Goal: Task Accomplishment & Management: Manage account settings

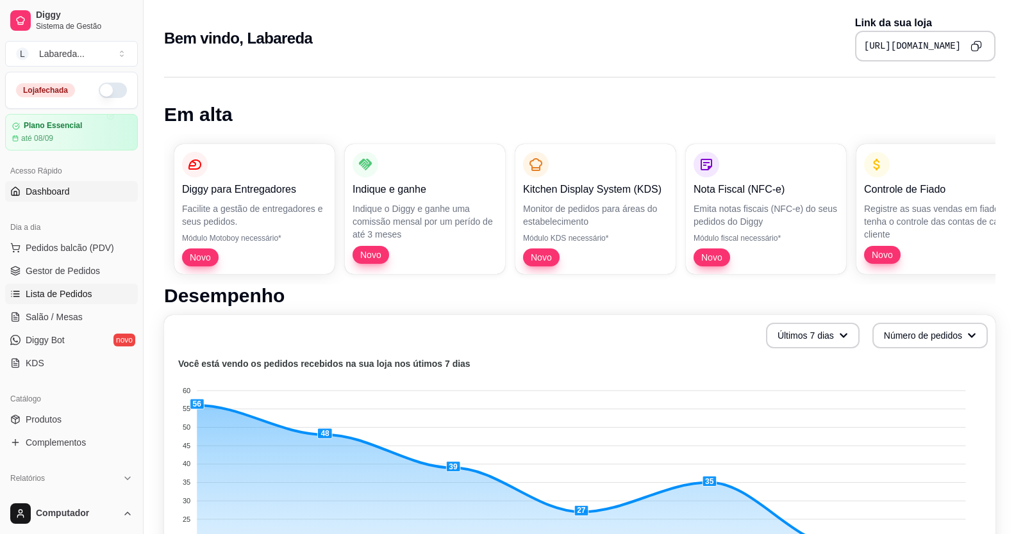
click at [63, 292] on span "Lista de Pedidos" at bounding box center [59, 294] width 67 height 13
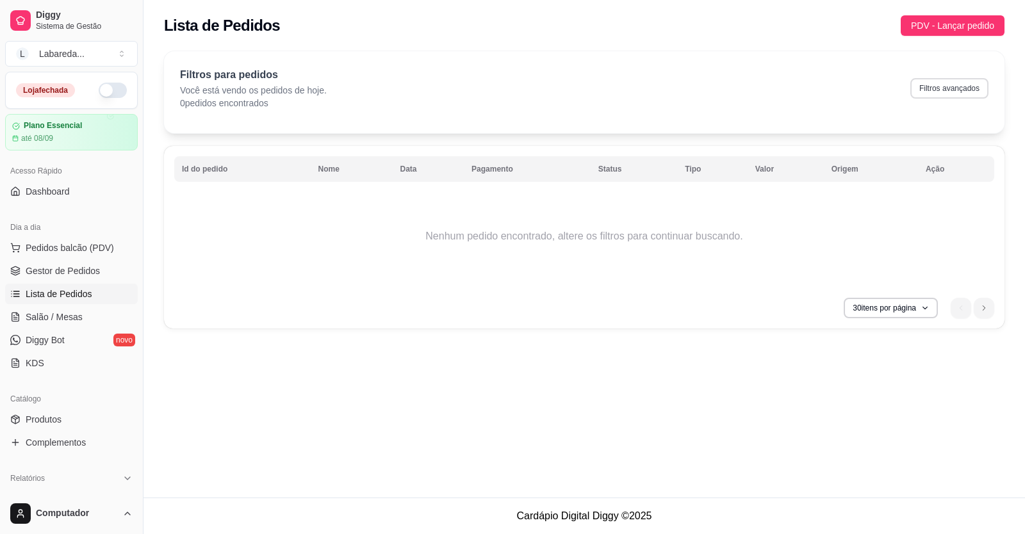
click at [963, 85] on button "Filtros avançados" at bounding box center [949, 88] width 78 height 21
select select "0"
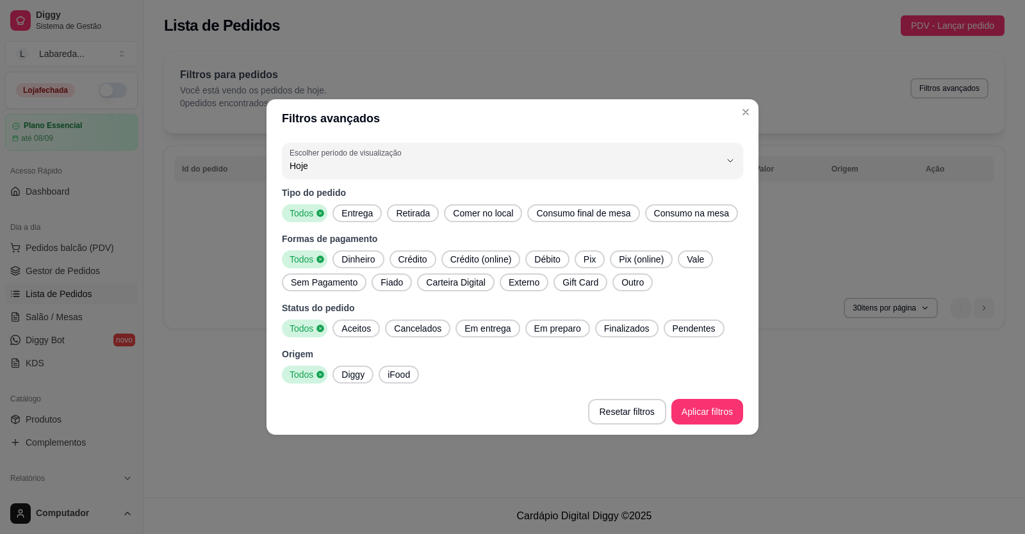
click at [352, 379] on span "Diggy" at bounding box center [352, 374] width 33 height 13
drag, startPoint x: 619, startPoint y: 332, endPoint x: 626, endPoint y: 334, distance: 7.5
click at [620, 332] on span "Finalizados" at bounding box center [627, 328] width 56 height 13
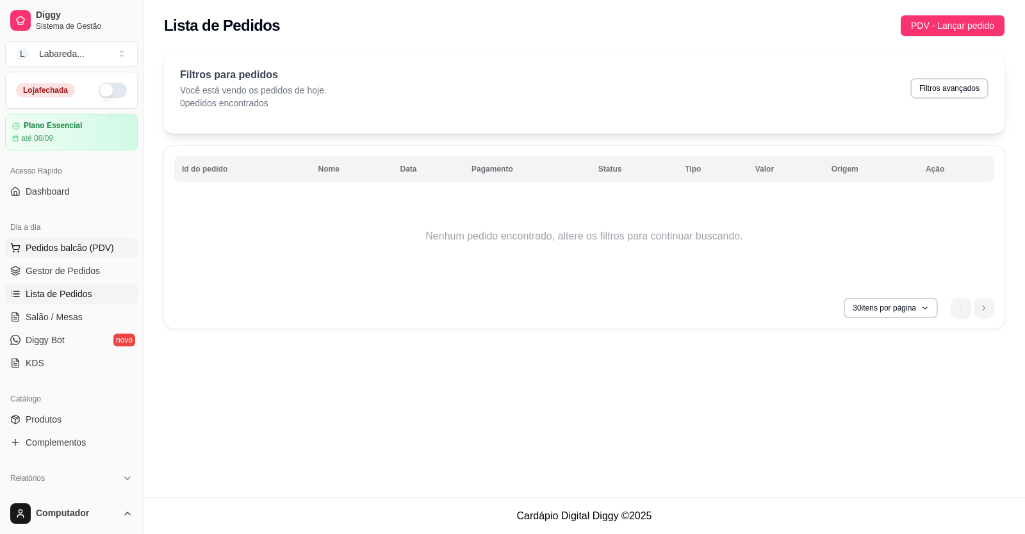
click at [79, 252] on span "Pedidos balcão (PDV)" at bounding box center [70, 248] width 88 height 13
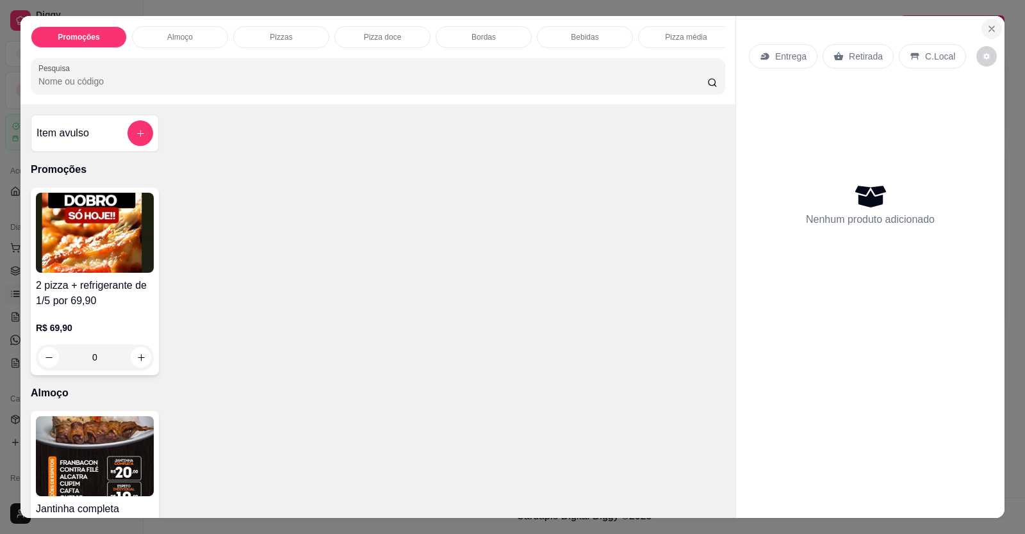
click at [989, 28] on icon "Close" at bounding box center [992, 29] width 10 height 10
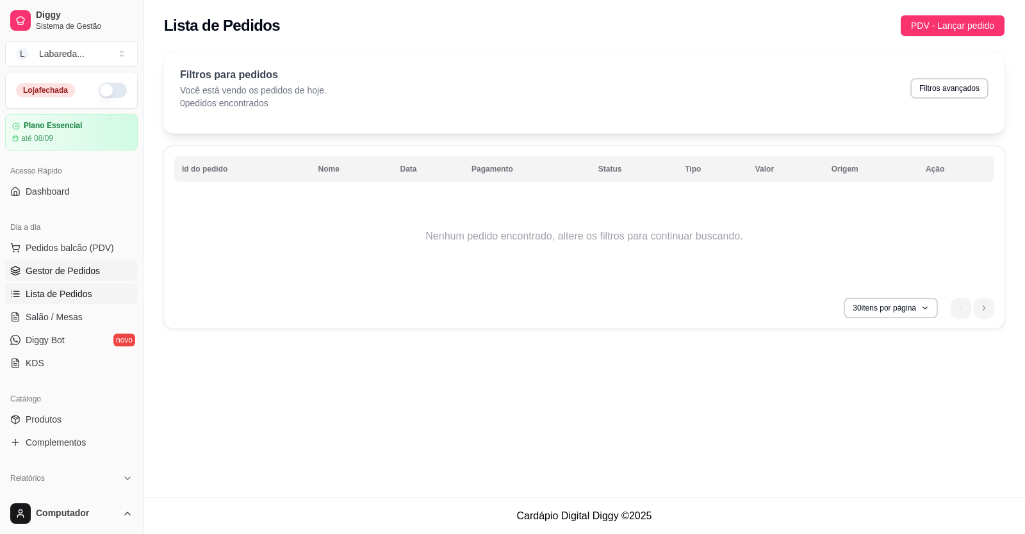
click at [47, 280] on link "Gestor de Pedidos" at bounding box center [71, 271] width 133 height 21
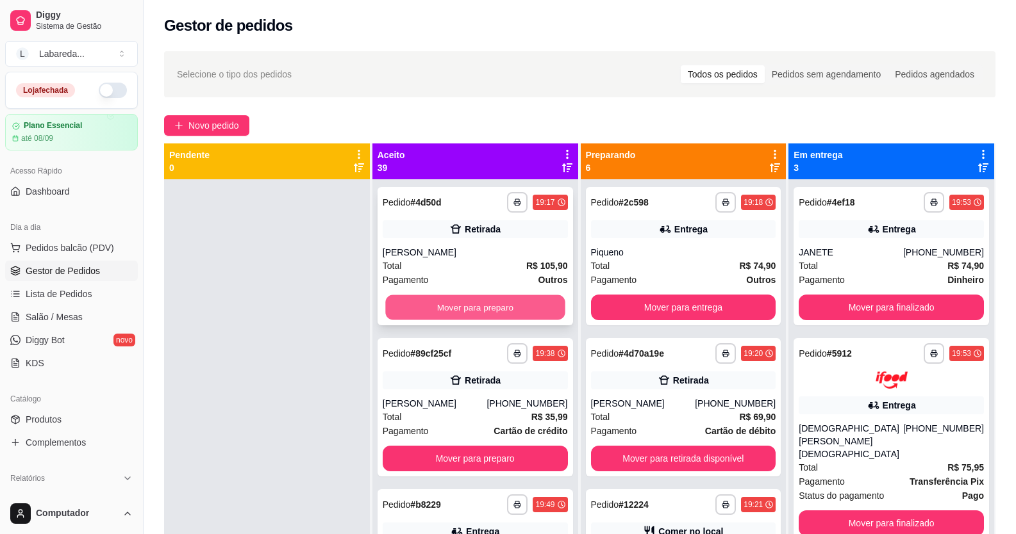
click at [449, 311] on button "Mover para preparo" at bounding box center [474, 307] width 179 height 25
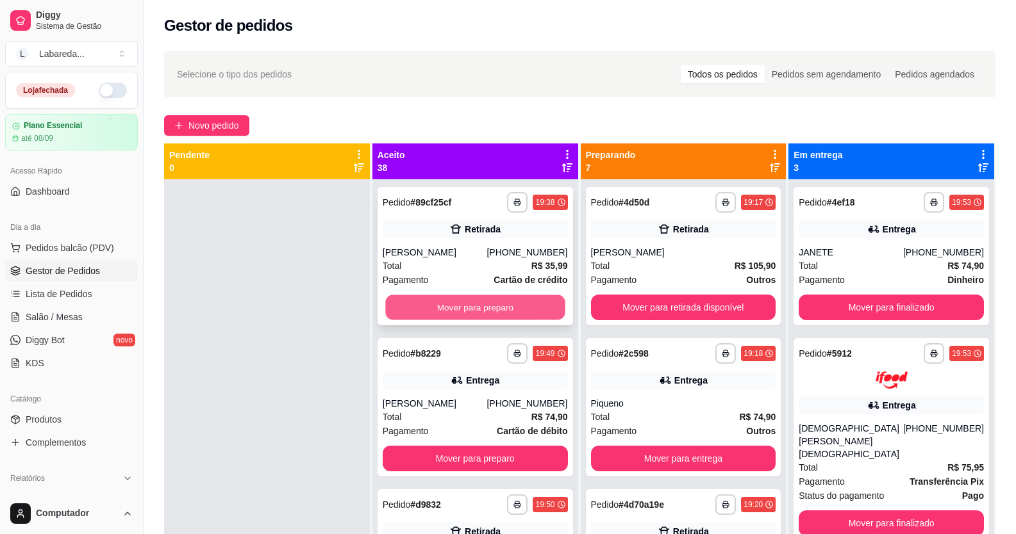
click at [450, 311] on button "Mover para preparo" at bounding box center [474, 307] width 179 height 25
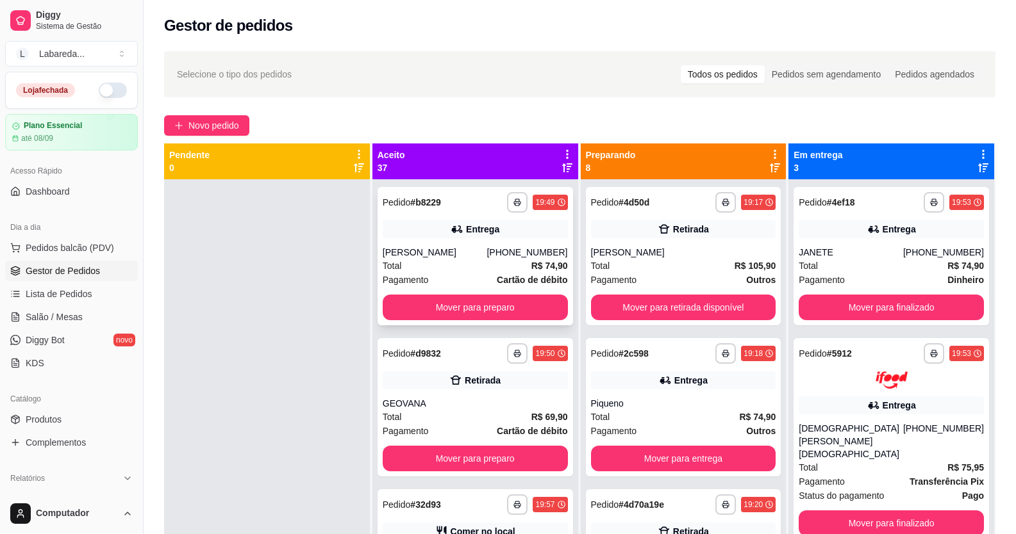
click at [455, 310] on button "Mover para preparo" at bounding box center [475, 308] width 185 height 26
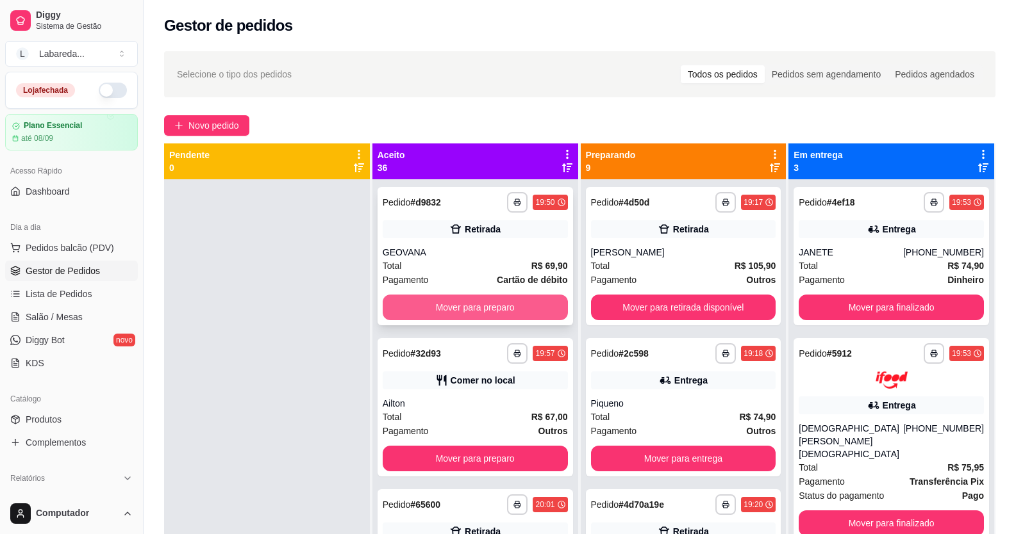
click at [468, 319] on button "Mover para preparo" at bounding box center [475, 308] width 185 height 26
click at [498, 313] on button "Mover para preparo" at bounding box center [475, 308] width 185 height 26
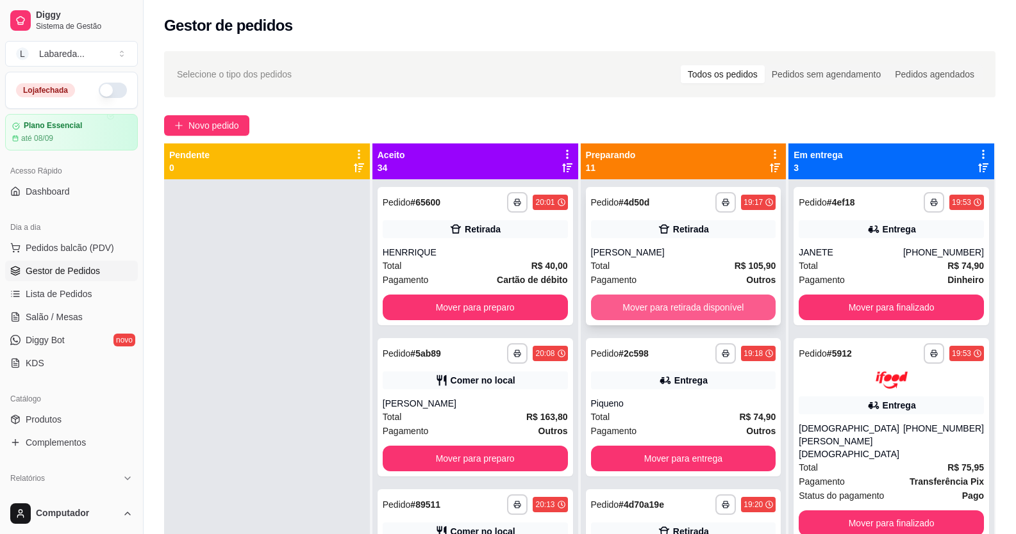
click at [641, 313] on button "Mover para retirada disponível" at bounding box center [683, 308] width 185 height 26
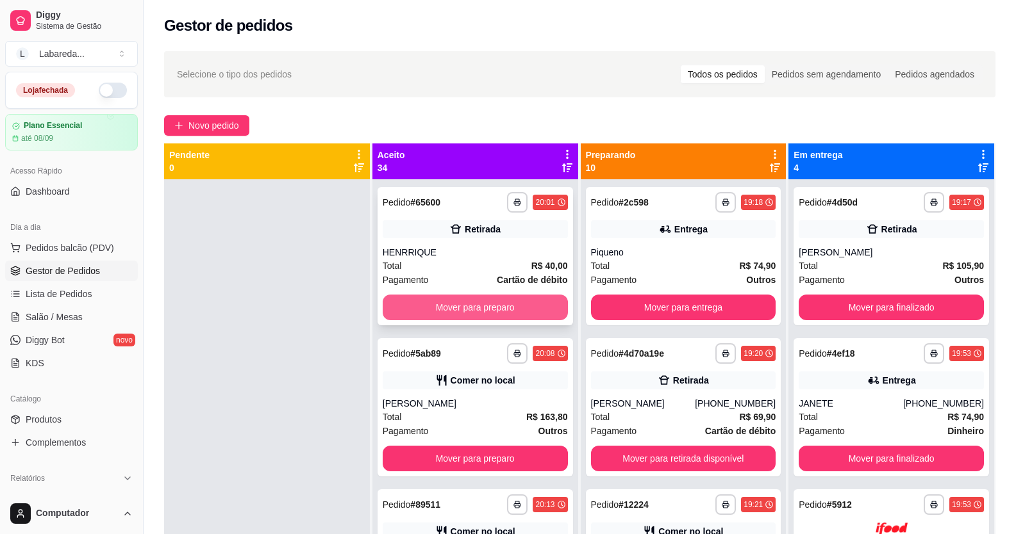
click at [536, 303] on button "Mover para preparo" at bounding box center [475, 308] width 185 height 26
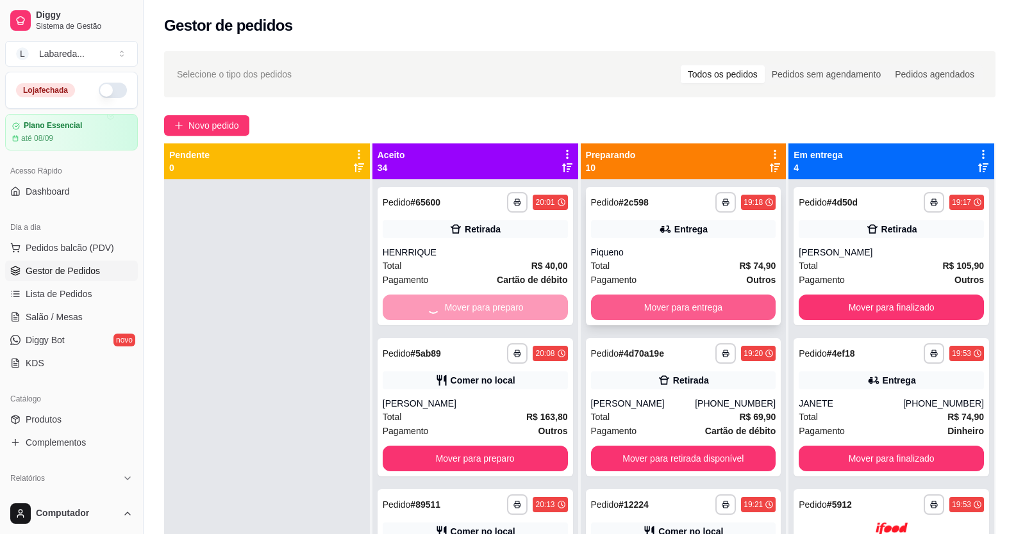
click at [623, 302] on button "Mover para entrega" at bounding box center [683, 308] width 185 height 26
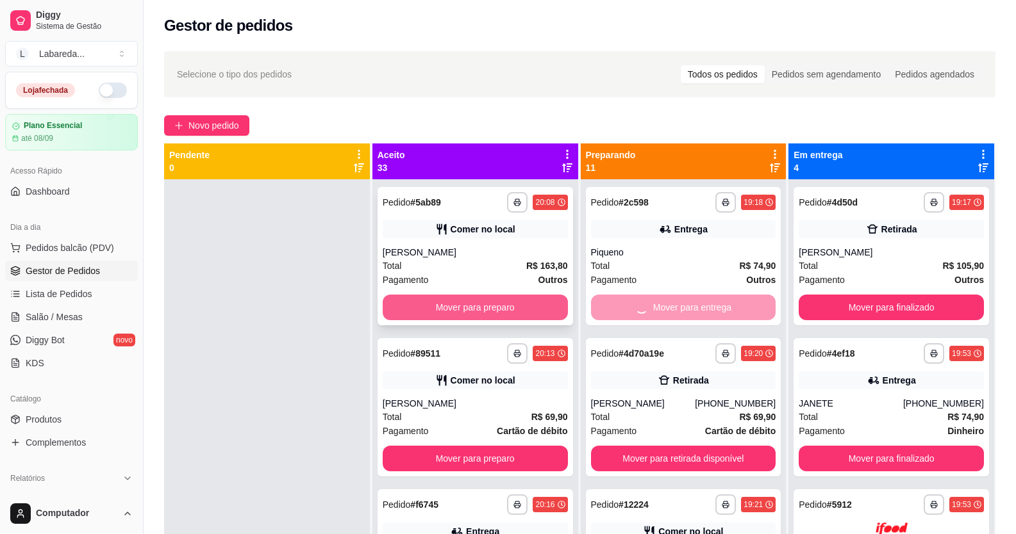
click at [517, 311] on button "Mover para preparo" at bounding box center [475, 308] width 185 height 26
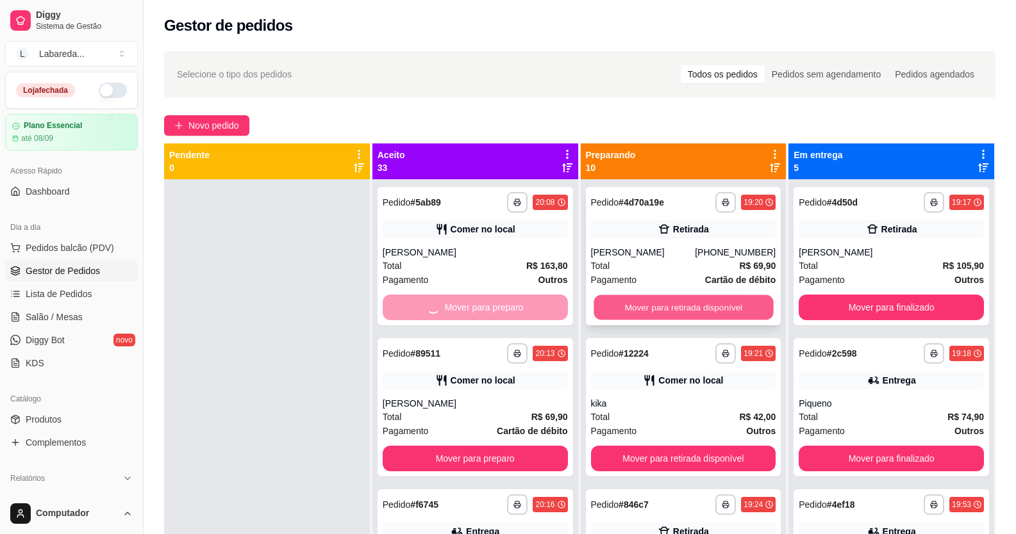
click at [626, 312] on button "Mover para retirada disponível" at bounding box center [682, 307] width 179 height 25
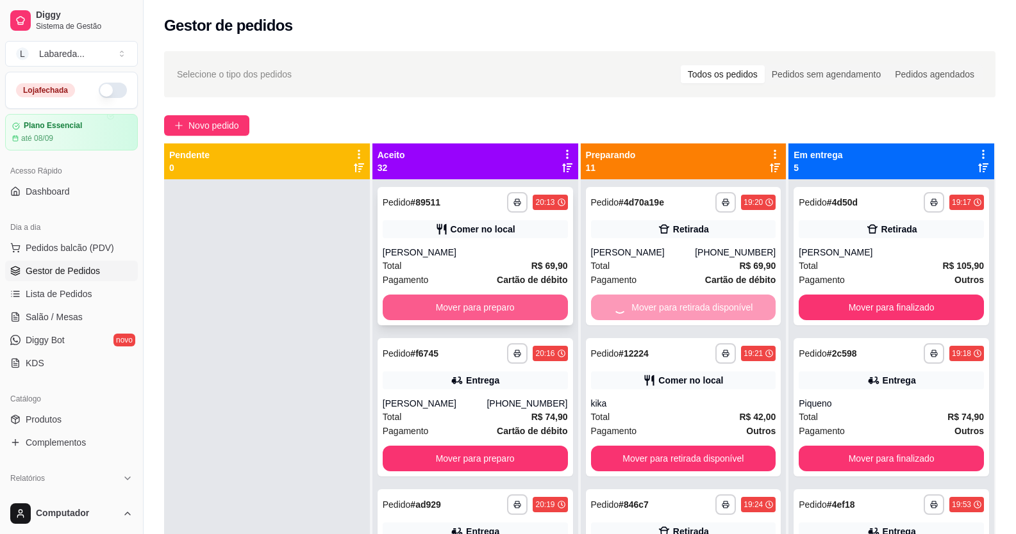
click at [518, 308] on button "Mover para preparo" at bounding box center [475, 308] width 185 height 26
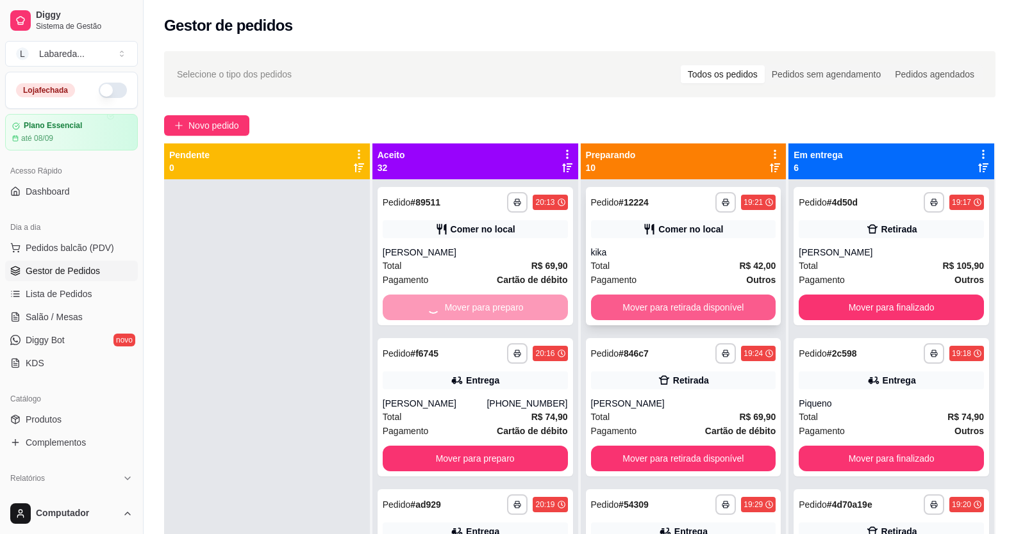
click at [634, 306] on button "Mover para retirada disponível" at bounding box center [683, 308] width 185 height 26
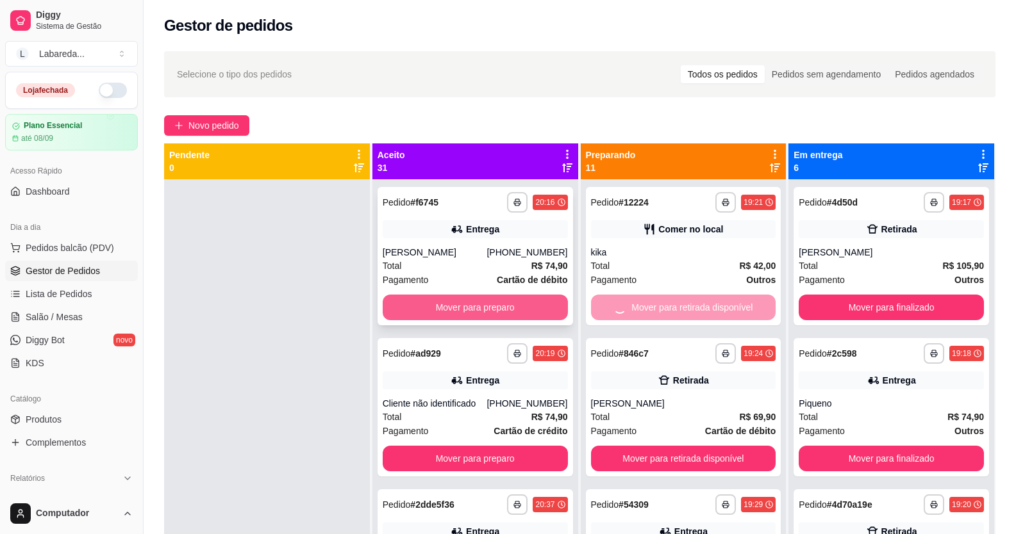
click at [525, 300] on button "Mover para preparo" at bounding box center [475, 308] width 185 height 26
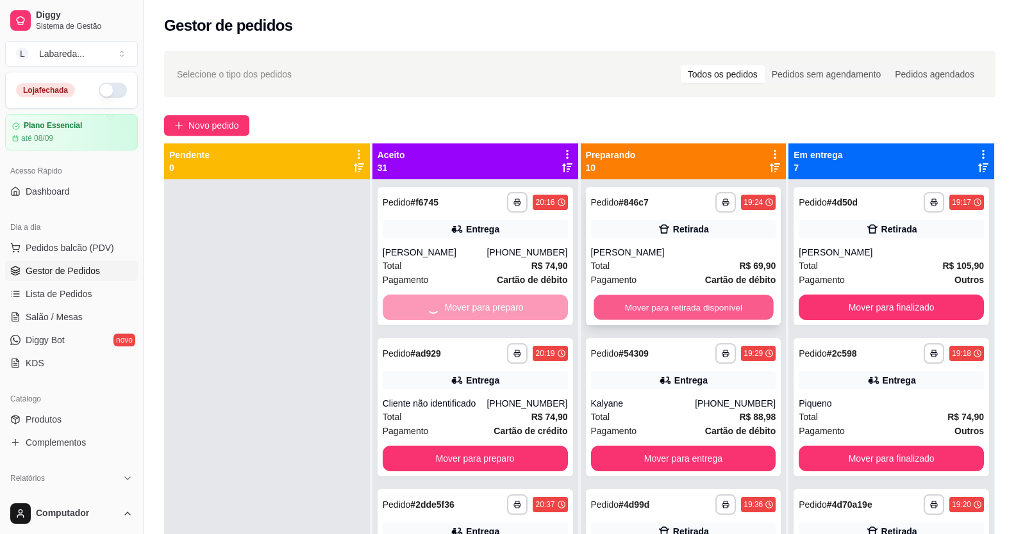
click at [630, 306] on button "Mover para retirada disponível" at bounding box center [682, 307] width 179 height 25
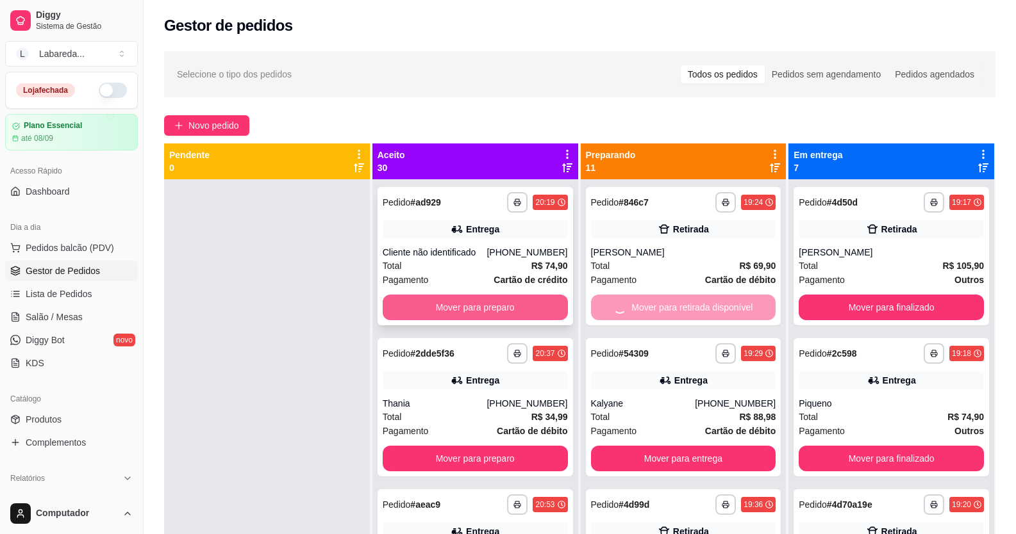
click at [552, 313] on div "Mover para preparo" at bounding box center [475, 308] width 185 height 26
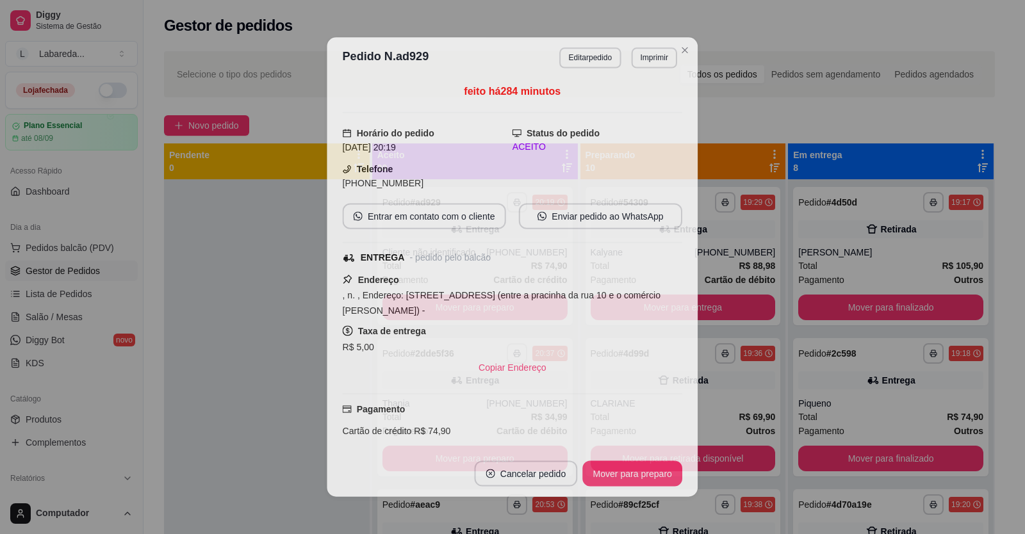
drag, startPoint x: 627, startPoint y: 315, endPoint x: 585, endPoint y: 311, distance: 41.8
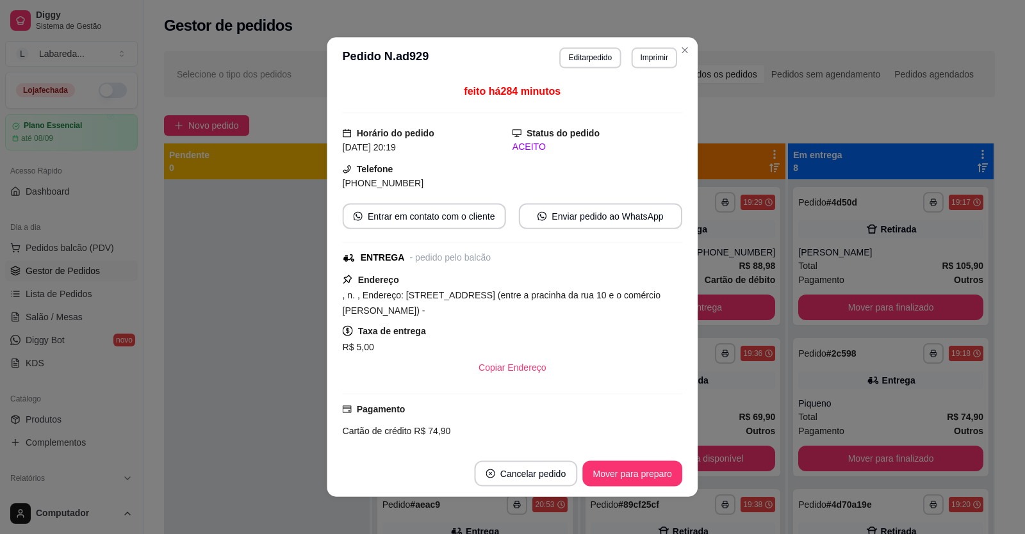
click at [627, 314] on div ", n. , Endereço: [STREET_ADDRESS] (entre a pracinha da rua 10 e o comércio [PER…" at bounding box center [513, 303] width 340 height 31
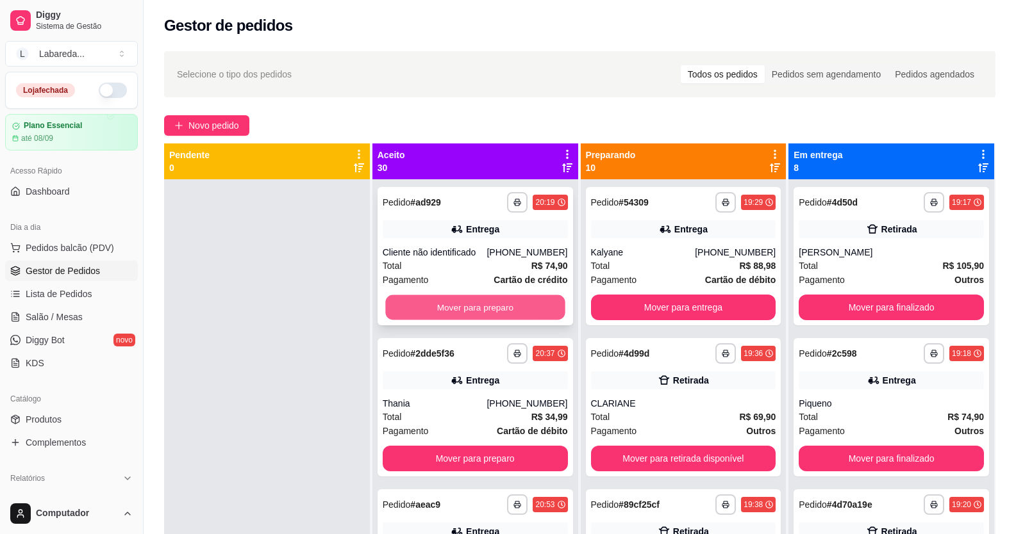
click at [521, 312] on button "Mover para preparo" at bounding box center [474, 307] width 179 height 25
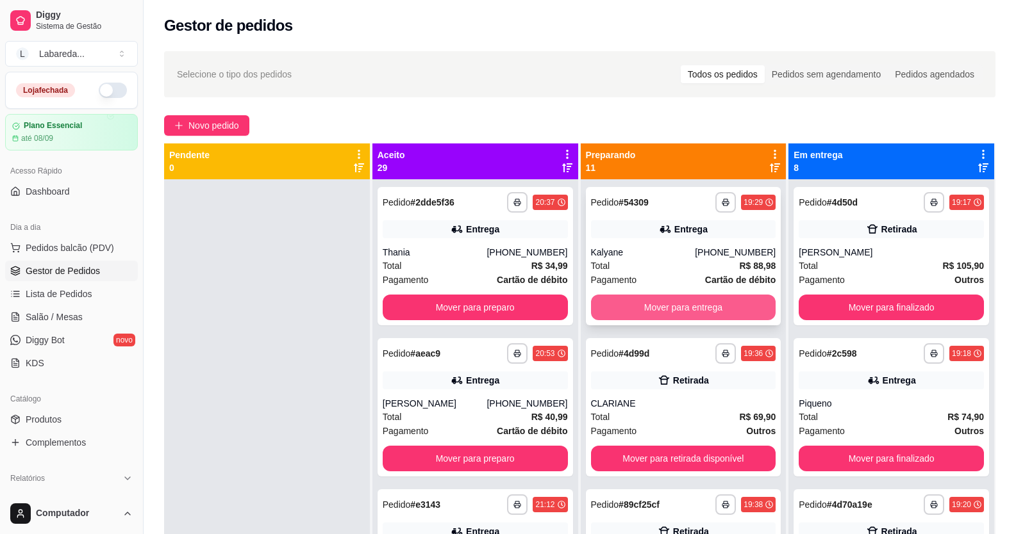
click at [634, 309] on button "Mover para entrega" at bounding box center [683, 308] width 185 height 26
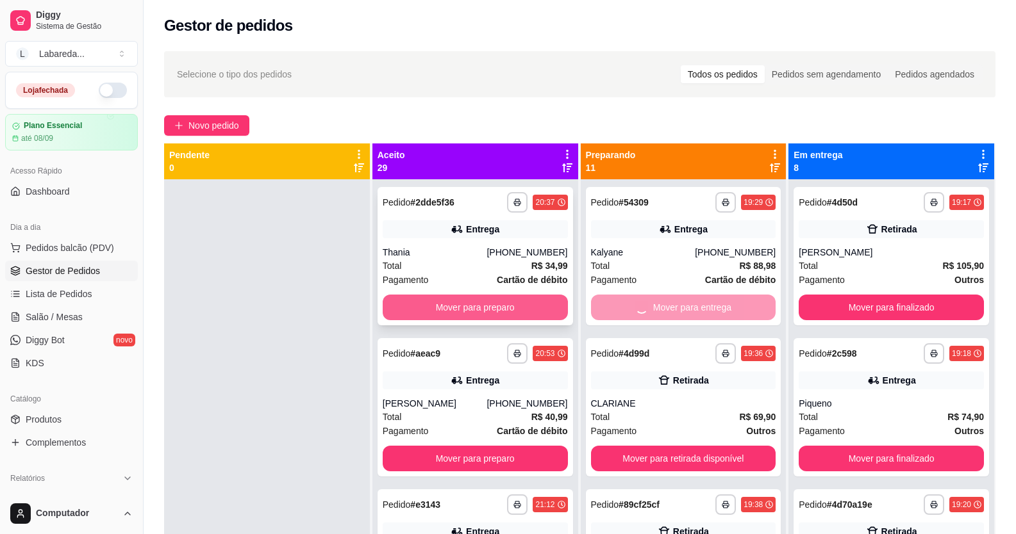
click at [538, 311] on button "Mover para preparo" at bounding box center [475, 308] width 185 height 26
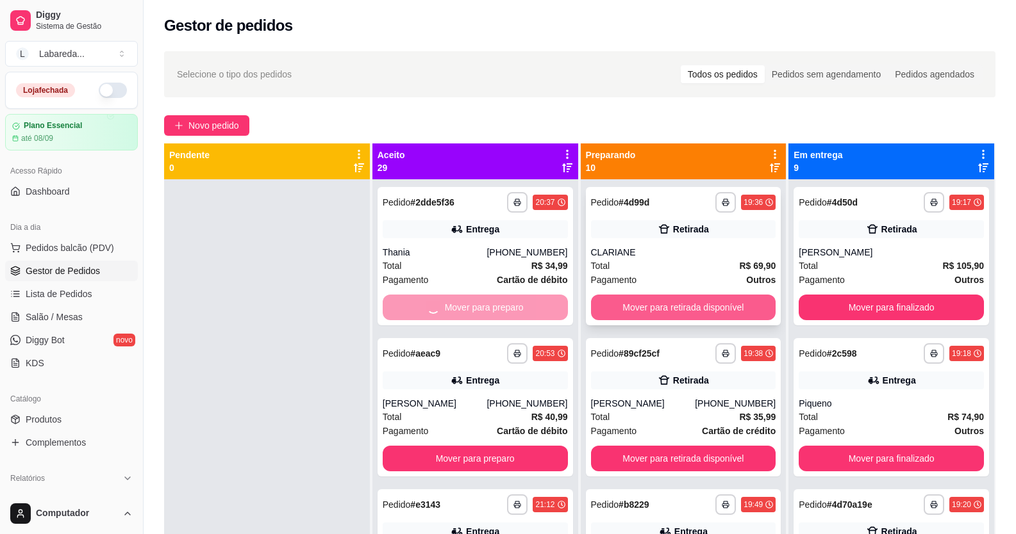
click at [622, 311] on button "Mover para retirada disponível" at bounding box center [683, 308] width 185 height 26
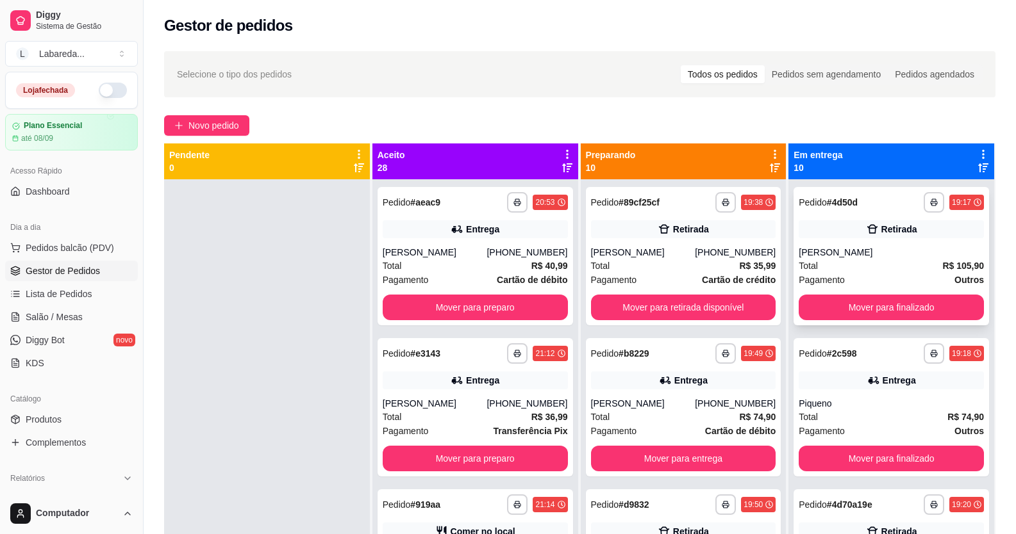
click at [811, 293] on div "**********" at bounding box center [890, 256] width 195 height 138
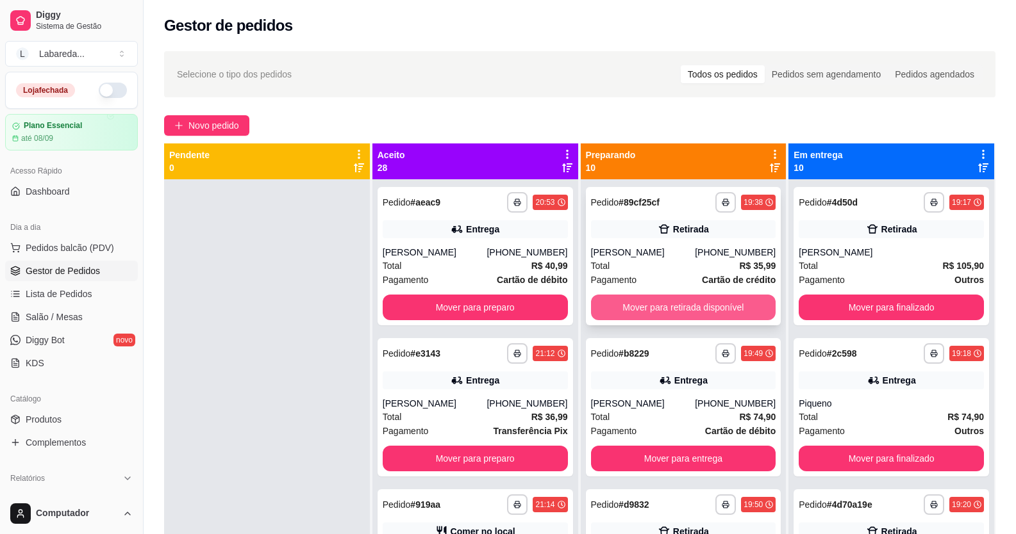
click at [746, 311] on button "Mover para retirada disponível" at bounding box center [683, 308] width 185 height 26
click at [745, 311] on div "Mover para retirada disponível" at bounding box center [683, 308] width 185 height 26
click at [733, 318] on button "Mover para entrega" at bounding box center [683, 308] width 185 height 26
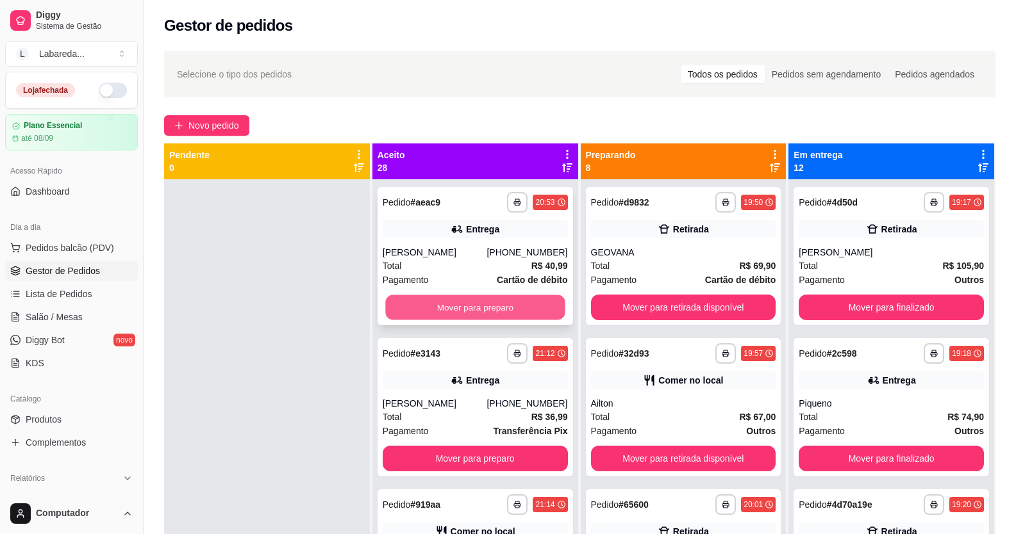
click at [538, 311] on button "Mover para preparo" at bounding box center [474, 307] width 179 height 25
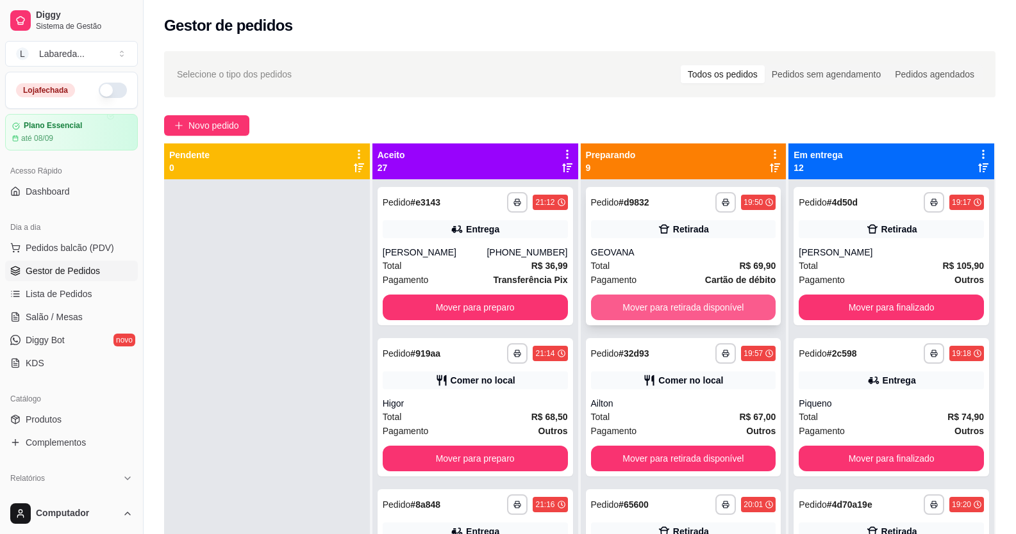
click at [608, 302] on button "Mover para retirada disponível" at bounding box center [683, 308] width 185 height 26
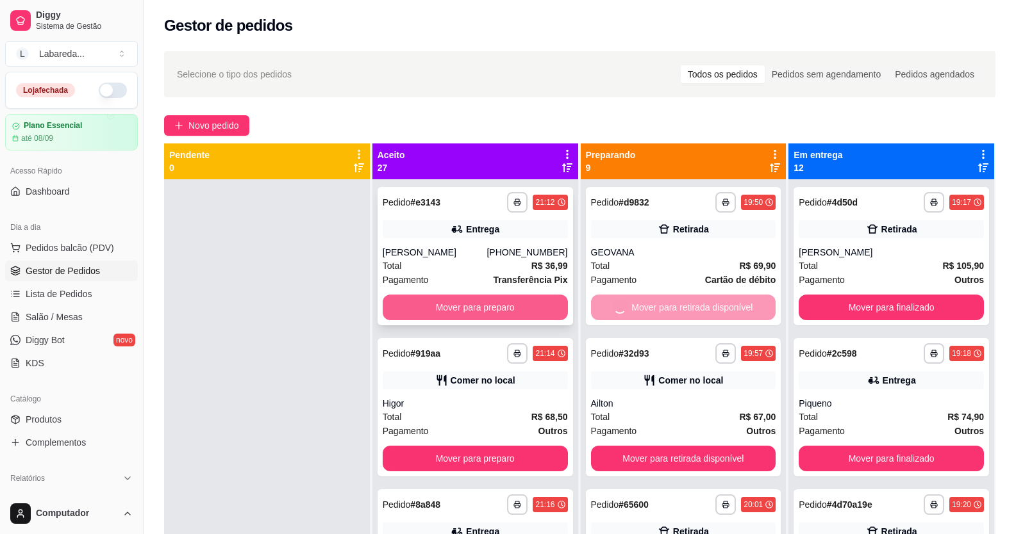
click at [540, 304] on button "Mover para preparo" at bounding box center [475, 308] width 185 height 26
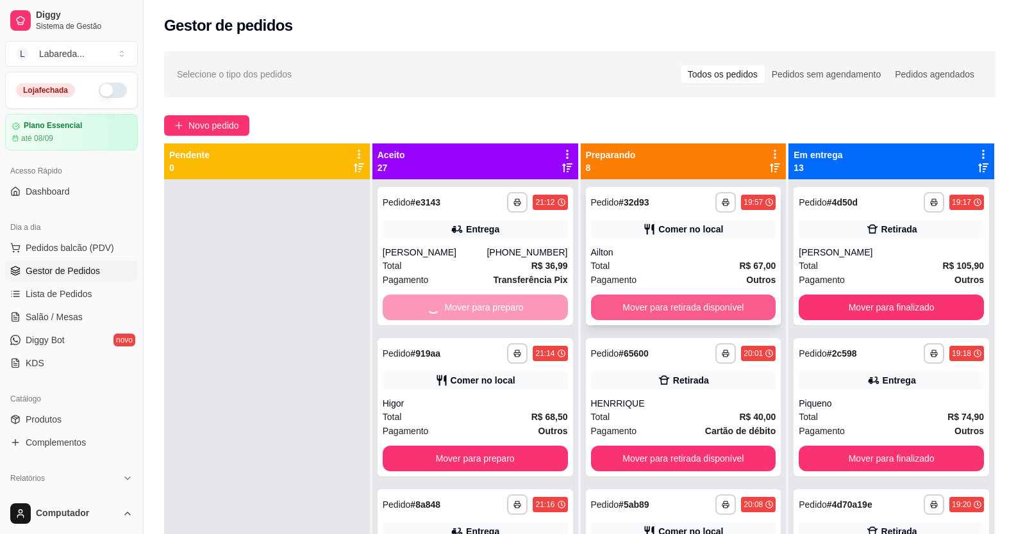
click at [613, 295] on button "Mover para retirada disponível" at bounding box center [683, 308] width 185 height 26
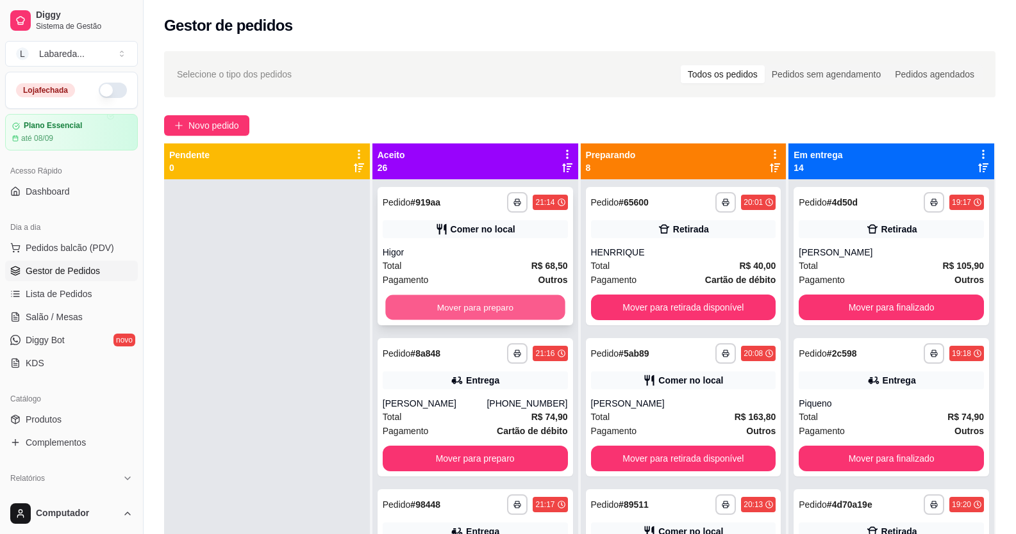
click at [548, 303] on button "Mover para preparo" at bounding box center [474, 307] width 179 height 25
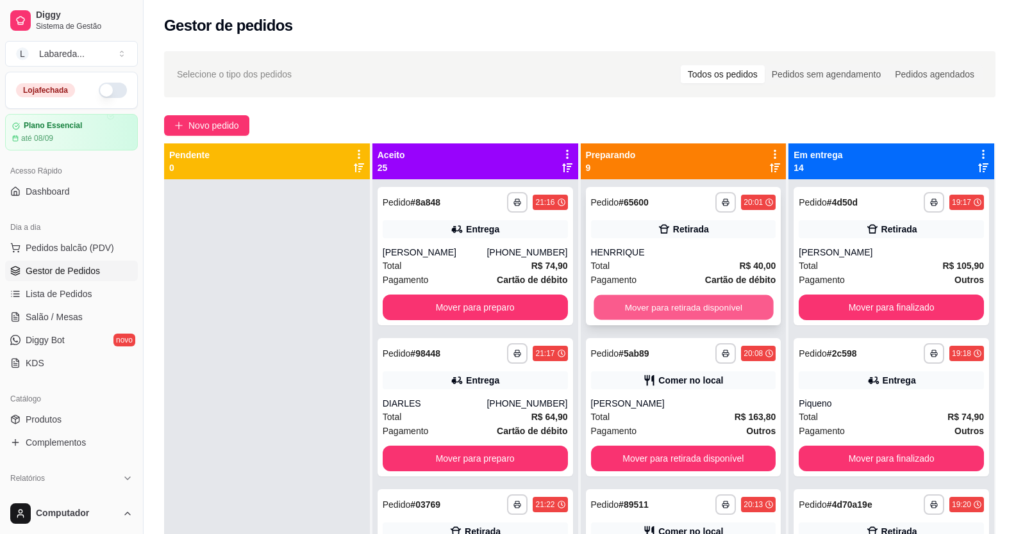
click at [606, 304] on button "Mover para retirada disponível" at bounding box center [682, 307] width 179 height 25
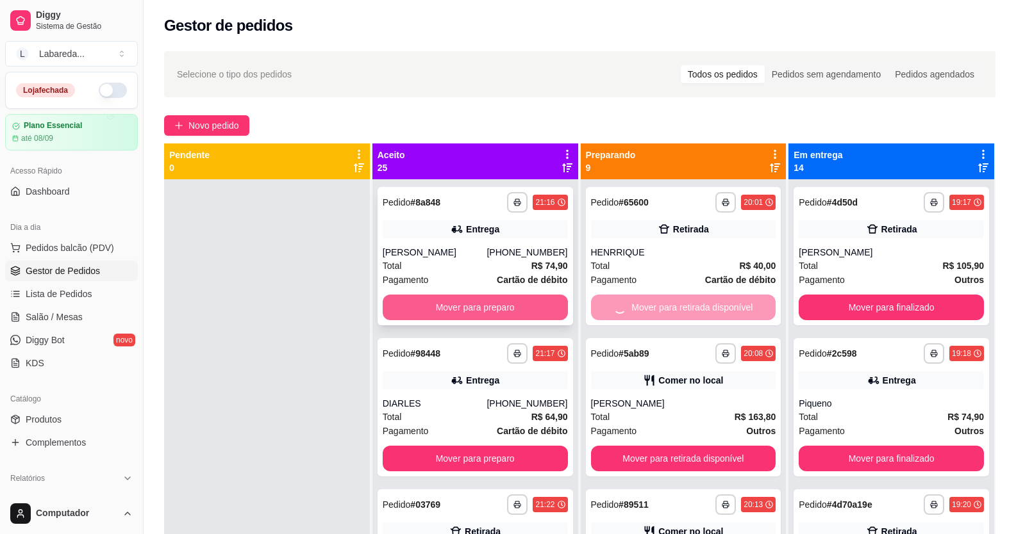
click at [500, 315] on button "Mover para preparo" at bounding box center [475, 308] width 185 height 26
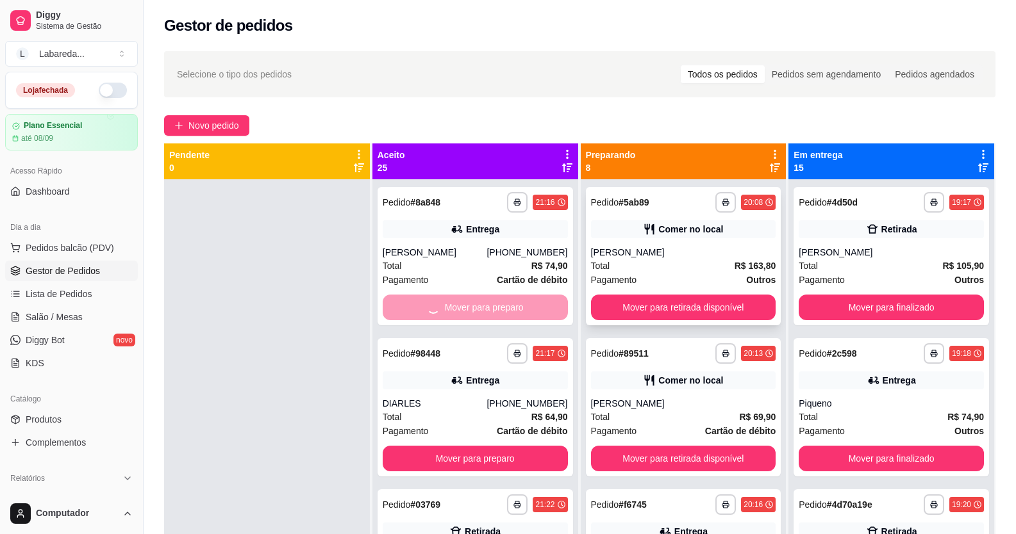
click at [593, 309] on button "Mover para retirada disponível" at bounding box center [683, 308] width 185 height 26
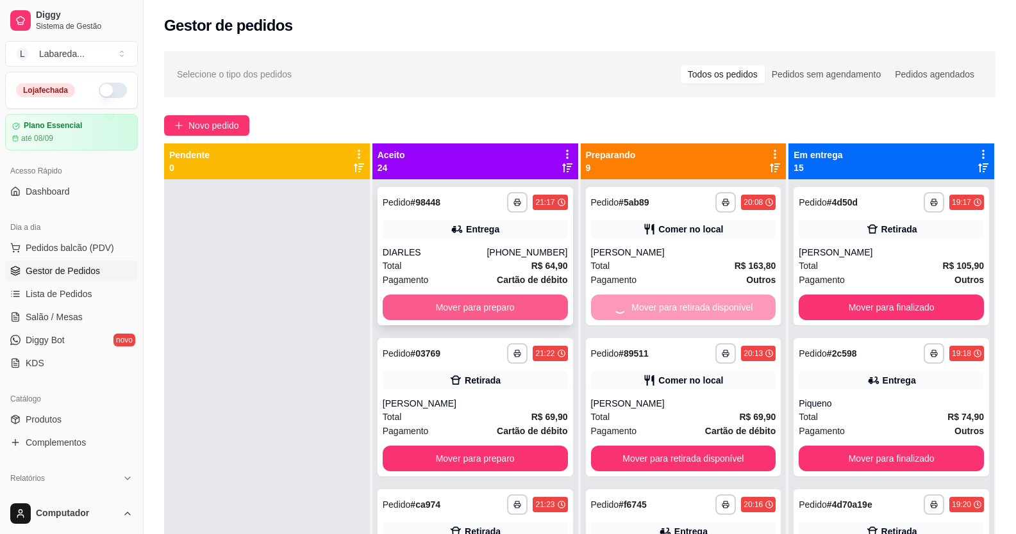
click at [514, 318] on button "Mover para preparo" at bounding box center [475, 308] width 185 height 26
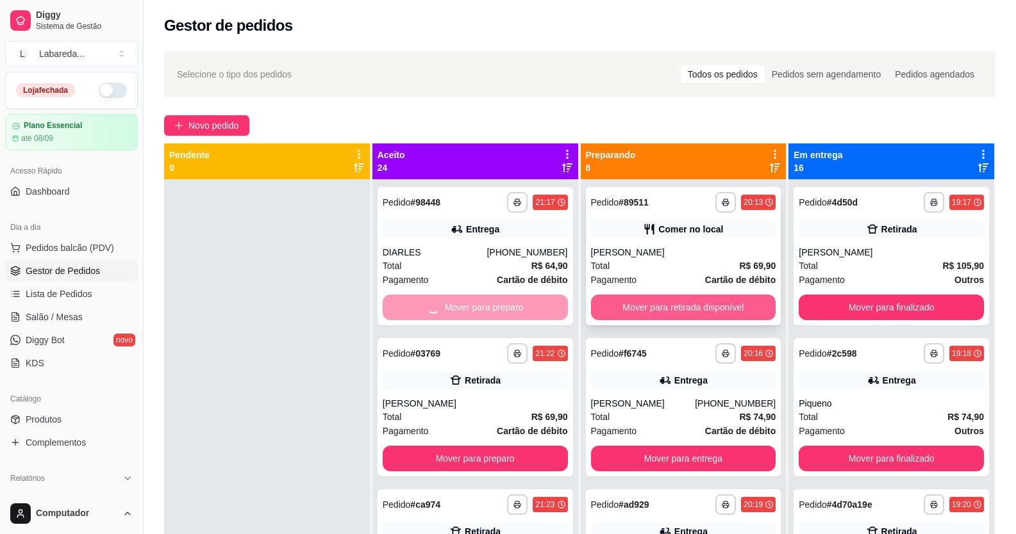
click at [614, 301] on button "Mover para retirada disponível" at bounding box center [683, 308] width 185 height 26
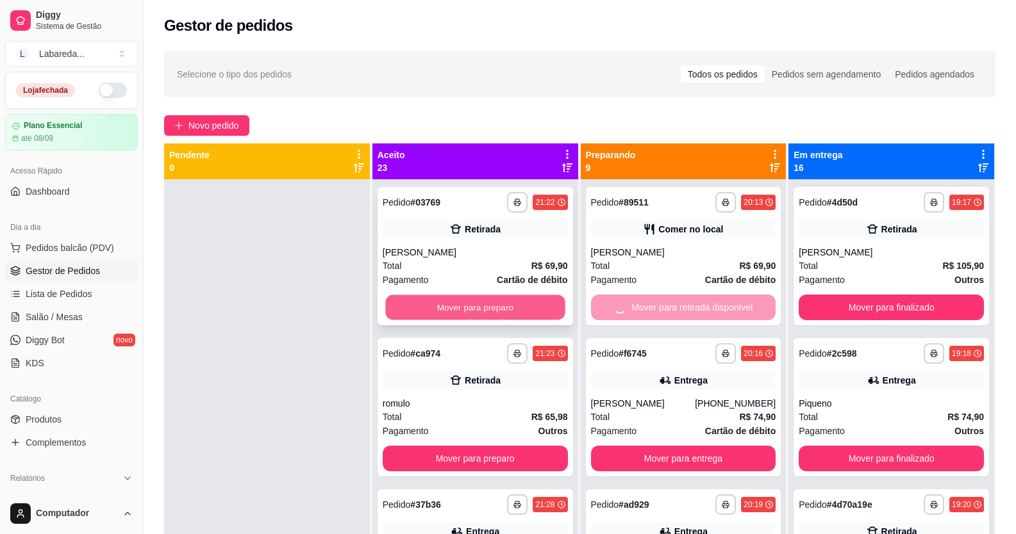
click at [508, 305] on button "Mover para preparo" at bounding box center [474, 307] width 179 height 25
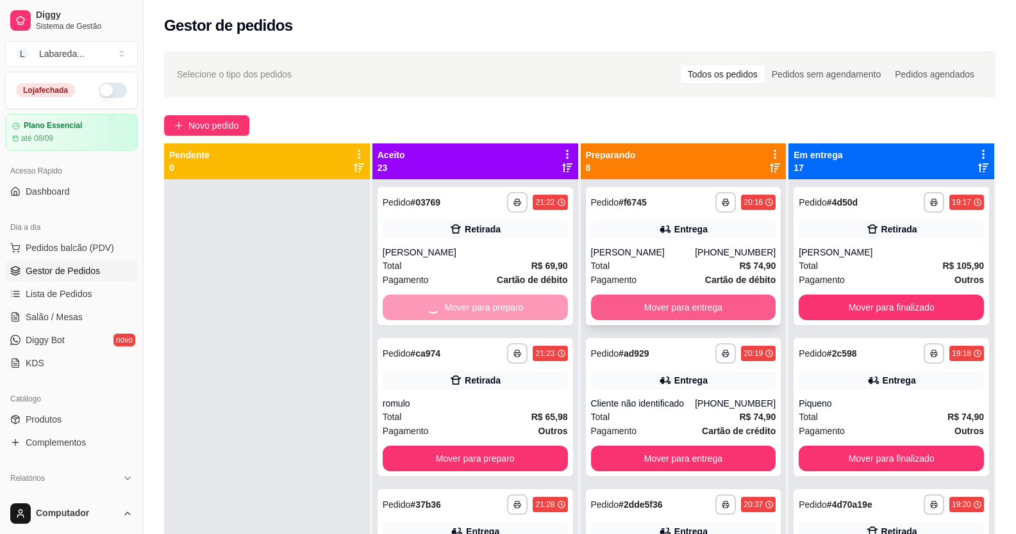
click at [625, 303] on button "Mover para entrega" at bounding box center [683, 308] width 185 height 26
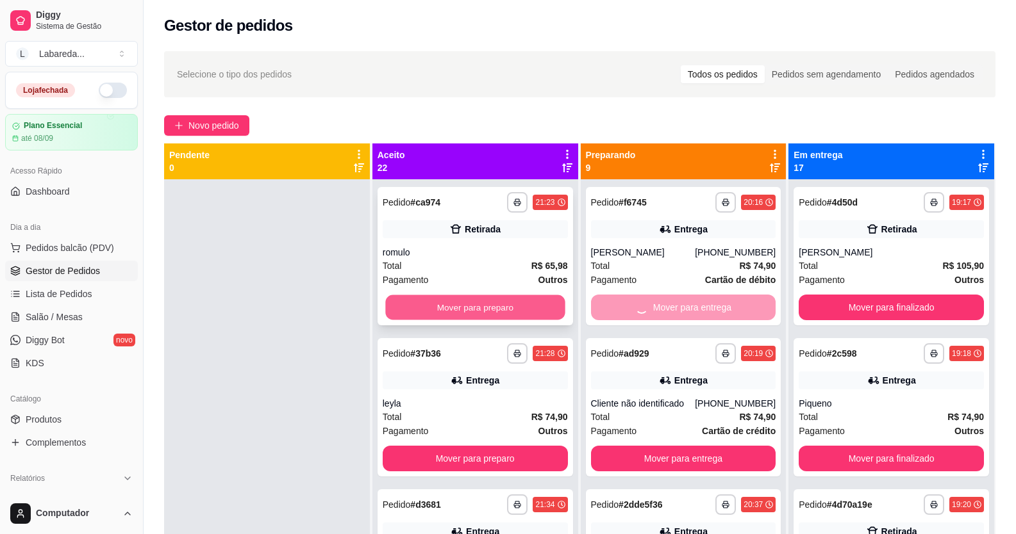
click at [544, 302] on button "Mover para preparo" at bounding box center [474, 307] width 179 height 25
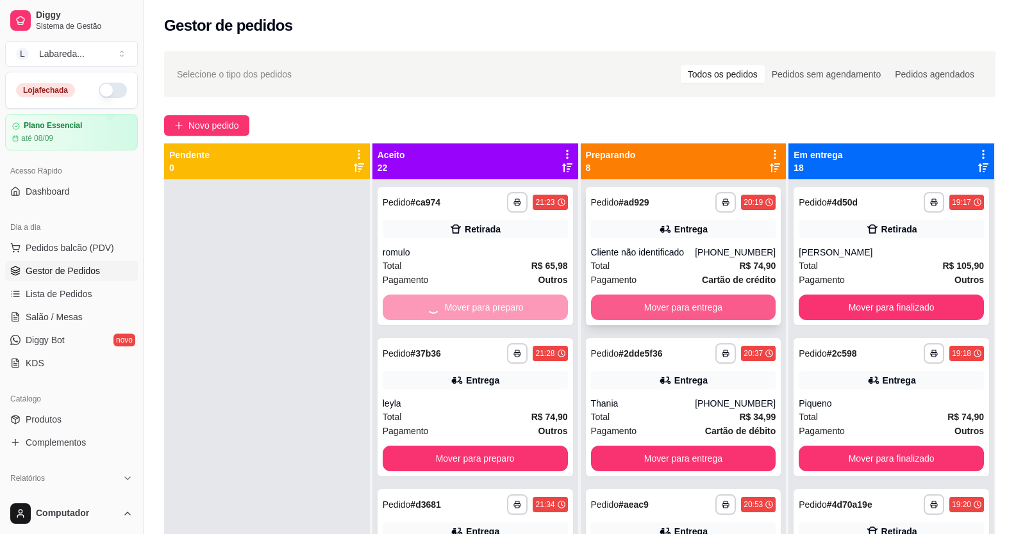
click at [611, 301] on button "Mover para entrega" at bounding box center [683, 308] width 185 height 26
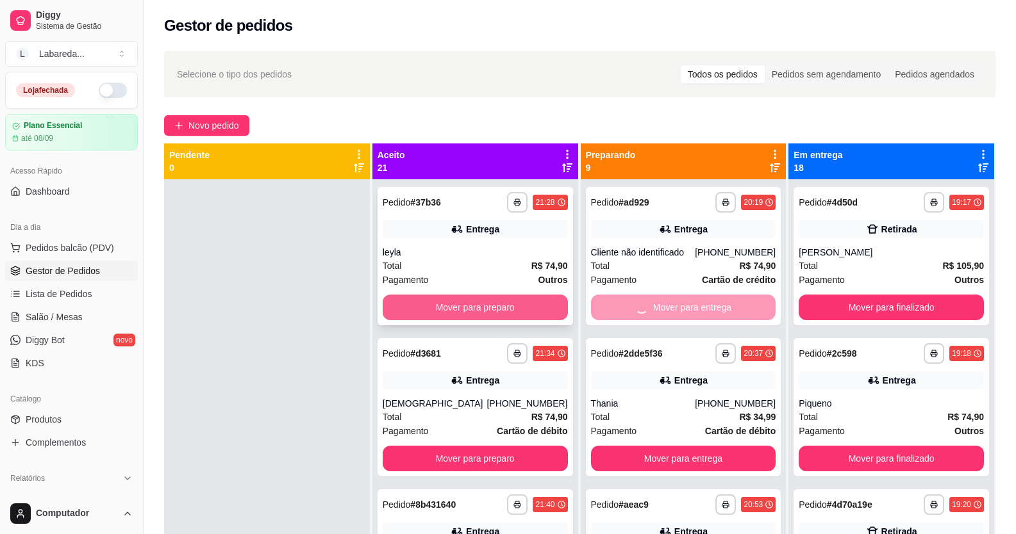
click at [557, 308] on div "**********" at bounding box center [474, 256] width 195 height 138
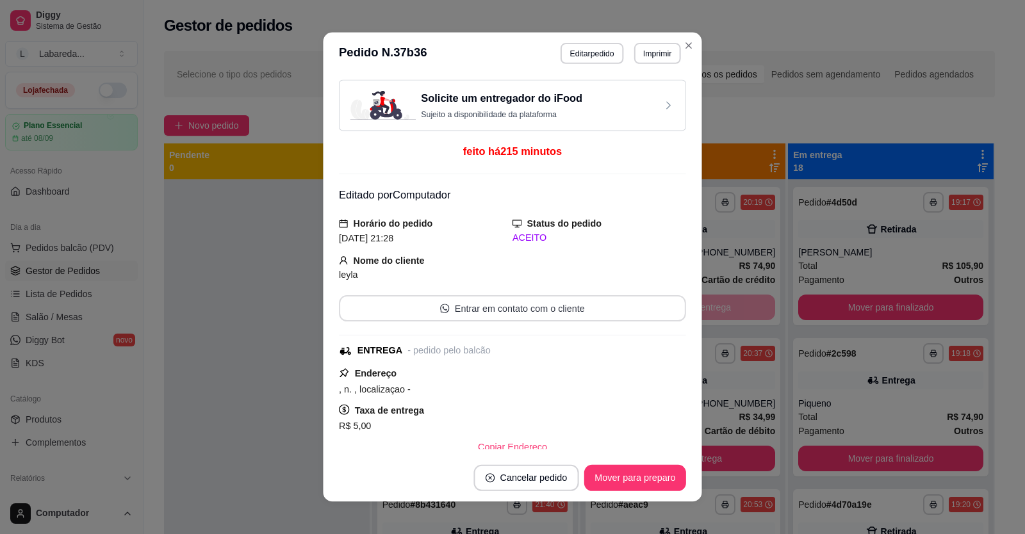
click at [623, 308] on button "Entrar em contato com o cliente" at bounding box center [512, 308] width 347 height 26
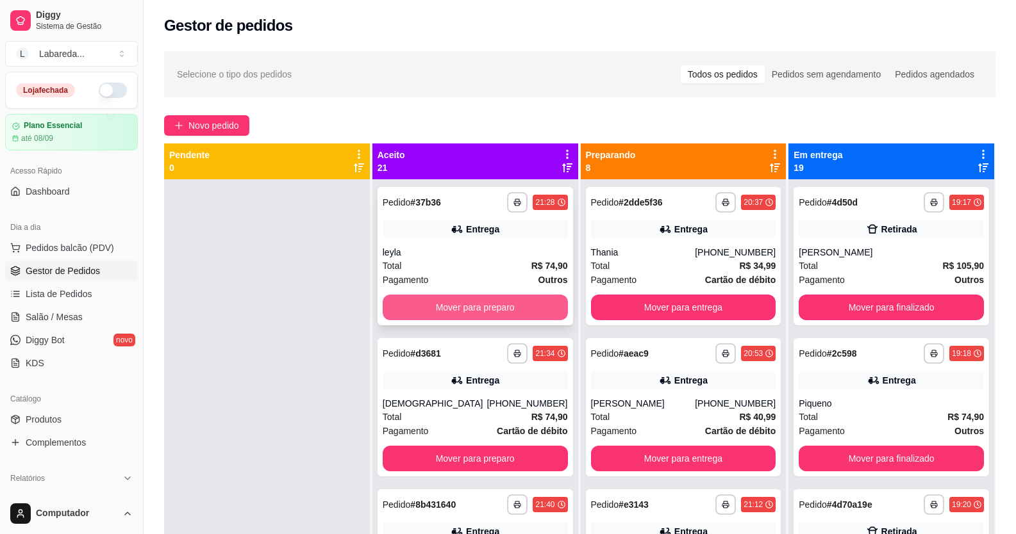
click at [457, 314] on button "Mover para preparo" at bounding box center [475, 308] width 185 height 26
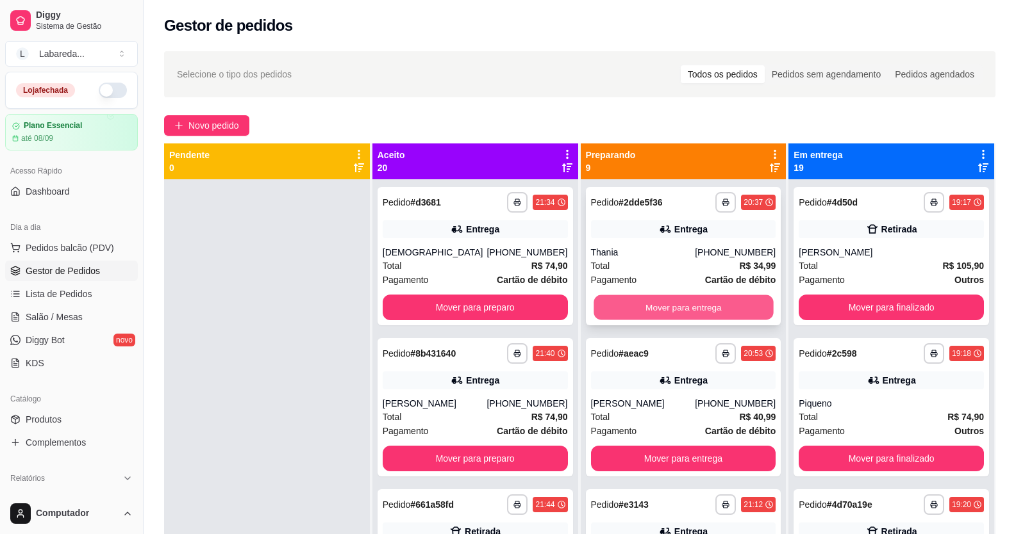
click at [629, 314] on button "Mover para entrega" at bounding box center [682, 307] width 179 height 25
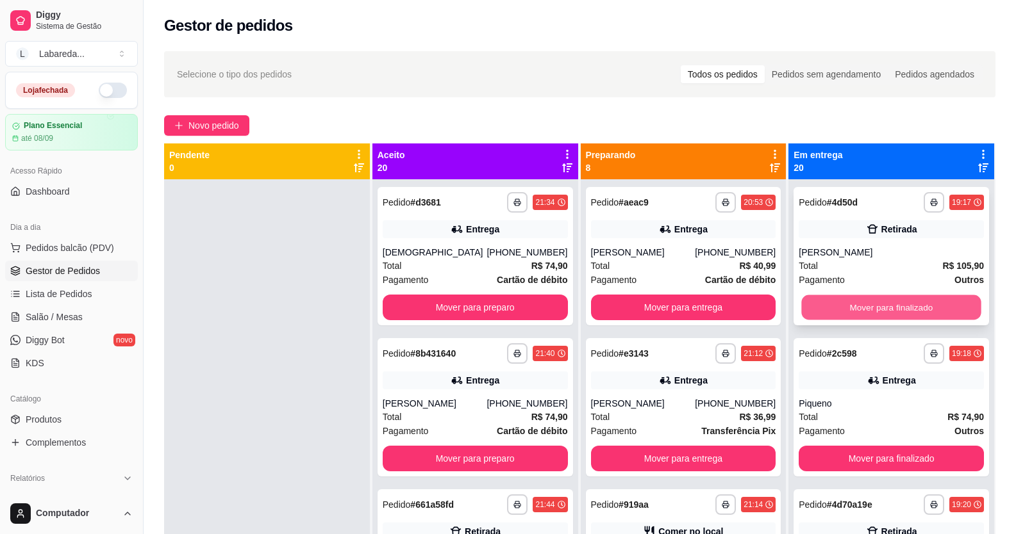
click at [802, 309] on button "Mover para finalizado" at bounding box center [891, 307] width 179 height 25
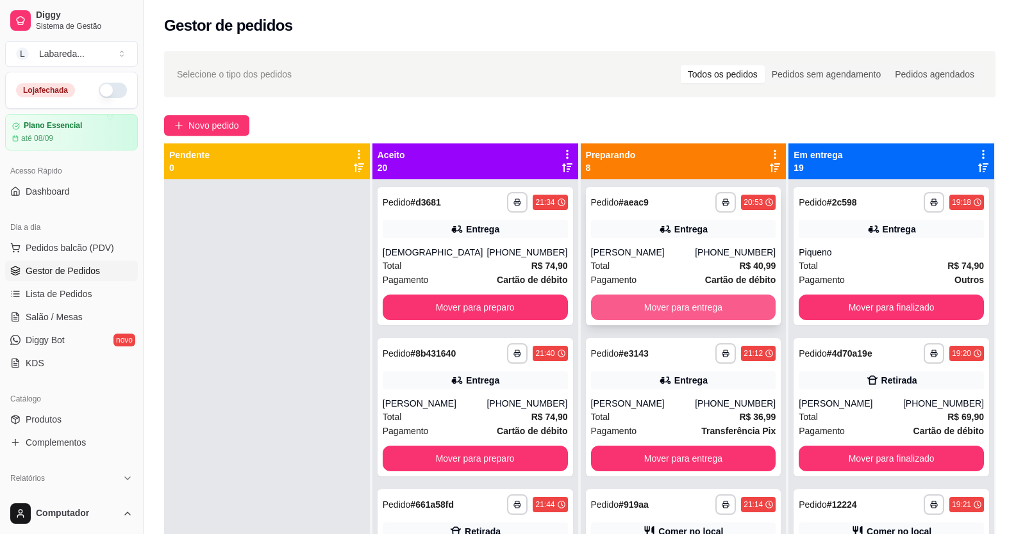
click at [653, 304] on button "Mover para entrega" at bounding box center [683, 308] width 185 height 26
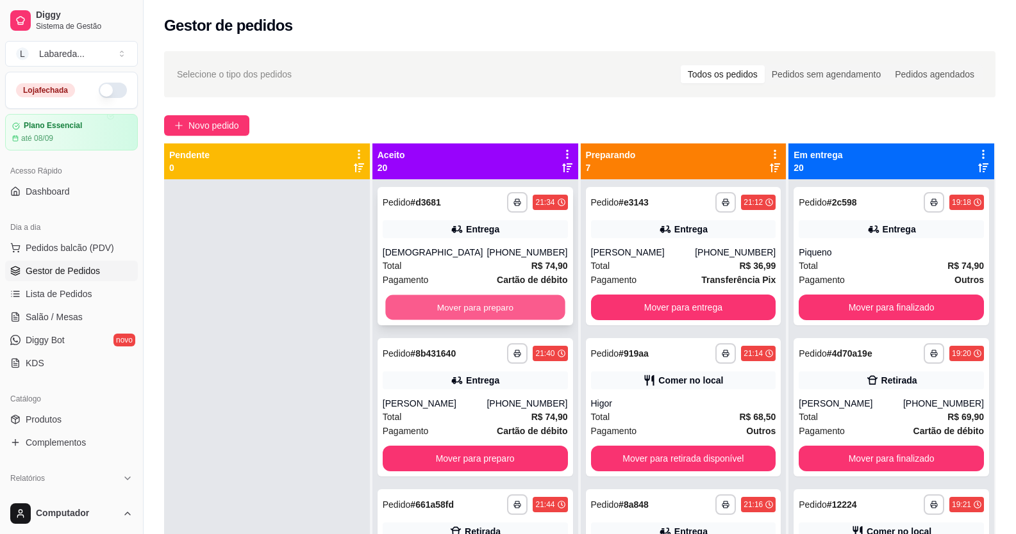
click at [527, 304] on button "Mover para preparo" at bounding box center [474, 307] width 179 height 25
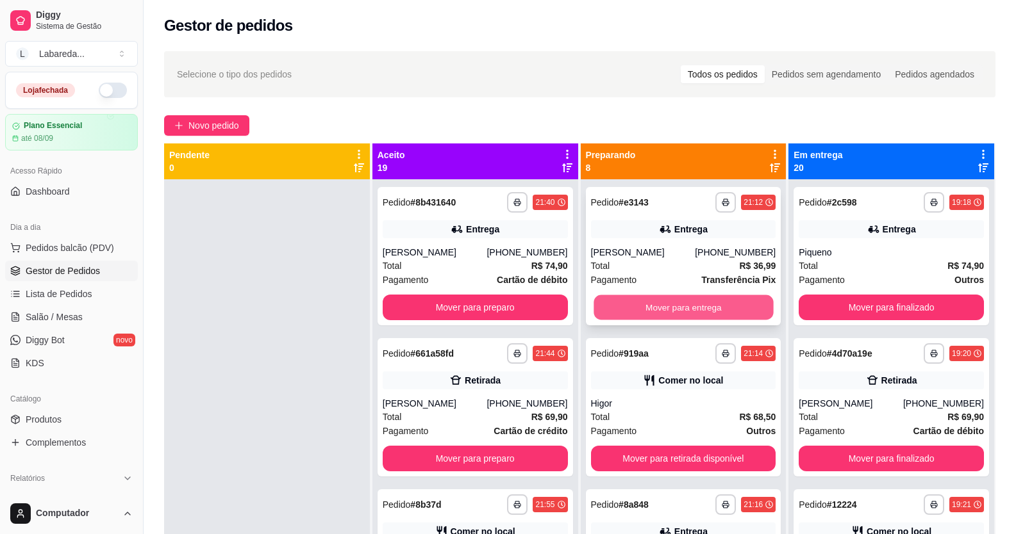
click at [648, 301] on button "Mover para entrega" at bounding box center [682, 307] width 179 height 25
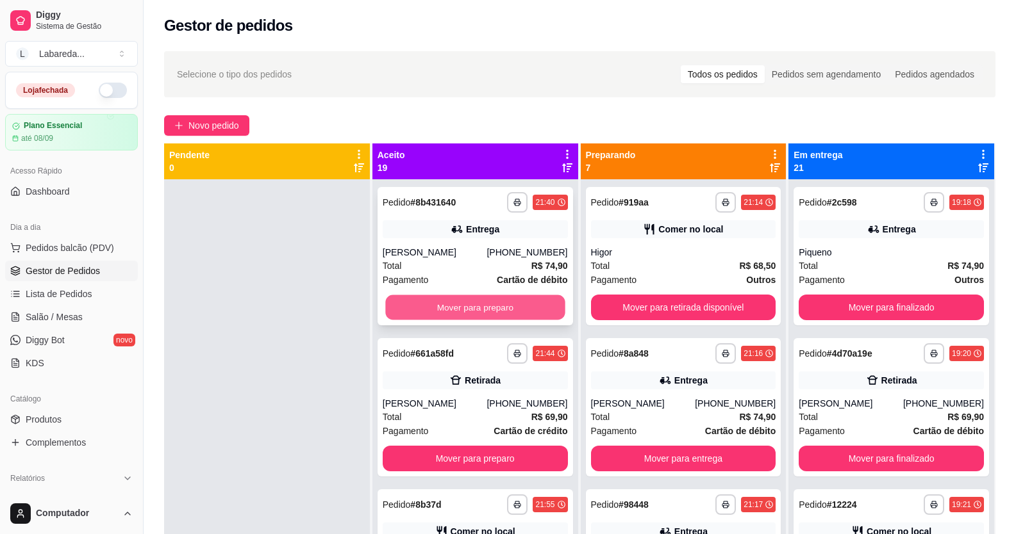
click at [554, 308] on div "**********" at bounding box center [474, 256] width 195 height 138
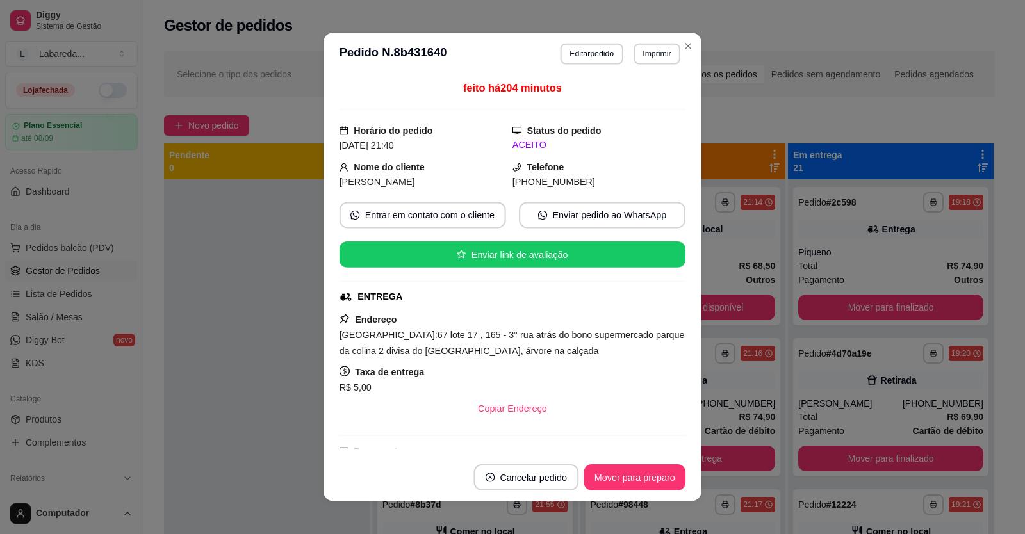
click at [645, 305] on div "feito há 204 minutos Horário do pedido [DATE] 21:40 Status do pedido ACEITO Nom…" at bounding box center [513, 264] width 346 height 368
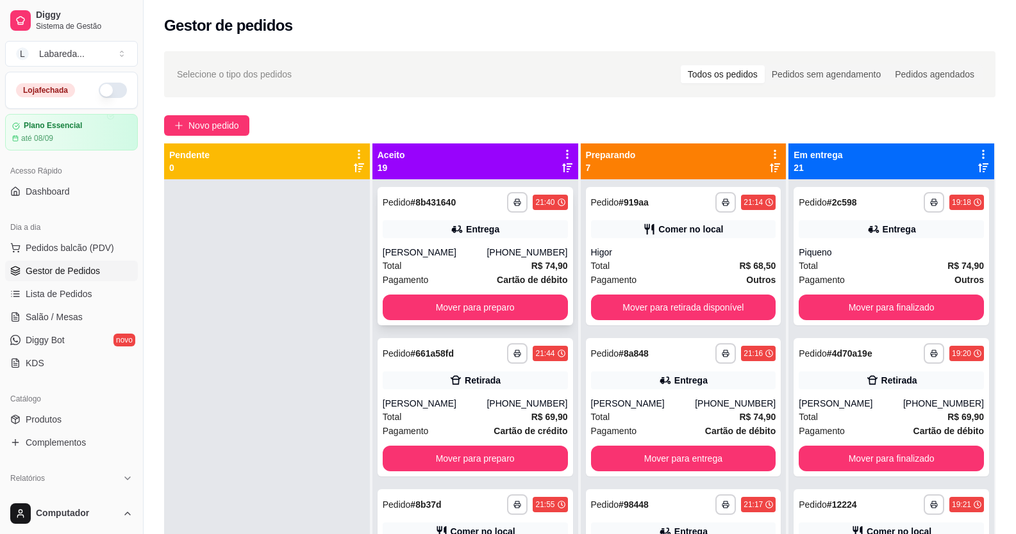
click at [475, 299] on button "Mover para preparo" at bounding box center [475, 308] width 185 height 26
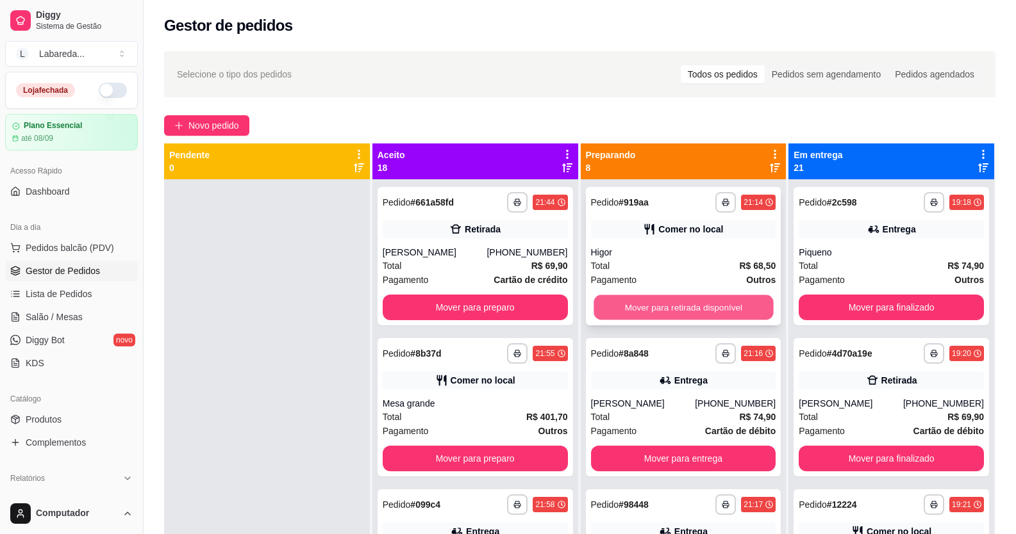
click at [624, 310] on button "Mover para retirada disponível" at bounding box center [682, 307] width 179 height 25
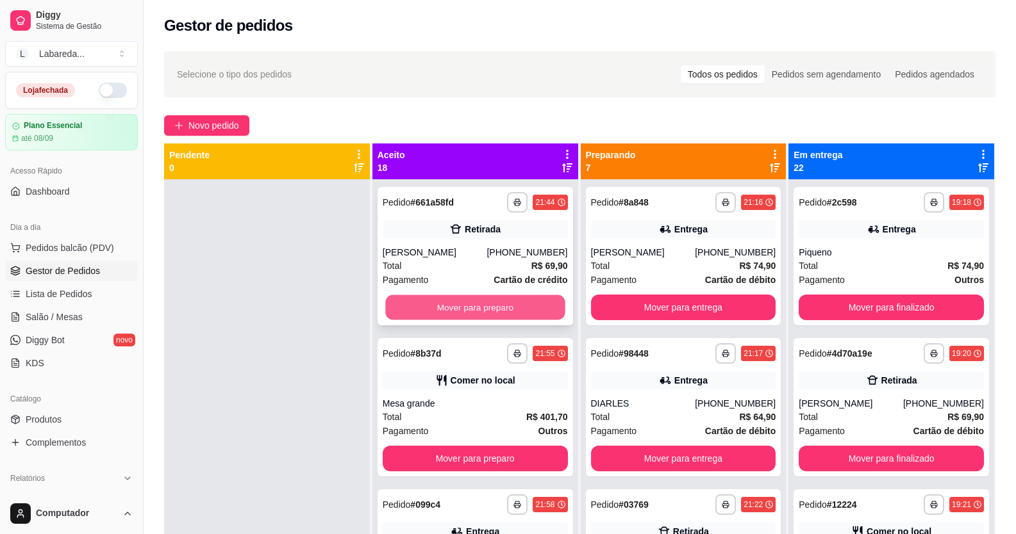
click at [493, 306] on button "Mover para preparo" at bounding box center [474, 307] width 179 height 25
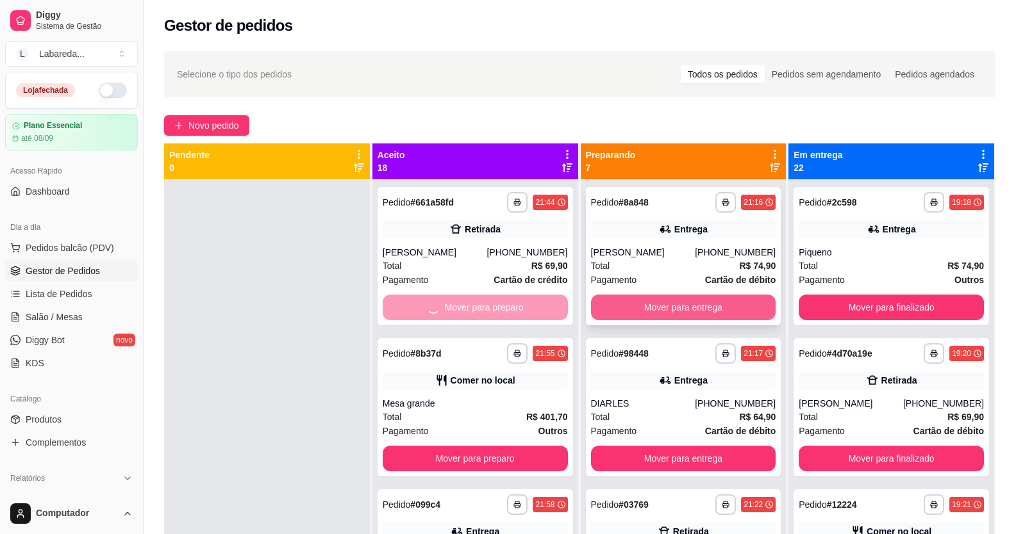
click at [634, 309] on button "Mover para entrega" at bounding box center [683, 308] width 185 height 26
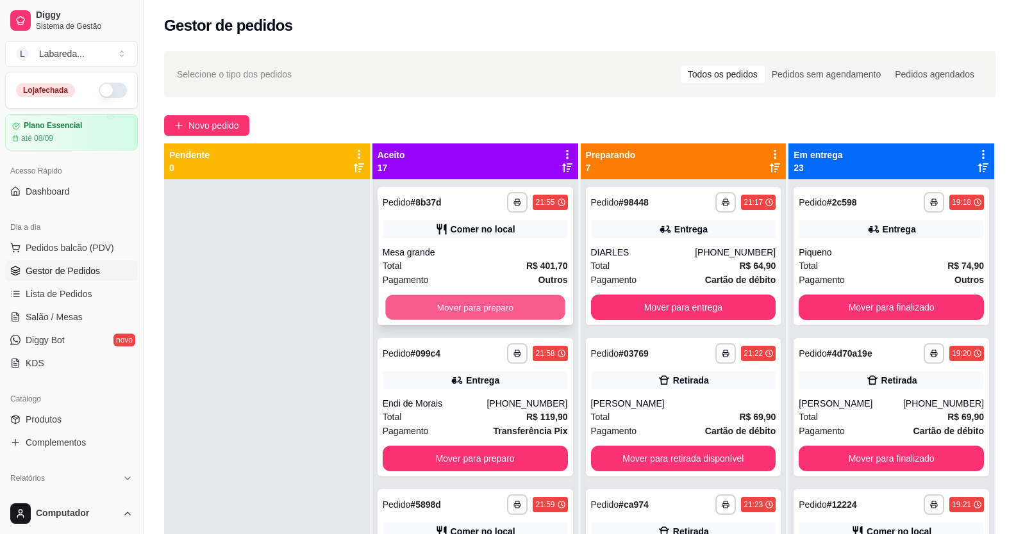
click at [460, 309] on button "Mover para preparo" at bounding box center [474, 307] width 179 height 25
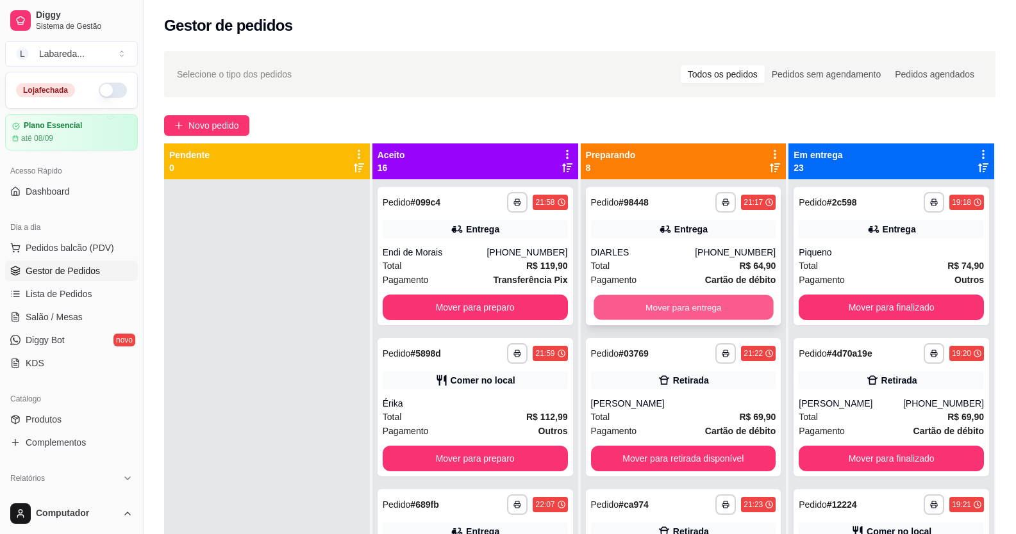
click at [621, 311] on button "Mover para entrega" at bounding box center [682, 307] width 179 height 25
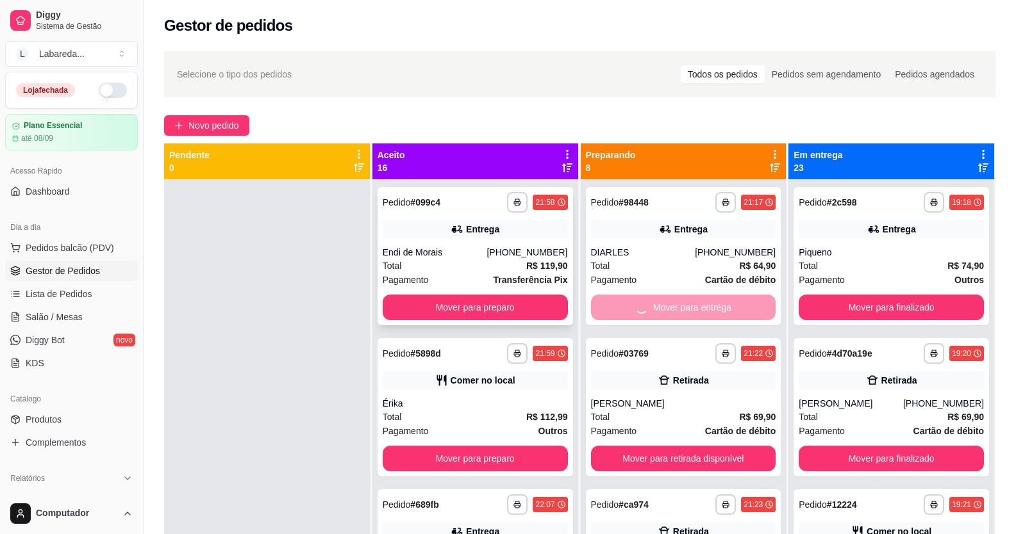
click at [513, 313] on button "Mover para preparo" at bounding box center [475, 308] width 185 height 26
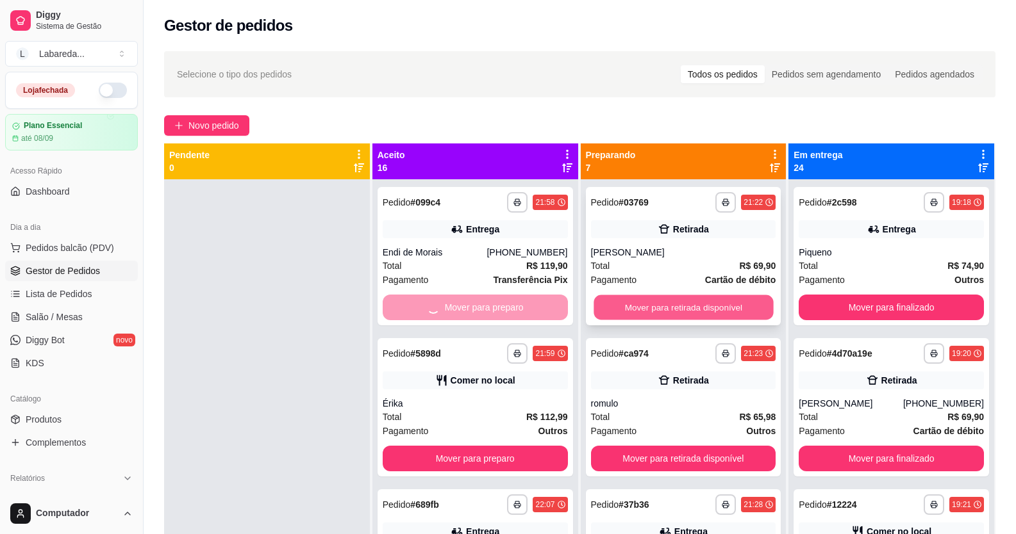
click at [627, 303] on button "Mover para retirada disponível" at bounding box center [682, 307] width 179 height 25
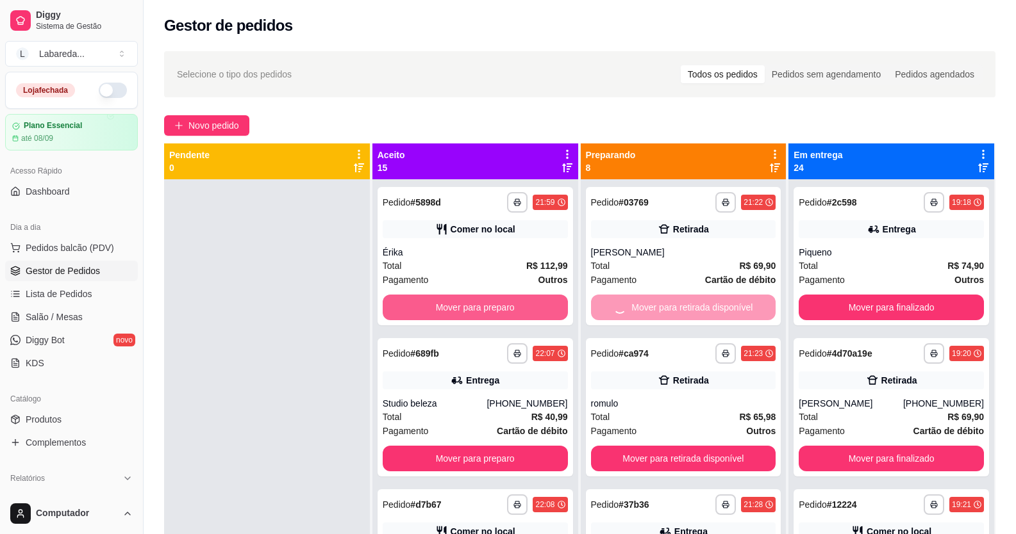
click at [517, 296] on button "Mover para preparo" at bounding box center [475, 308] width 185 height 26
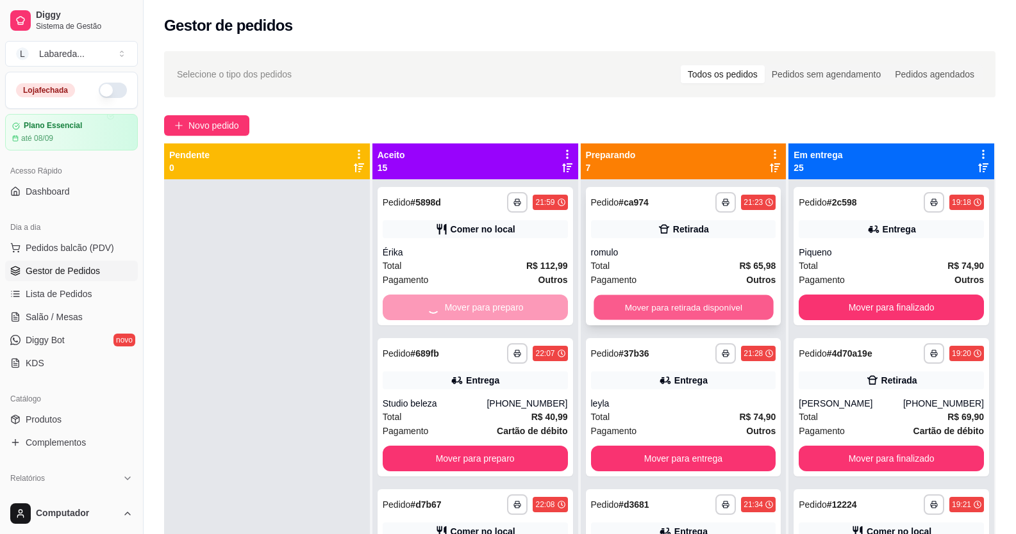
click at [641, 299] on button "Mover para retirada disponível" at bounding box center [682, 307] width 179 height 25
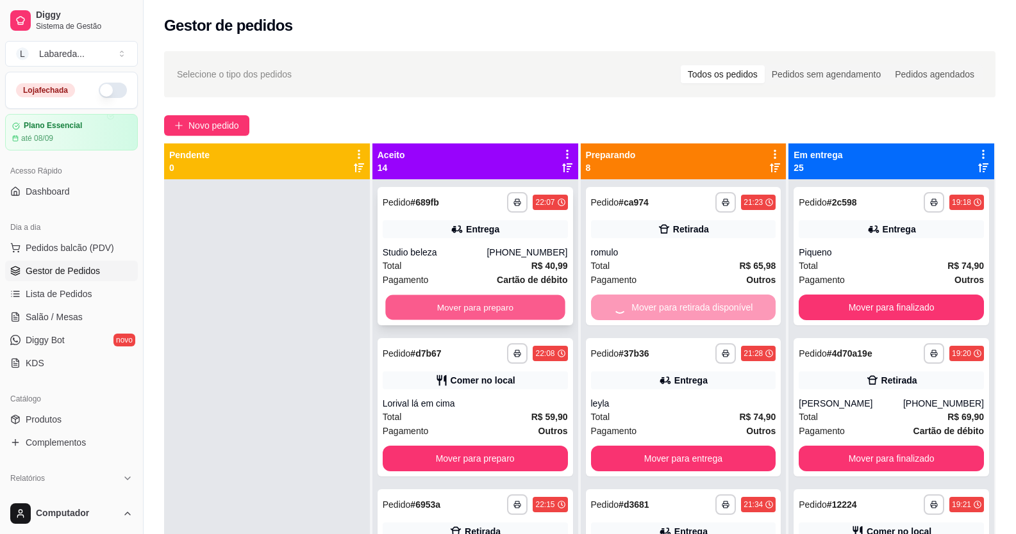
click at [531, 302] on button "Mover para preparo" at bounding box center [474, 307] width 179 height 25
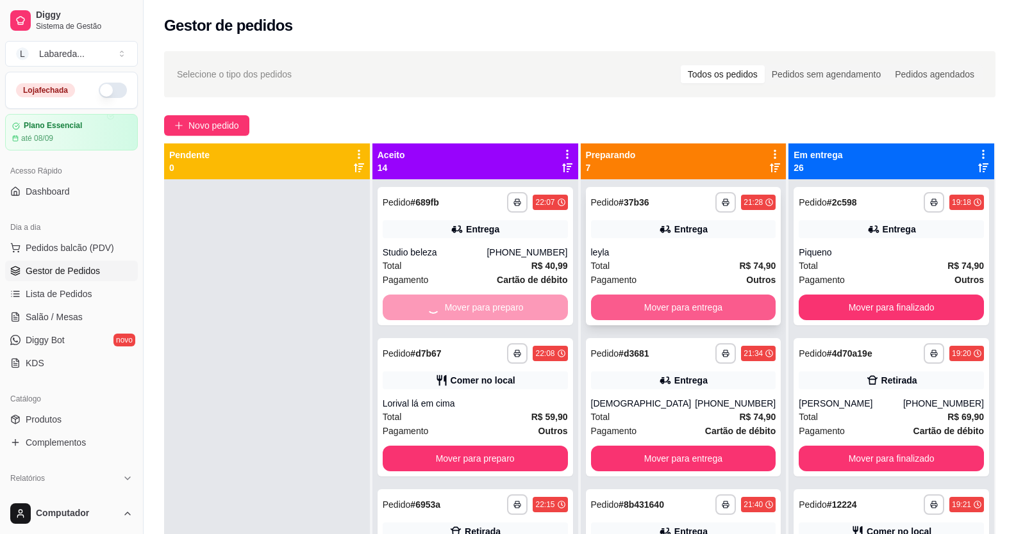
click at [606, 302] on button "Mover para entrega" at bounding box center [683, 308] width 185 height 26
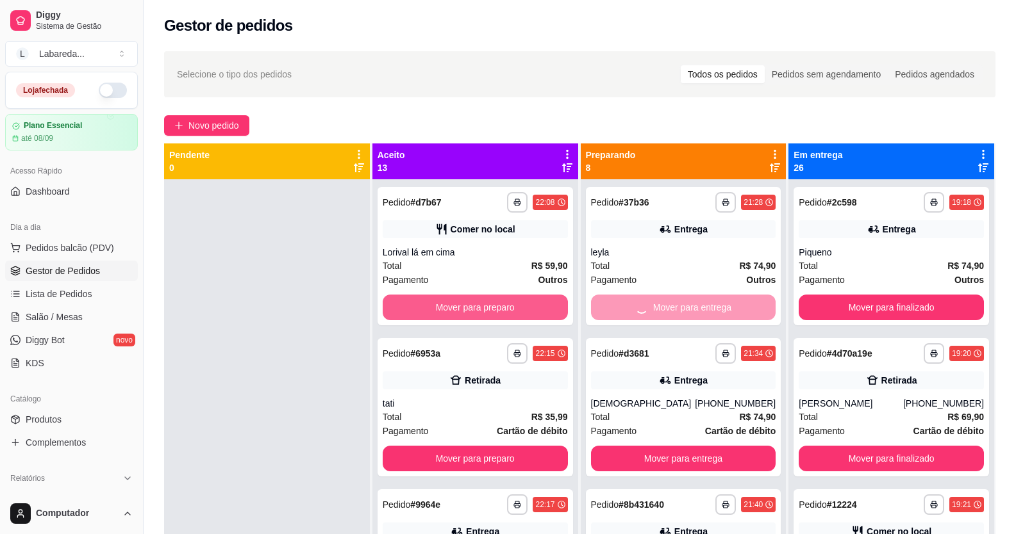
click at [548, 305] on button "Mover para preparo" at bounding box center [475, 308] width 185 height 26
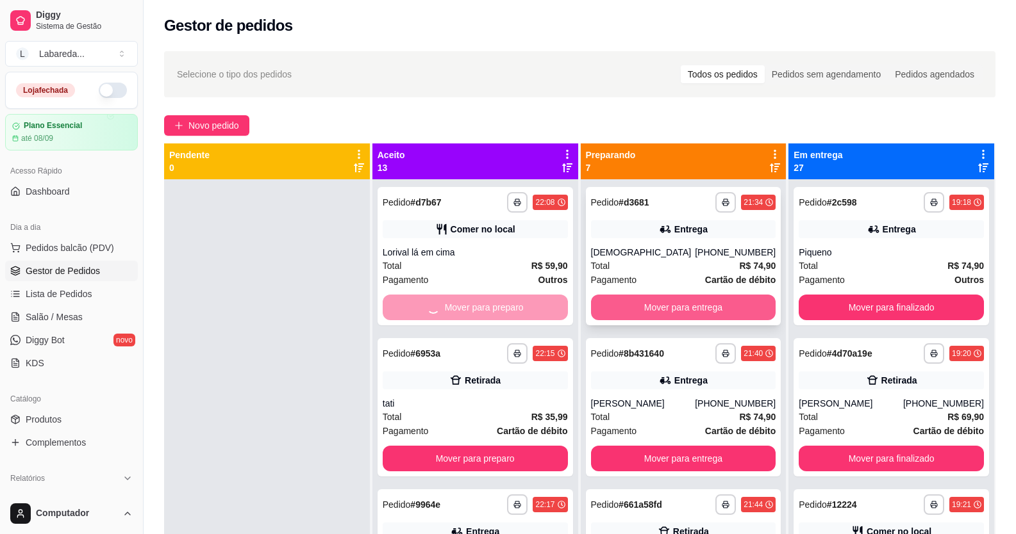
click at [625, 298] on button "Mover para entrega" at bounding box center [683, 308] width 185 height 26
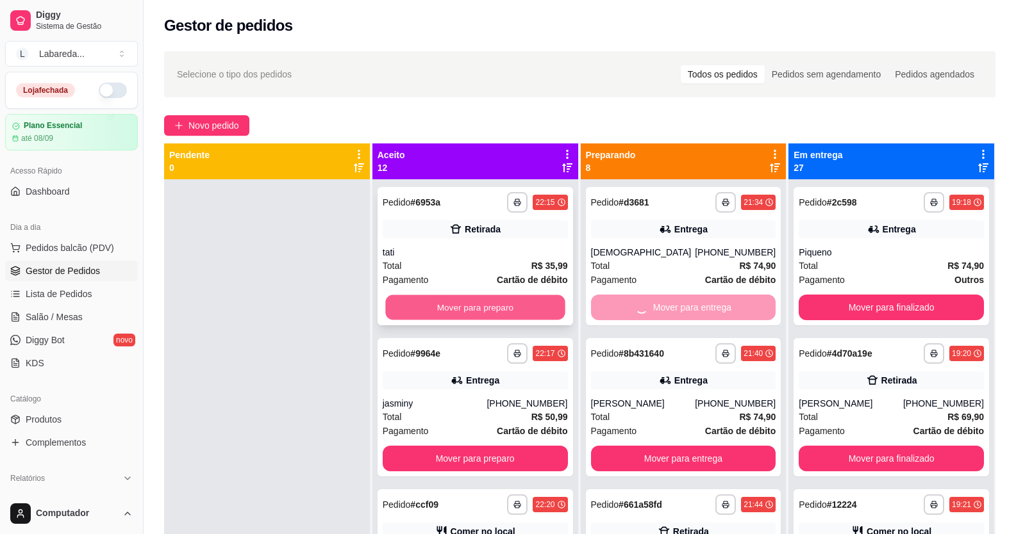
click at [541, 311] on button "Mover para preparo" at bounding box center [474, 307] width 179 height 25
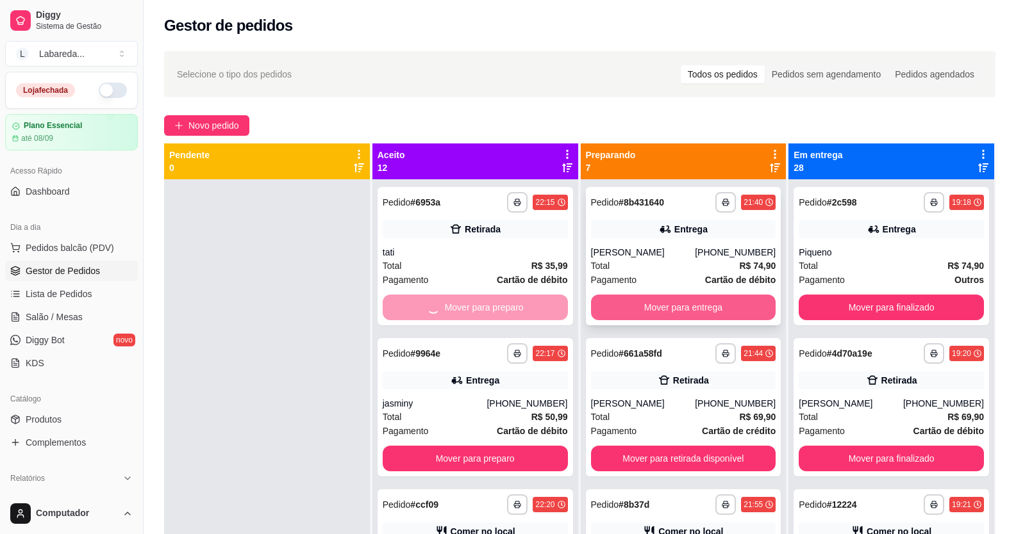
click at [604, 308] on button "Mover para entrega" at bounding box center [683, 308] width 185 height 26
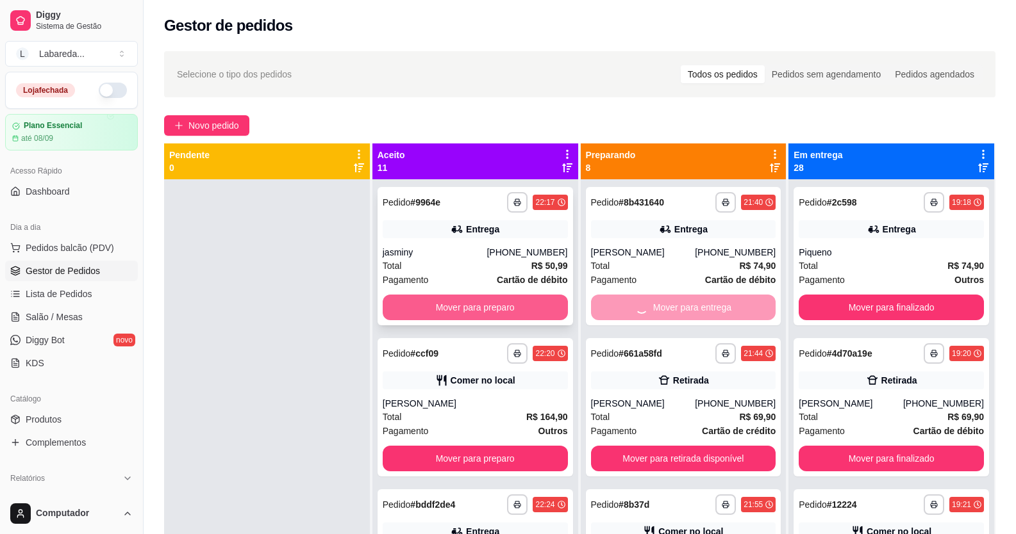
click at [532, 313] on button "Mover para preparo" at bounding box center [475, 308] width 185 height 26
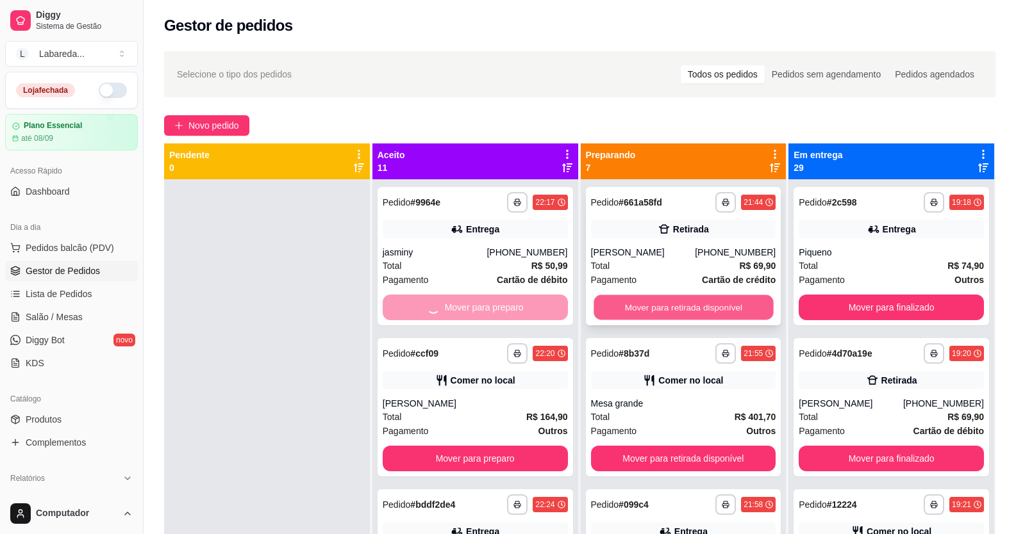
click at [620, 309] on button "Mover para retirada disponível" at bounding box center [682, 307] width 179 height 25
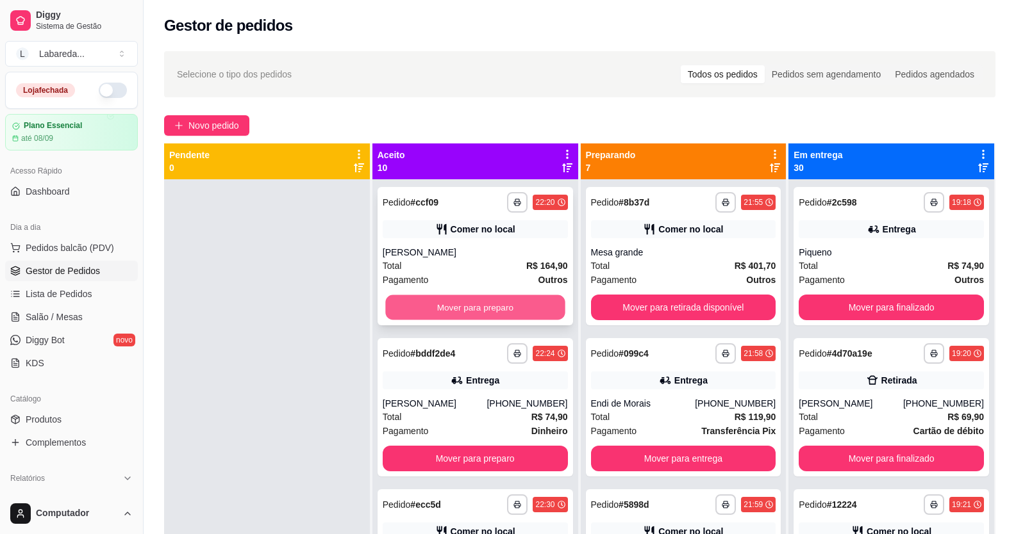
click at [536, 310] on button "Mover para preparo" at bounding box center [474, 307] width 179 height 25
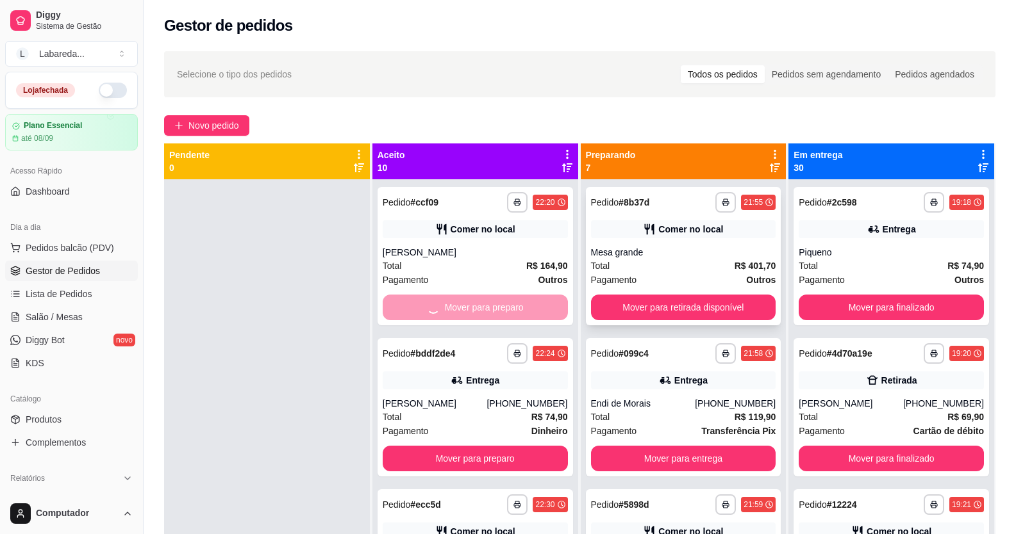
click at [591, 306] on button "Mover para retirada disponível" at bounding box center [683, 308] width 185 height 26
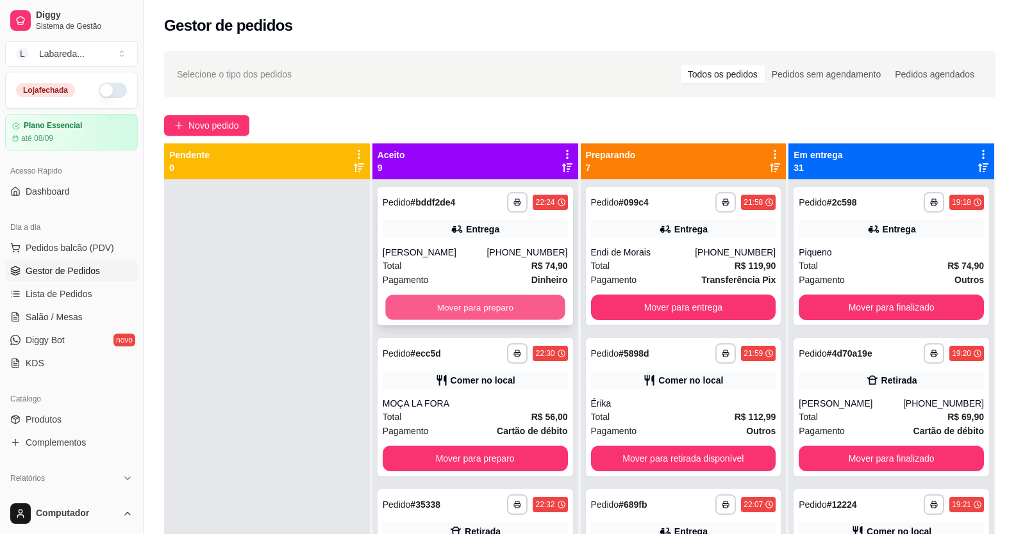
click at [534, 315] on button "Mover para preparo" at bounding box center [474, 307] width 179 height 25
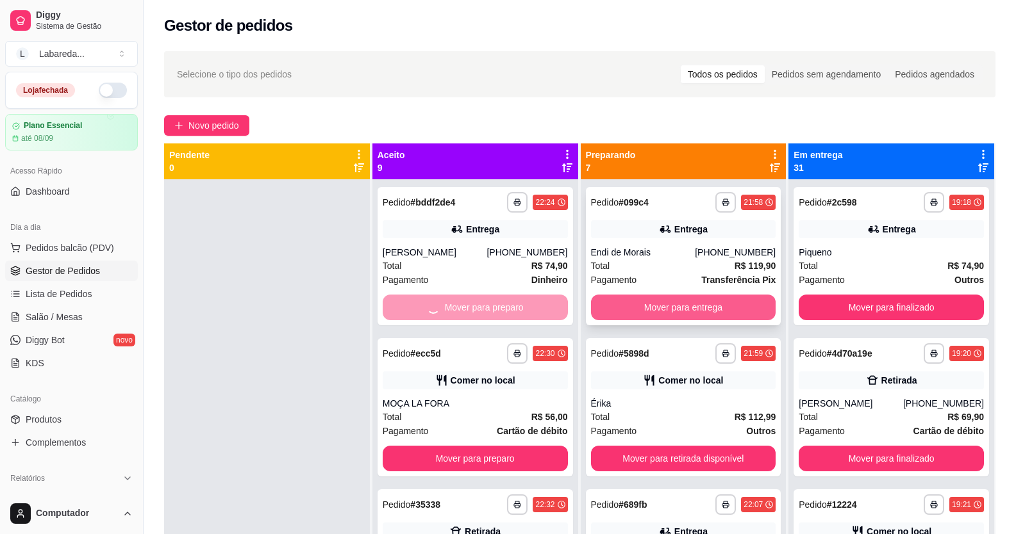
click at [634, 311] on button "Mover para entrega" at bounding box center [683, 308] width 185 height 26
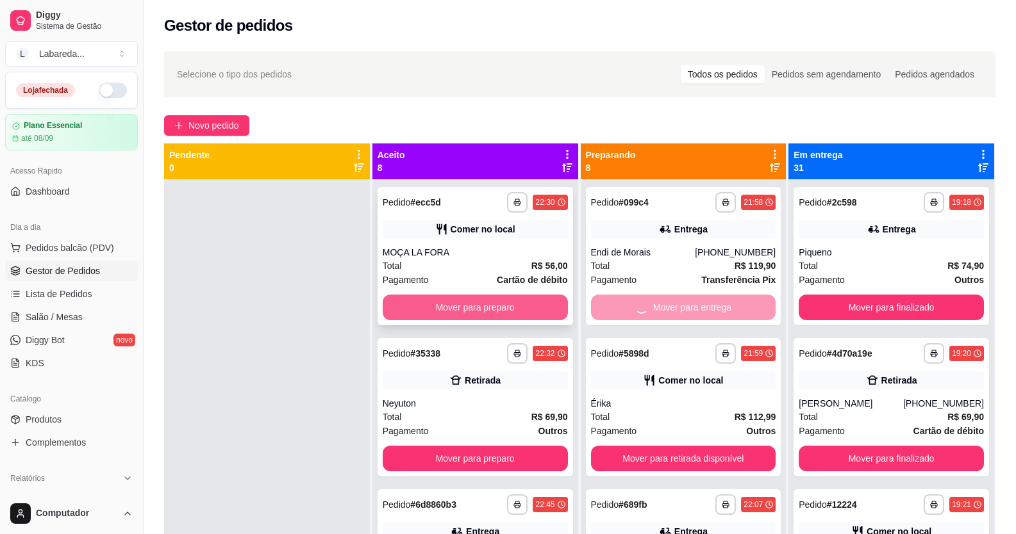
click at [543, 307] on button "Mover para preparo" at bounding box center [475, 308] width 185 height 26
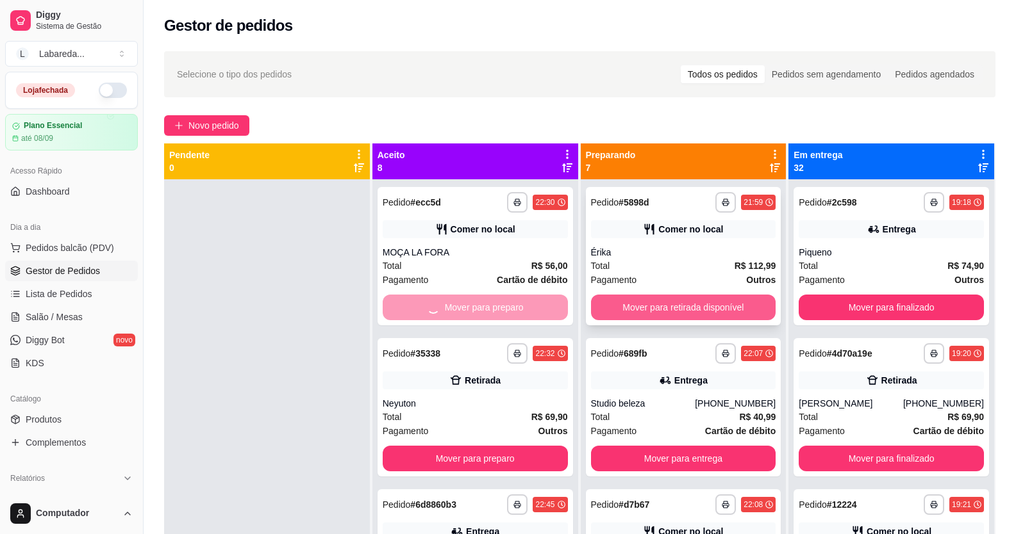
click at [636, 312] on button "Mover para retirada disponível" at bounding box center [683, 308] width 185 height 26
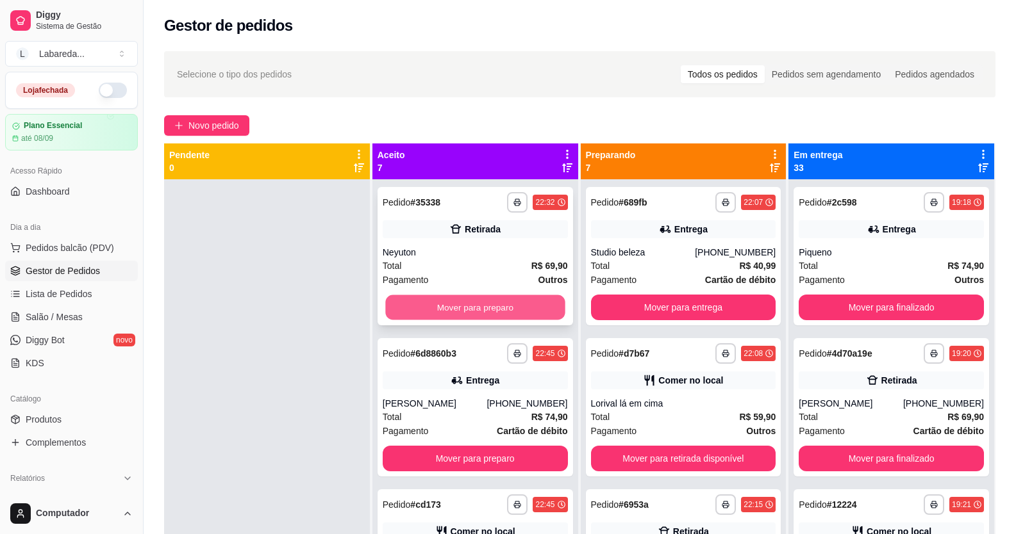
click at [532, 313] on button "Mover para preparo" at bounding box center [474, 307] width 179 height 25
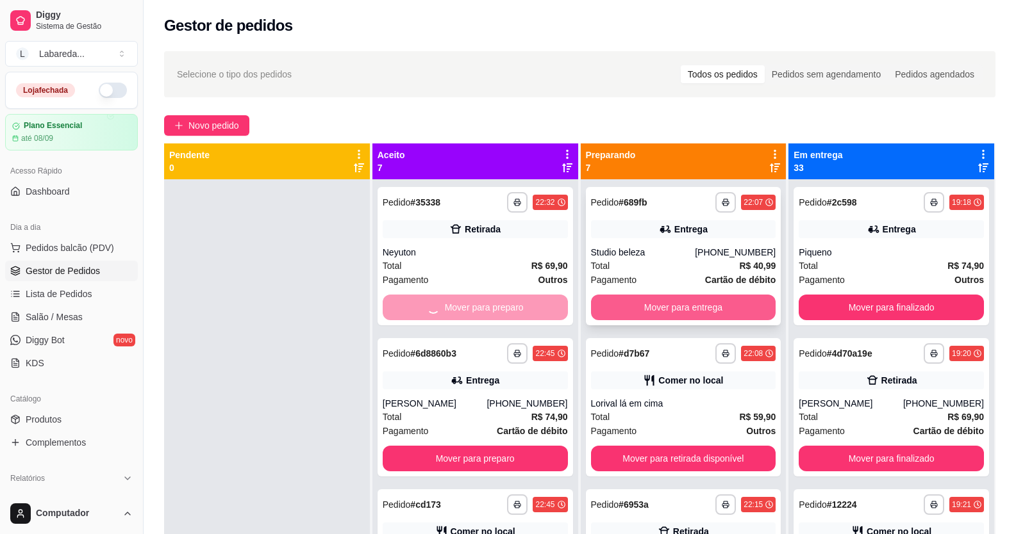
click at [615, 305] on button "Mover para entrega" at bounding box center [683, 308] width 185 height 26
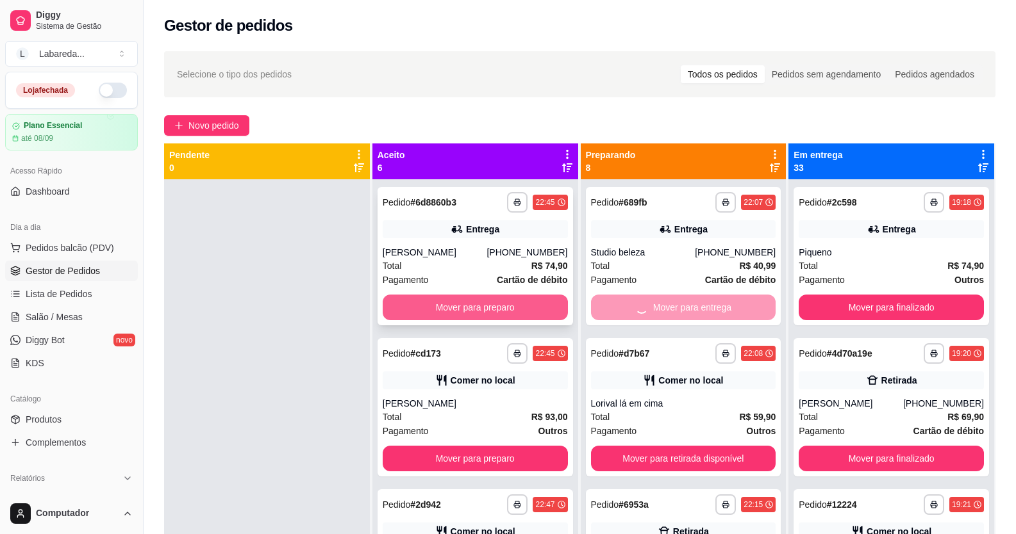
click at [527, 302] on button "Mover para preparo" at bounding box center [475, 308] width 185 height 26
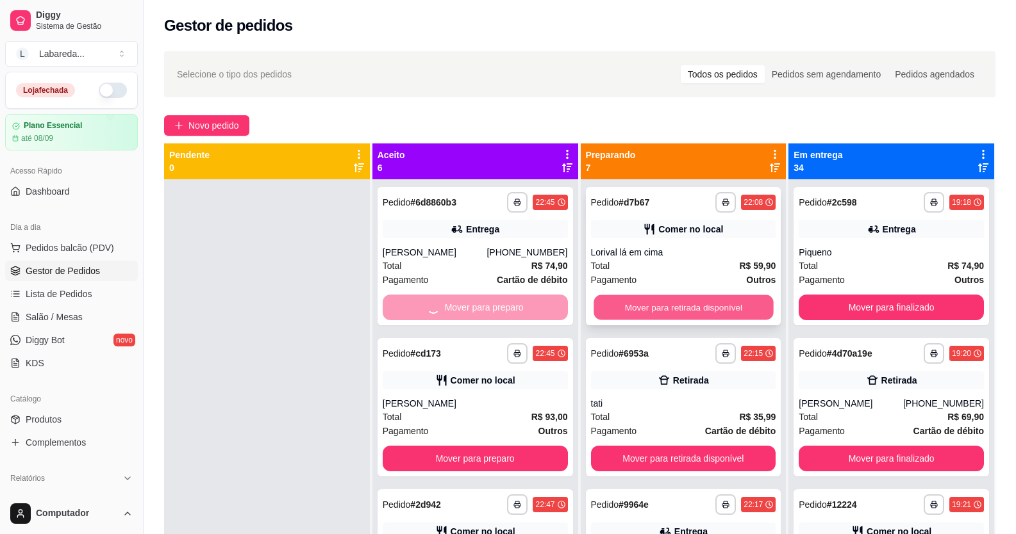
click at [623, 312] on button "Mover para retirada disponível" at bounding box center [682, 307] width 179 height 25
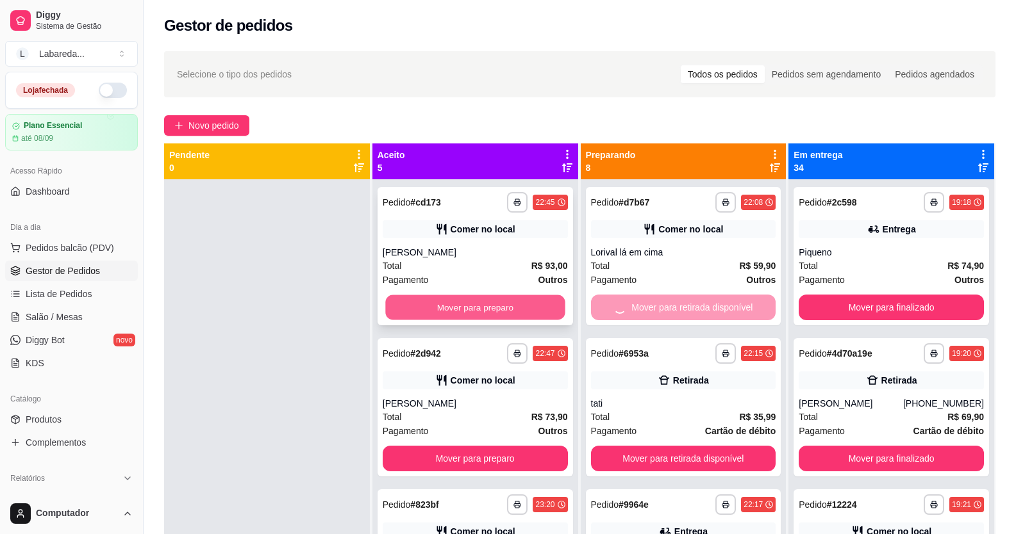
click at [508, 308] on button "Mover para preparo" at bounding box center [474, 307] width 179 height 25
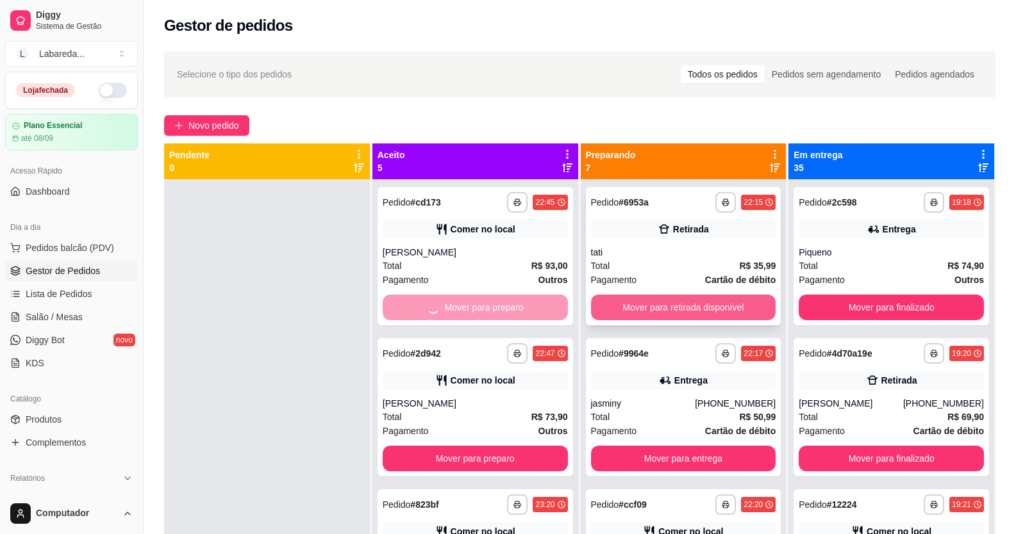
click at [635, 313] on button "Mover para retirada disponível" at bounding box center [683, 308] width 185 height 26
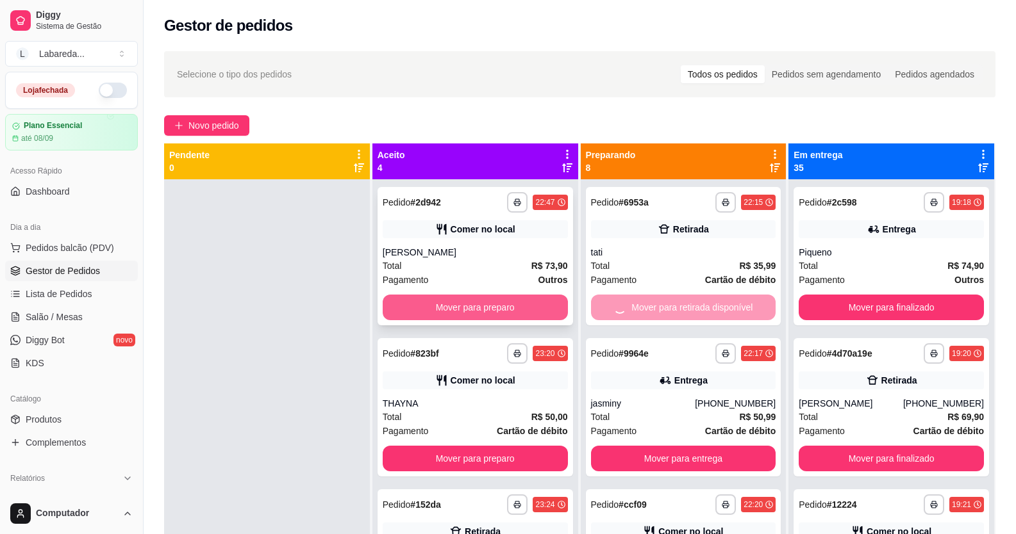
click at [532, 308] on button "Mover para preparo" at bounding box center [475, 308] width 185 height 26
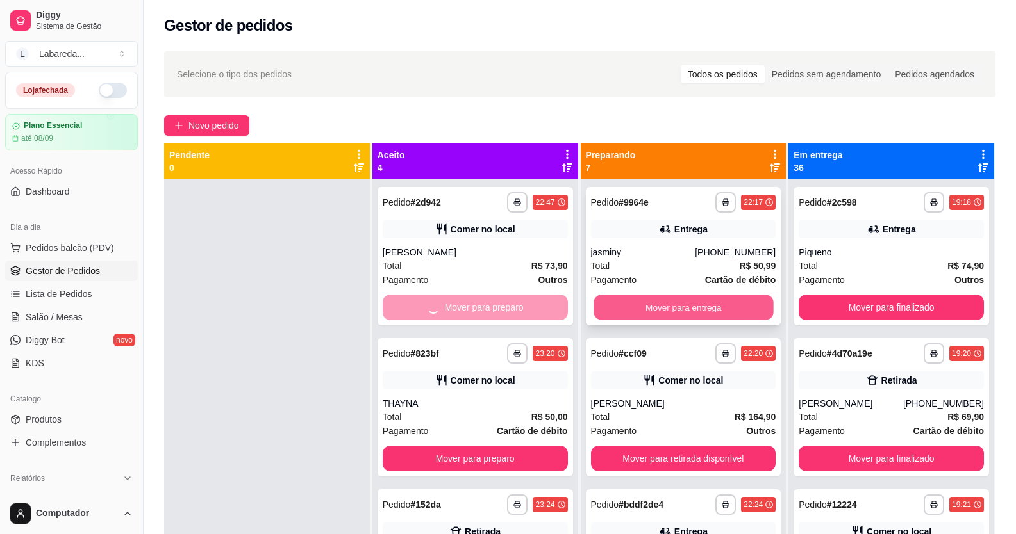
click at [605, 299] on button "Mover para entrega" at bounding box center [682, 307] width 179 height 25
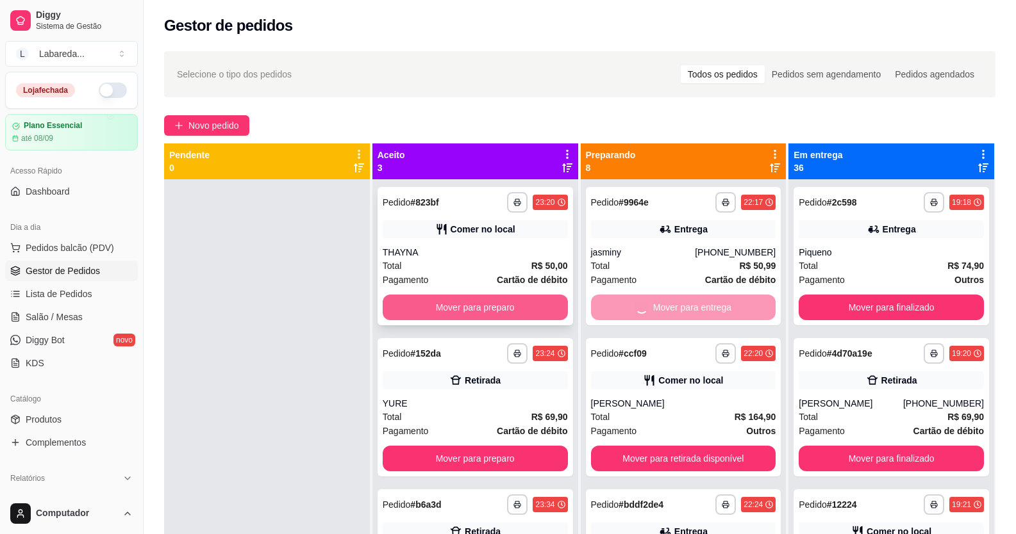
click at [518, 298] on button "Mover para preparo" at bounding box center [475, 308] width 185 height 26
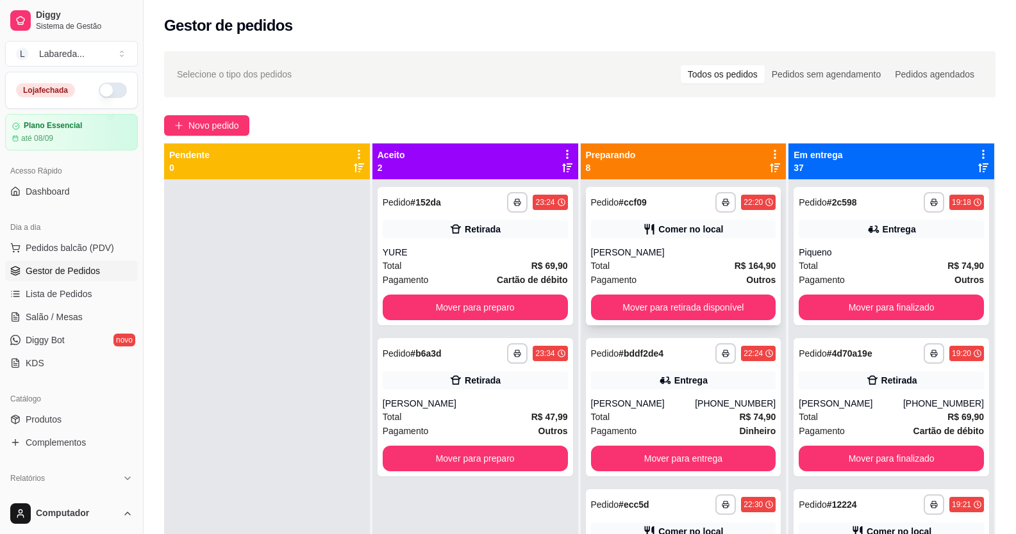
click at [611, 296] on div "**********" at bounding box center [683, 256] width 195 height 138
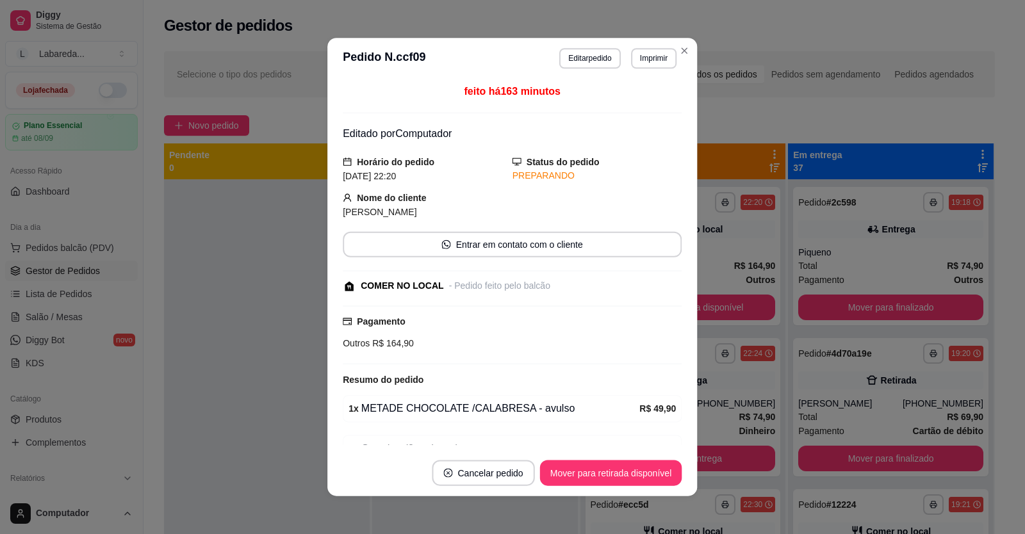
click at [541, 302] on div "feito há 163 minutos Editado por Computador Horário do pedido [DATE] 22:20 Stat…" at bounding box center [512, 264] width 339 height 361
click at [328, 294] on div "feito há 163 minutos Editado por Computador Horário do pedido [DATE] 22:20 Stat…" at bounding box center [512, 264] width 369 height 370
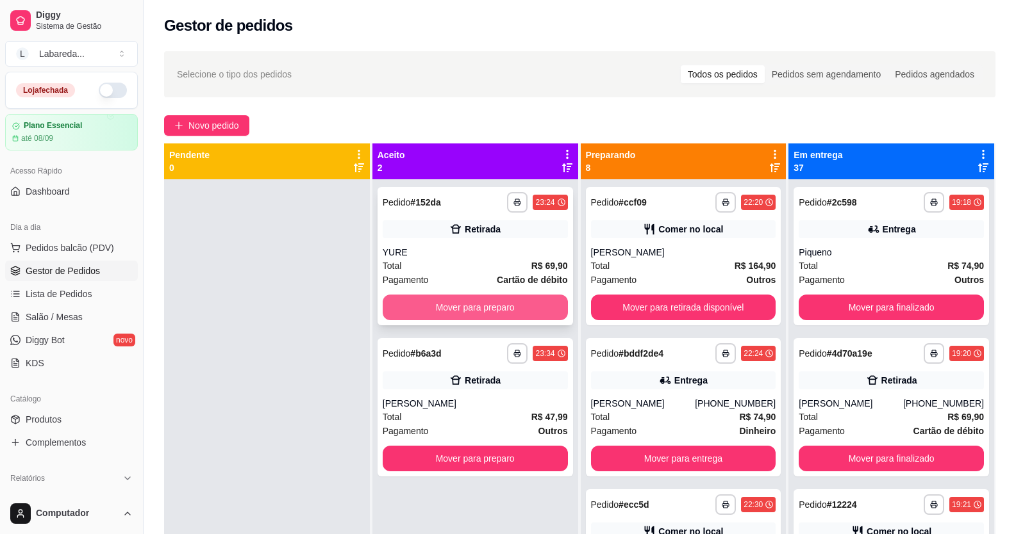
click at [557, 310] on button "Mover para preparo" at bounding box center [475, 308] width 185 height 26
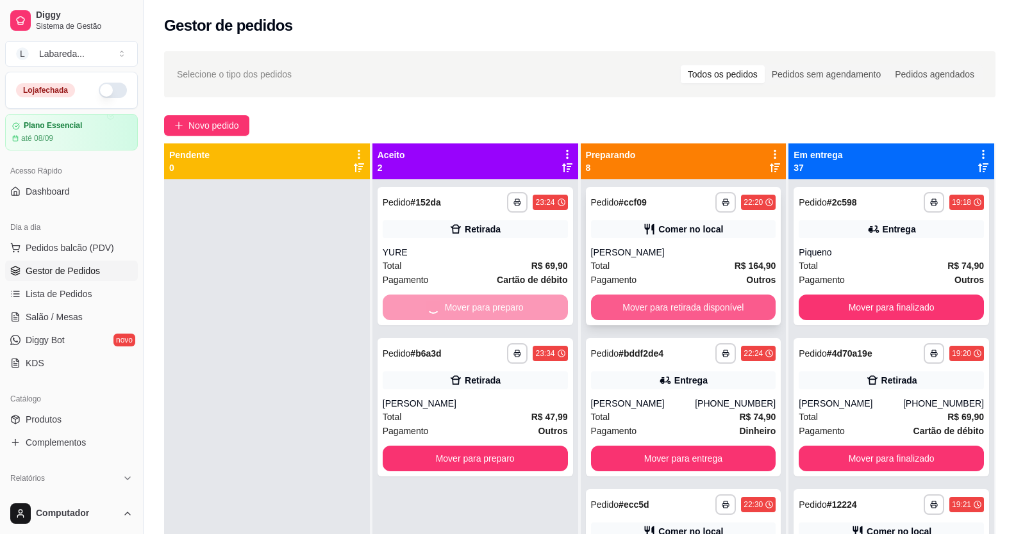
click at [639, 306] on button "Mover para retirada disponível" at bounding box center [683, 308] width 185 height 26
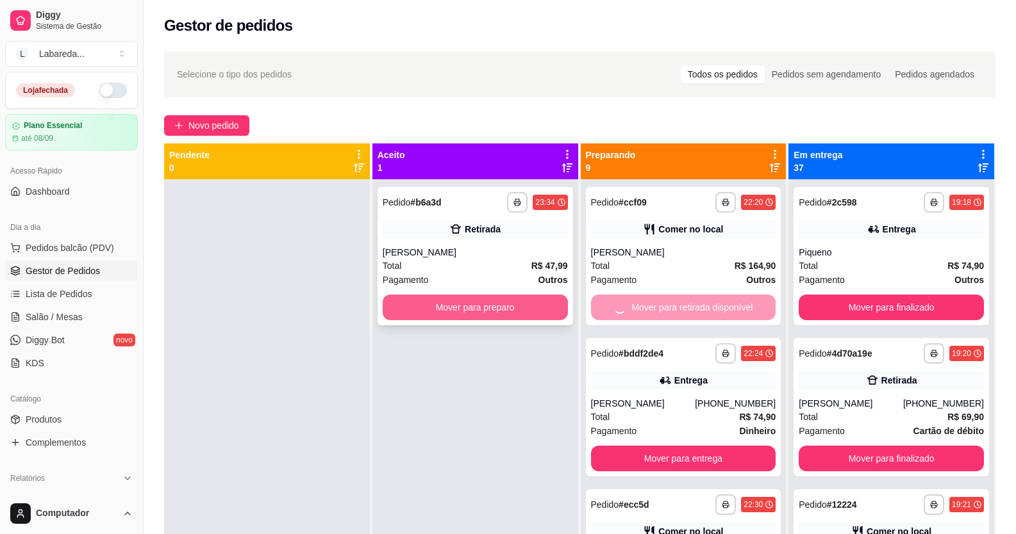
click at [559, 306] on button "Mover para preparo" at bounding box center [475, 308] width 185 height 26
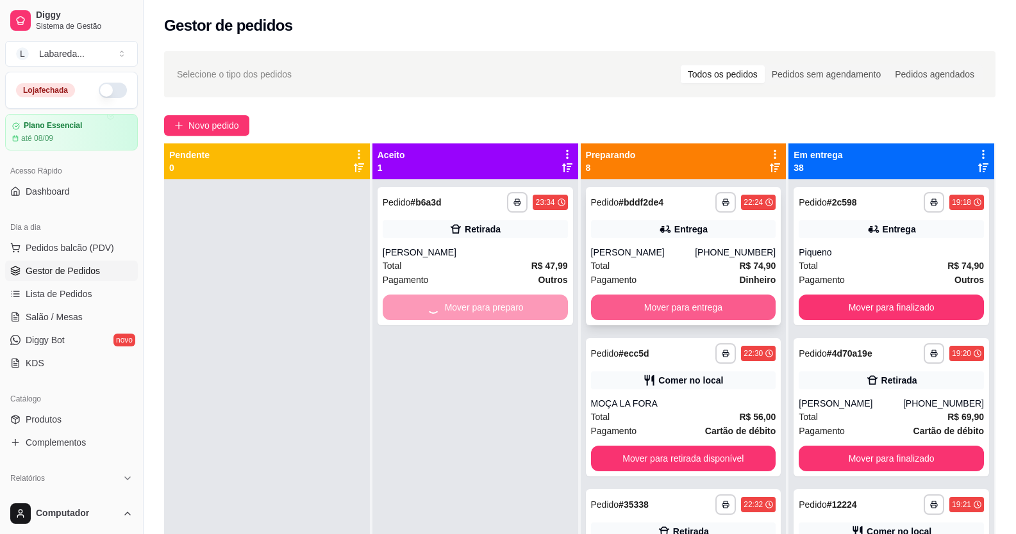
click at [635, 297] on button "Mover para entrega" at bounding box center [683, 308] width 185 height 26
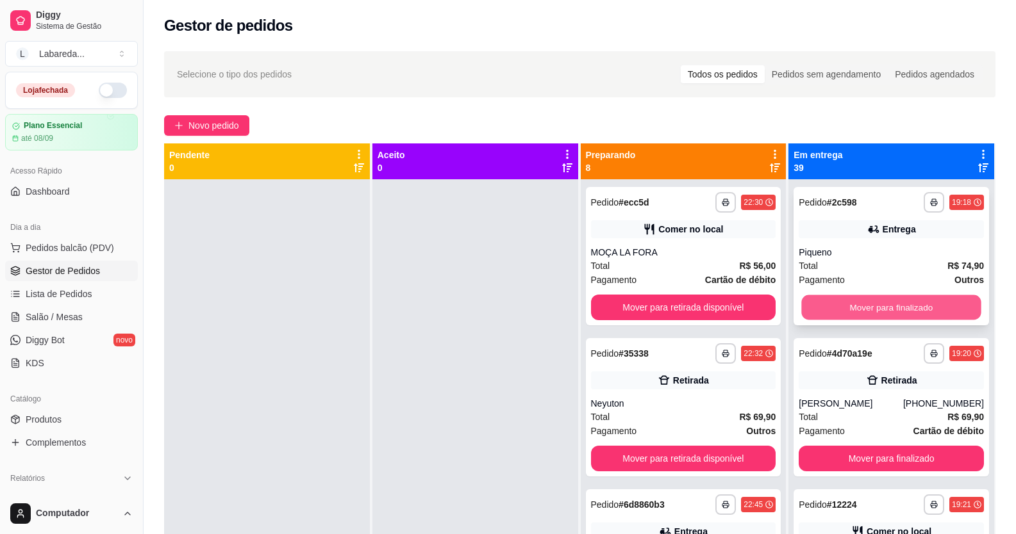
click at [808, 302] on button "Mover para finalizado" at bounding box center [891, 307] width 179 height 25
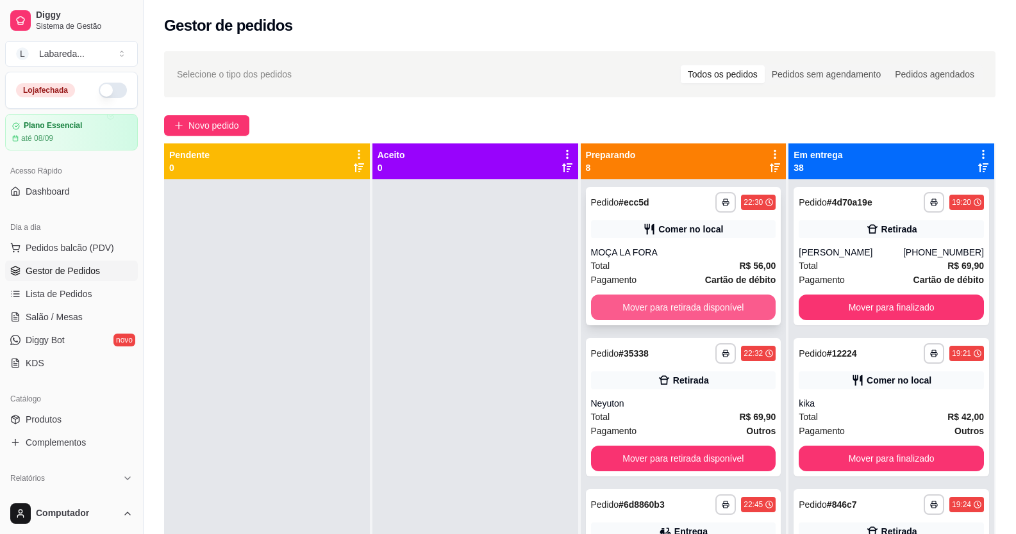
click at [685, 309] on button "Mover para retirada disponível" at bounding box center [683, 308] width 185 height 26
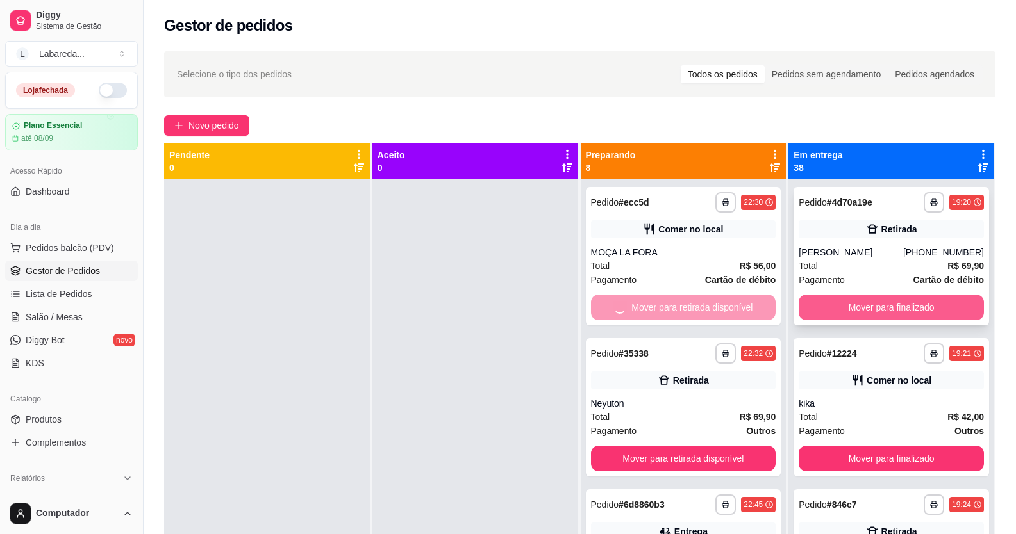
click at [814, 311] on button "Mover para finalizado" at bounding box center [890, 308] width 185 height 26
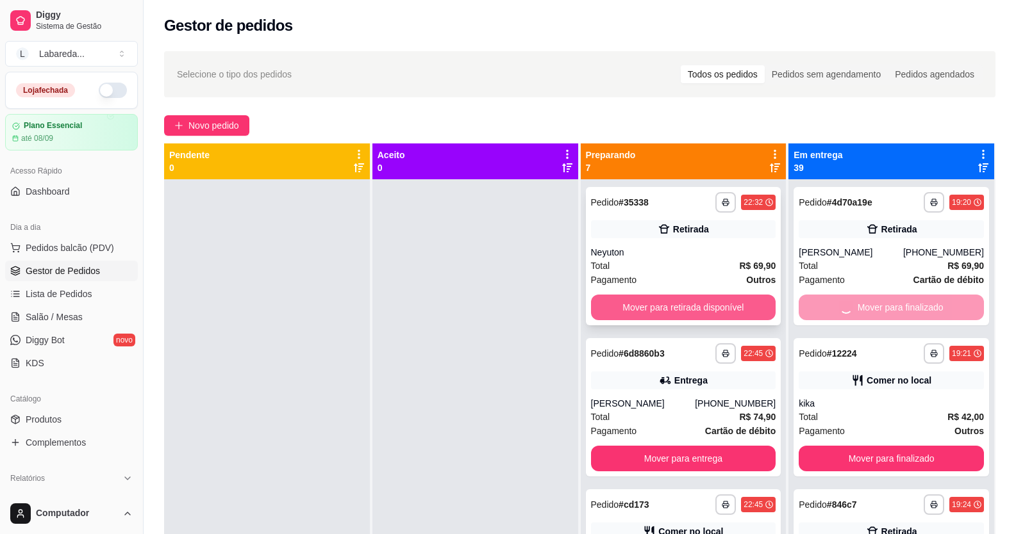
click at [707, 313] on button "Mover para retirada disponível" at bounding box center [683, 308] width 185 height 26
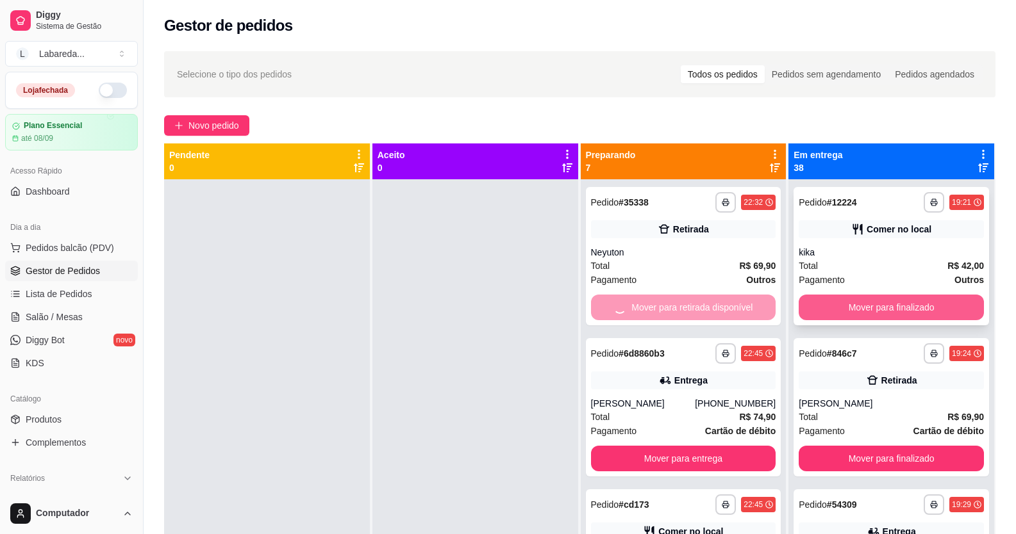
click at [827, 307] on button "Mover para finalizado" at bounding box center [890, 308] width 185 height 26
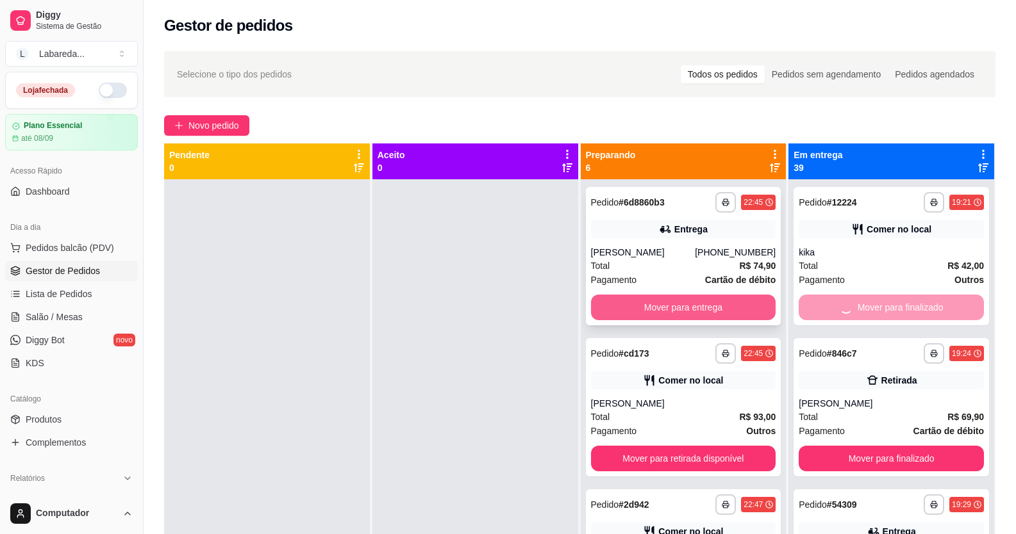
click at [691, 318] on button "Mover para entrega" at bounding box center [683, 308] width 185 height 26
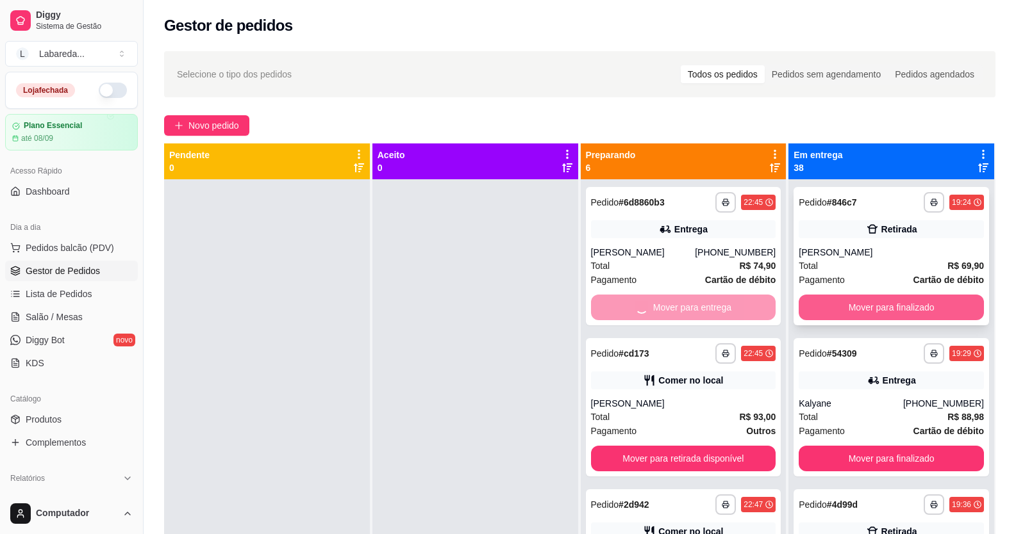
click at [809, 313] on button "Mover para finalizado" at bounding box center [890, 308] width 185 height 26
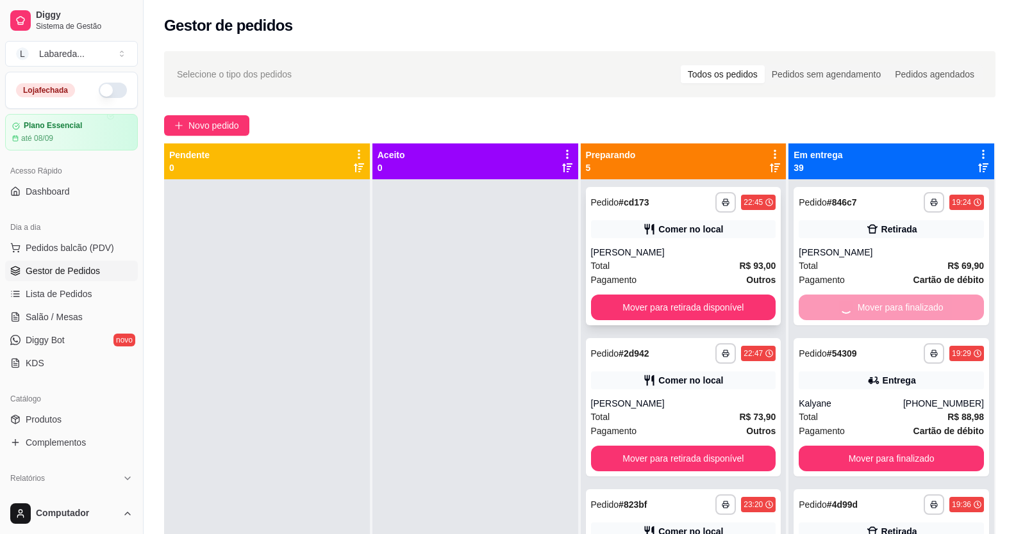
click at [735, 315] on button "Mover para retirada disponível" at bounding box center [683, 308] width 185 height 26
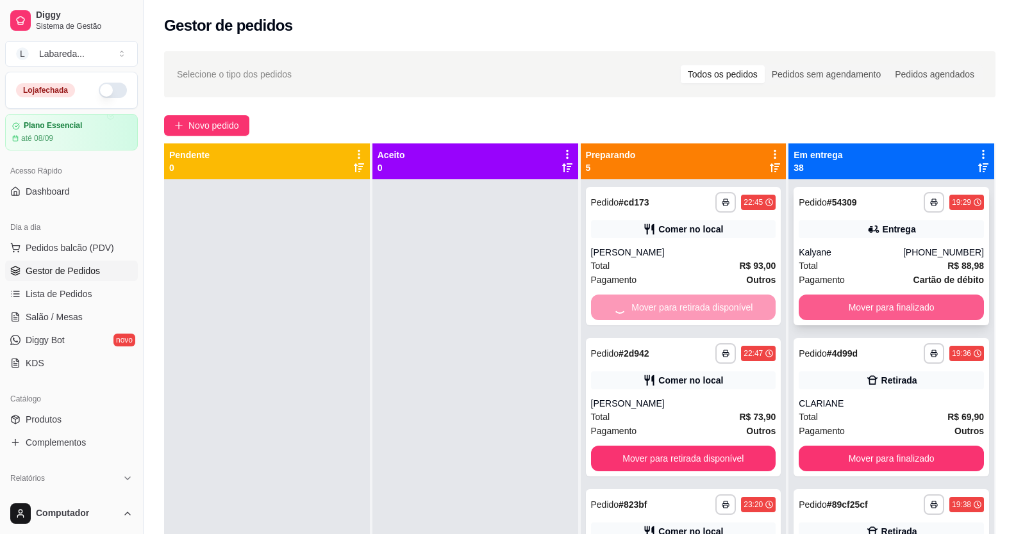
click at [831, 311] on button "Mover para finalizado" at bounding box center [890, 308] width 185 height 26
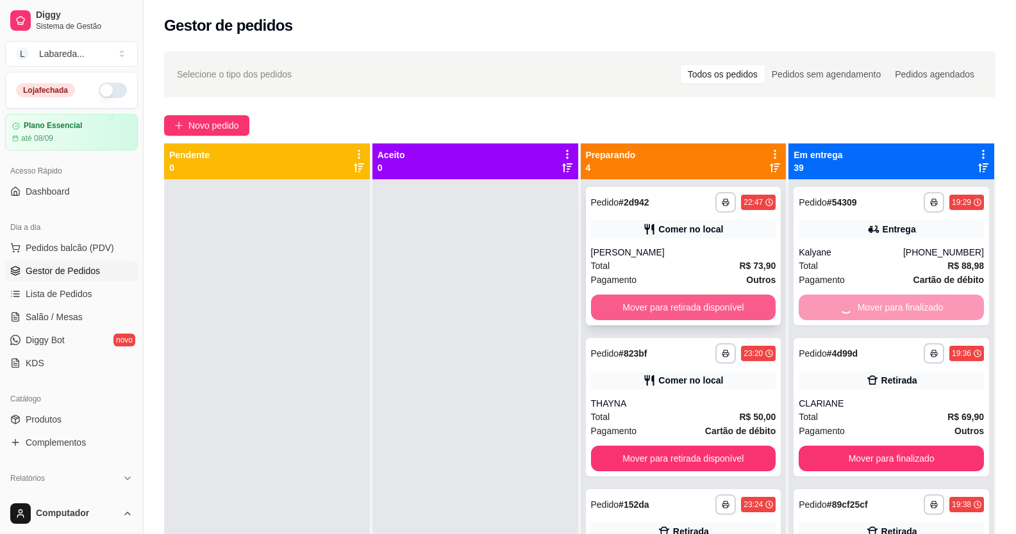
click at [713, 304] on button "Mover para retirada disponível" at bounding box center [683, 308] width 185 height 26
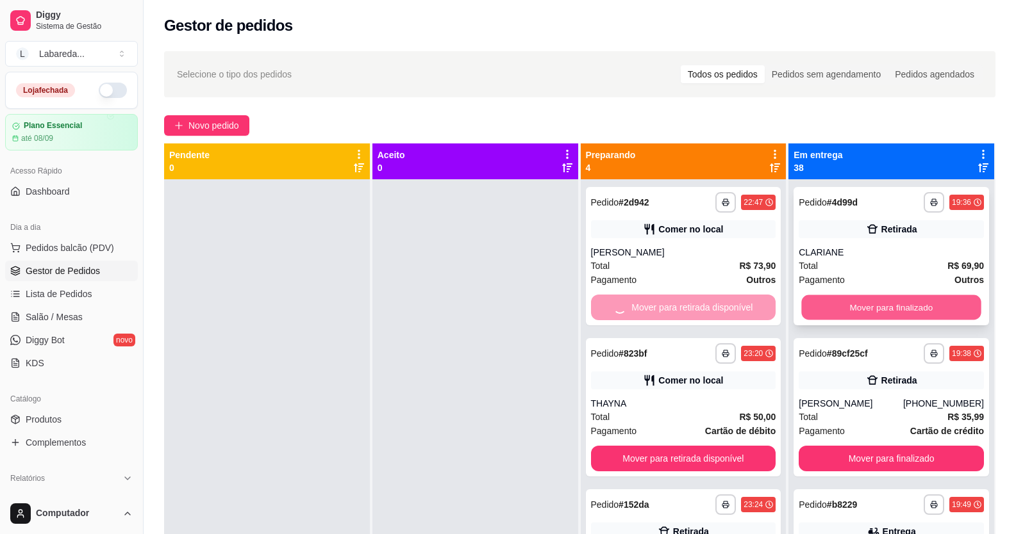
click at [802, 306] on button "Mover para finalizado" at bounding box center [891, 307] width 179 height 25
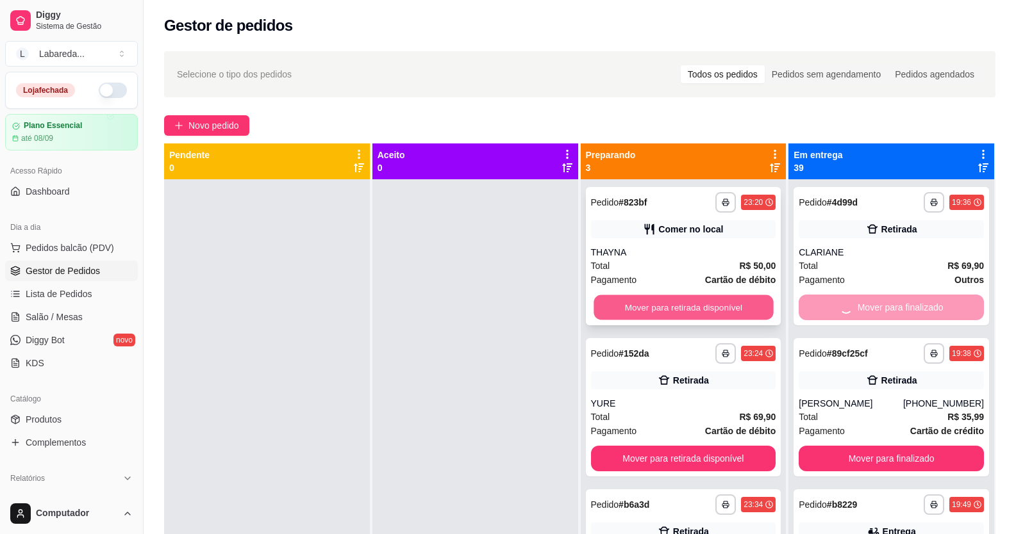
click at [736, 306] on button "Mover para retirada disponível" at bounding box center [682, 307] width 179 height 25
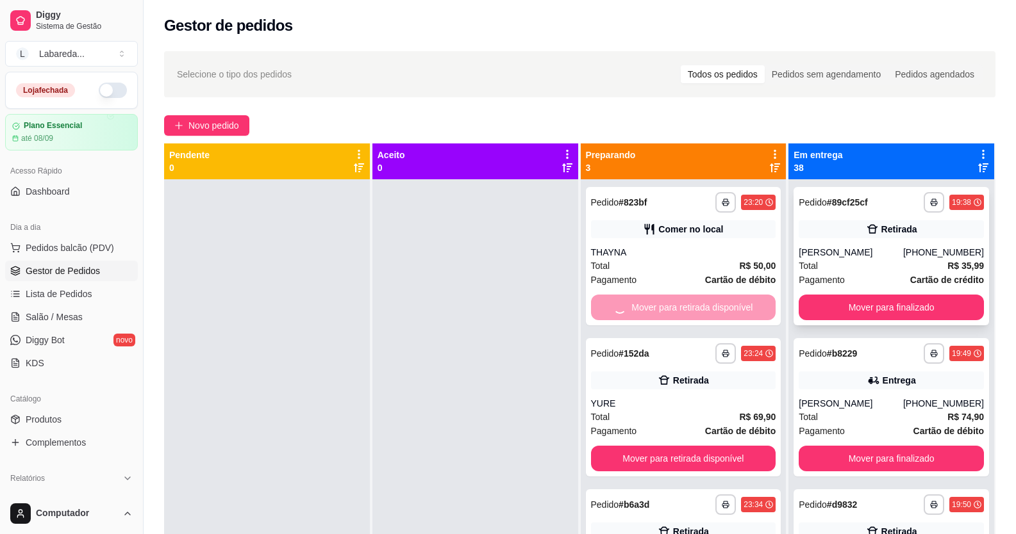
click at [793, 308] on div "**********" at bounding box center [890, 256] width 195 height 138
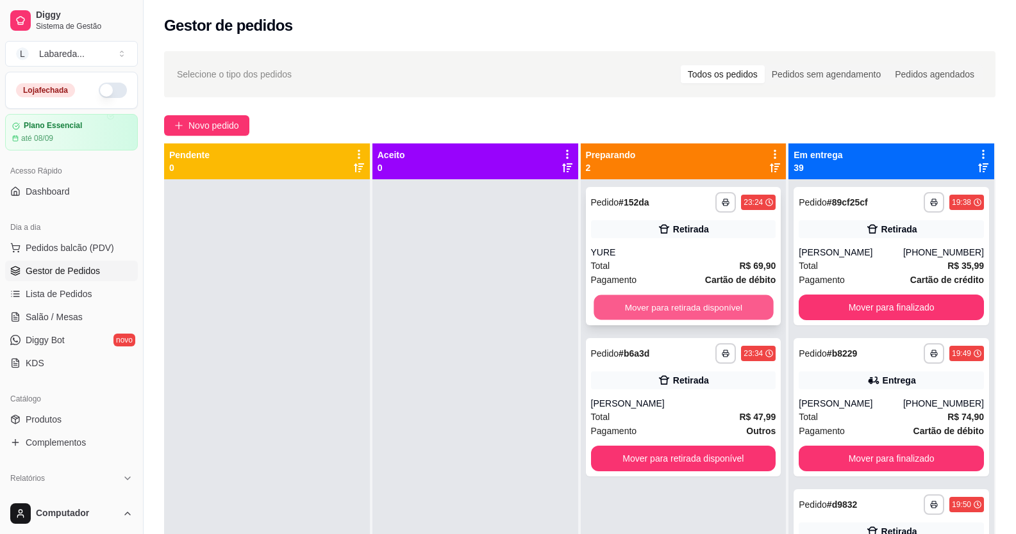
click at [759, 308] on button "Mover para retirada disponível" at bounding box center [682, 307] width 179 height 25
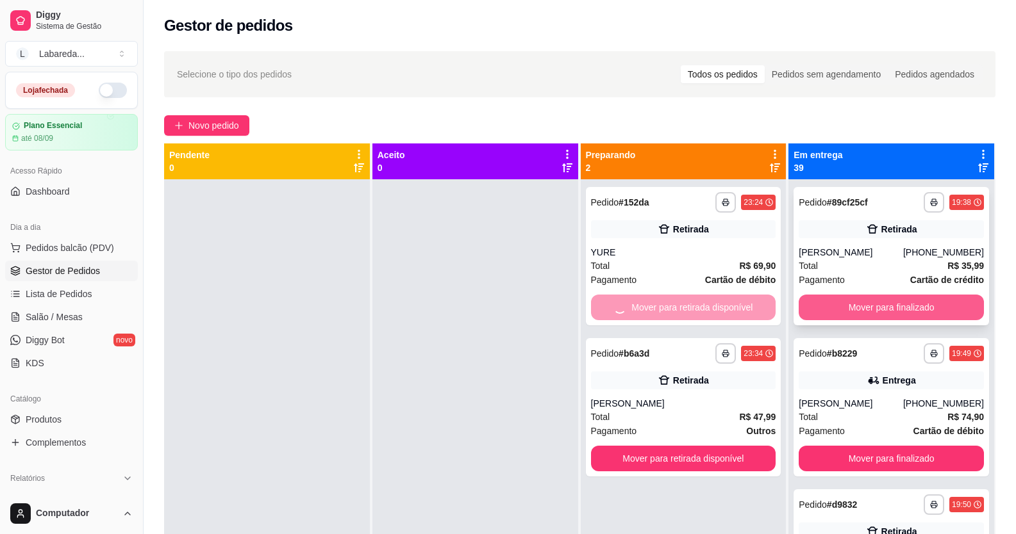
click at [815, 302] on button "Mover para finalizado" at bounding box center [890, 308] width 185 height 26
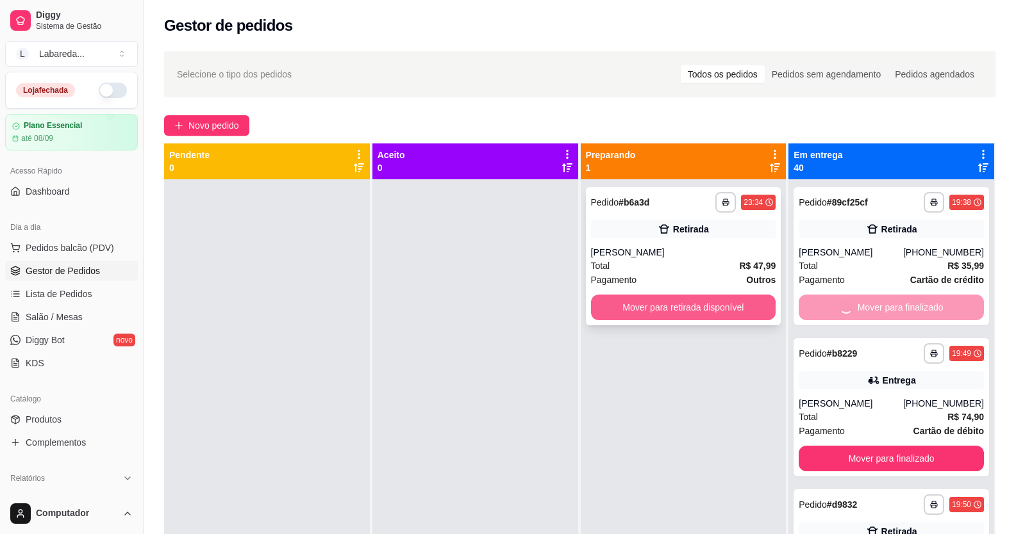
click at [755, 307] on button "Mover para retirada disponível" at bounding box center [683, 308] width 185 height 26
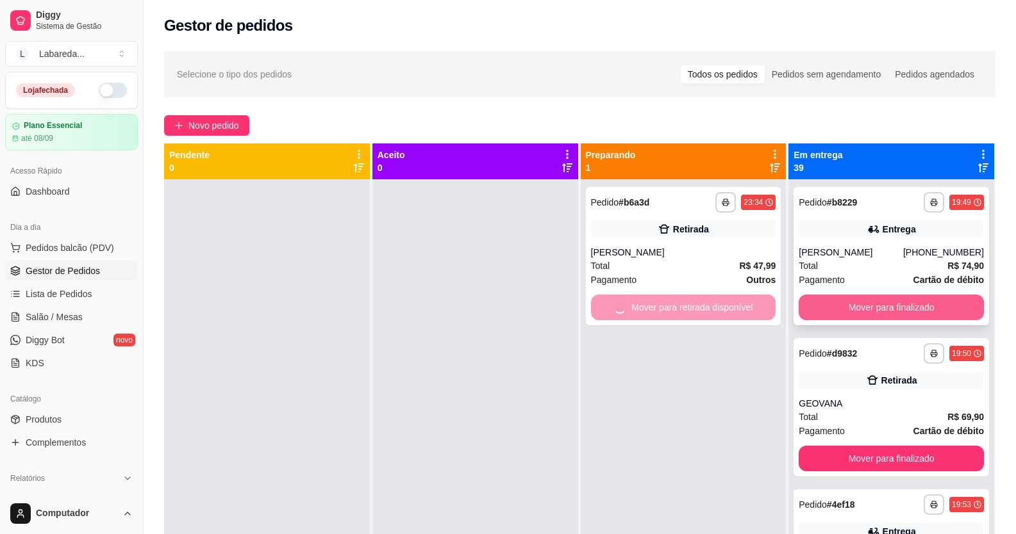
click at [830, 313] on button "Mover para finalizado" at bounding box center [890, 308] width 185 height 26
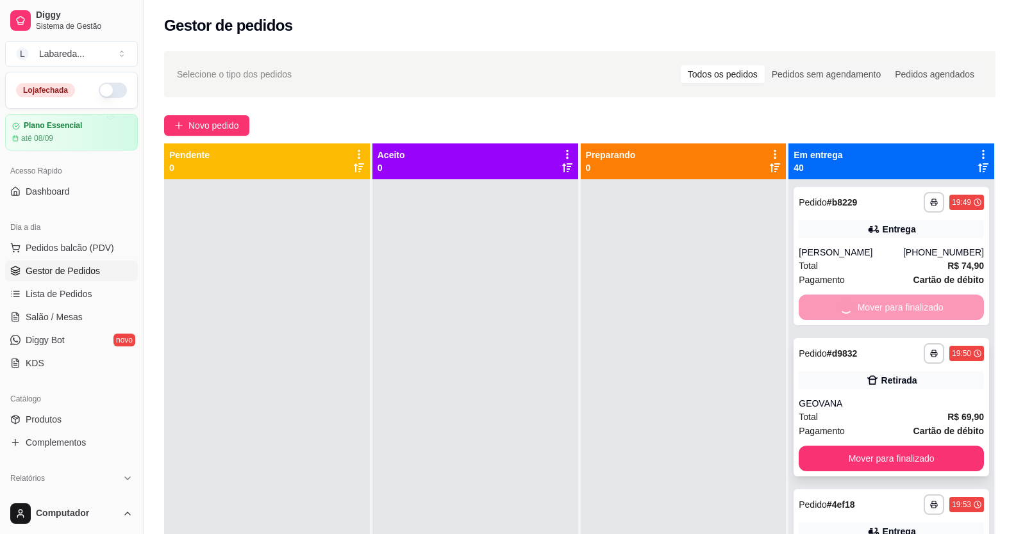
click at [832, 446] on button "Mover para finalizado" at bounding box center [890, 459] width 185 height 26
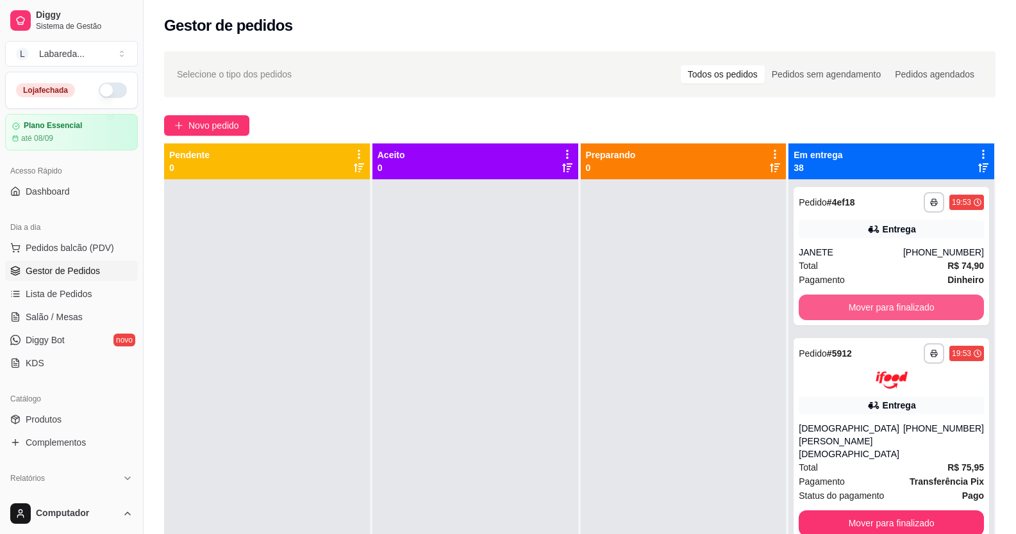
click at [832, 314] on button "Mover para finalizado" at bounding box center [890, 308] width 185 height 26
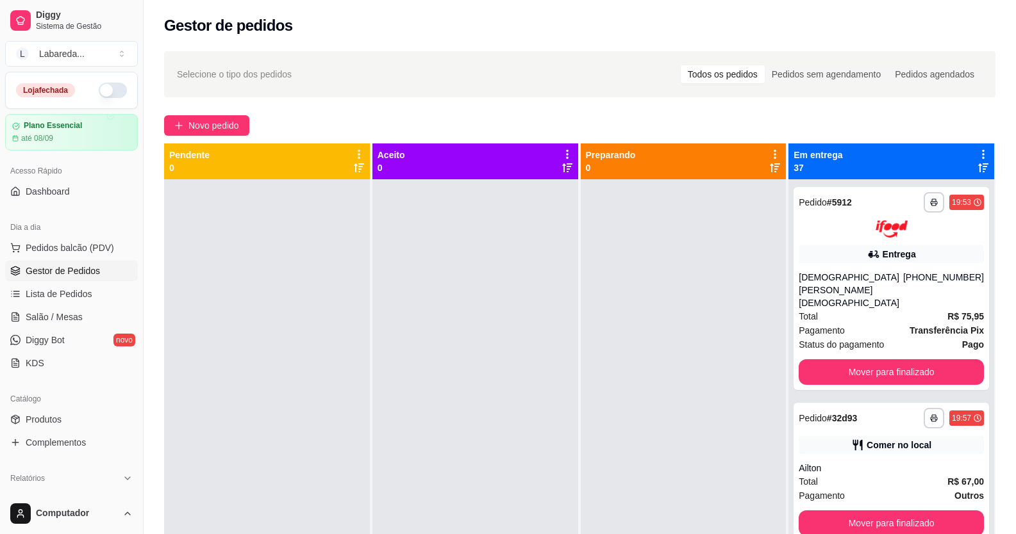
click at [832, 324] on span "Pagamento" at bounding box center [821, 331] width 46 height 14
click at [816, 359] on button "Mover para finalizado" at bounding box center [890, 372] width 185 height 26
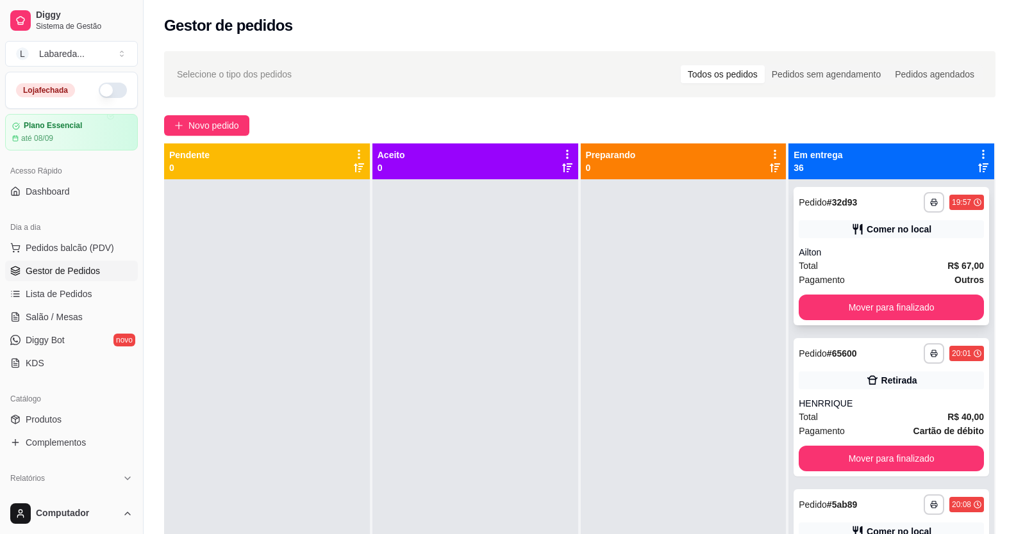
drag, startPoint x: 820, startPoint y: 350, endPoint x: 811, endPoint y: 321, distance: 30.2
click at [815, 325] on div "**********" at bounding box center [891, 446] width 206 height 534
click at [804, 316] on button "Mover para finalizado" at bounding box center [891, 307] width 179 height 25
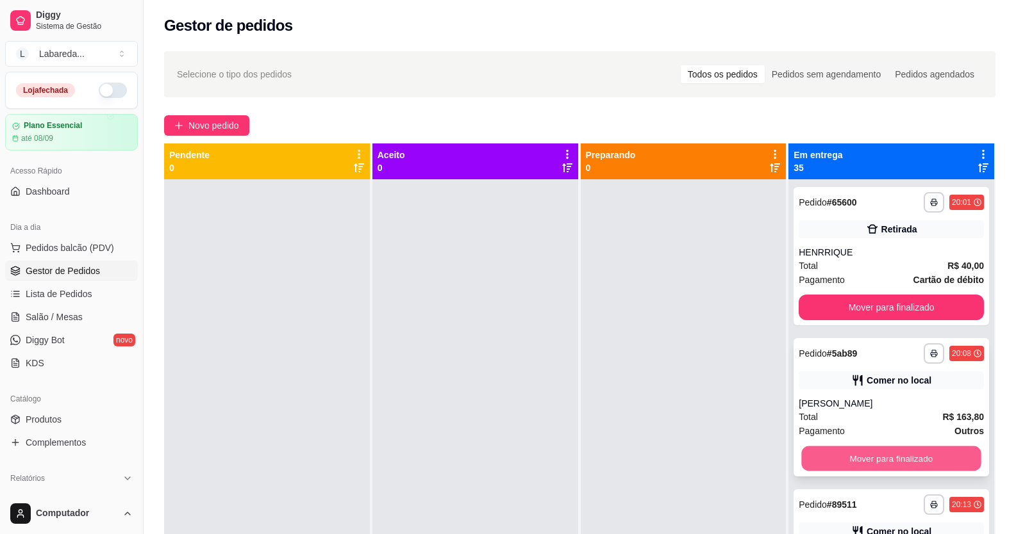
click at [833, 455] on button "Mover para finalizado" at bounding box center [891, 459] width 179 height 25
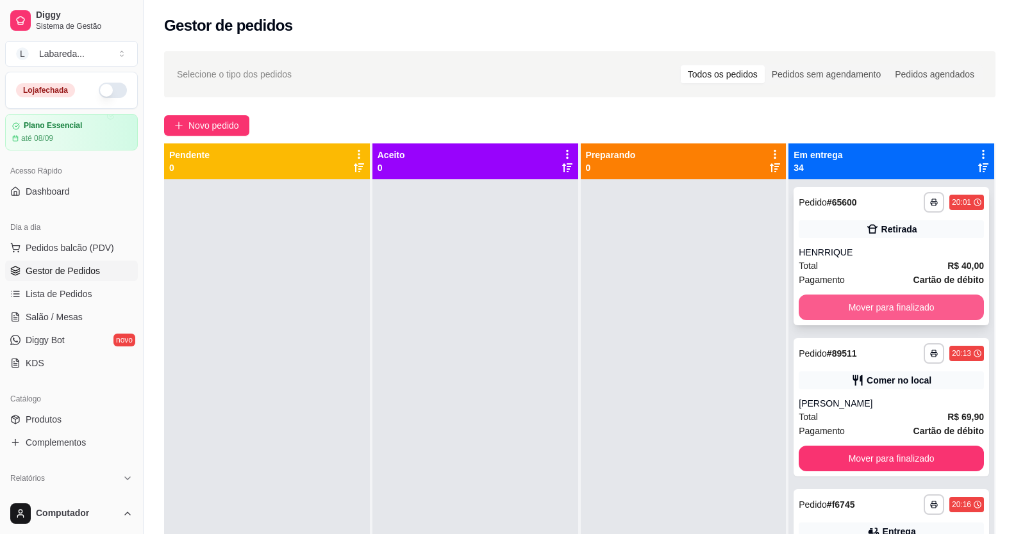
click at [816, 313] on button "Mover para finalizado" at bounding box center [890, 308] width 185 height 26
click at [807, 299] on button "Mover para finalizado" at bounding box center [891, 307] width 179 height 25
click at [810, 306] on button "Mover para finalizado" at bounding box center [890, 308] width 185 height 26
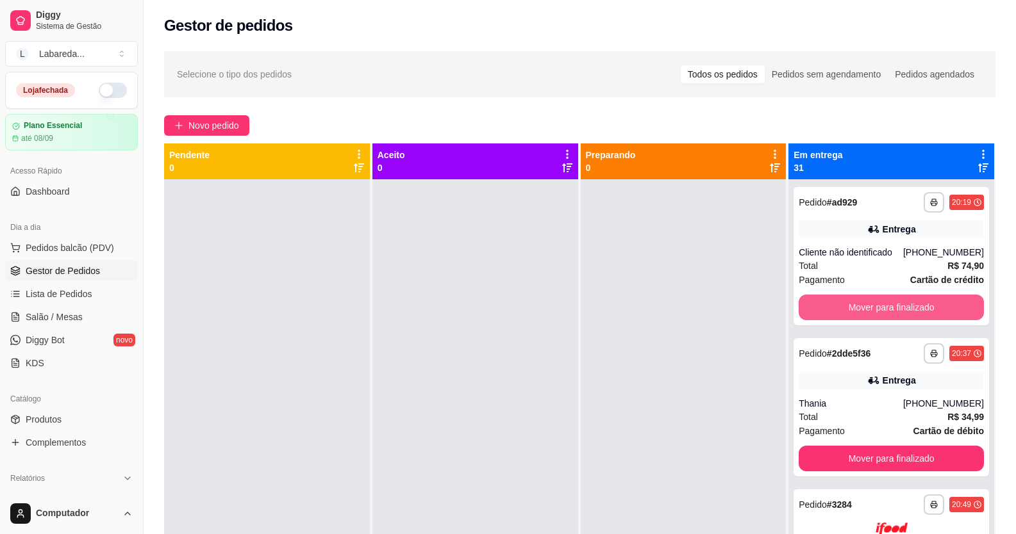
click at [811, 306] on button "Mover para finalizado" at bounding box center [890, 308] width 185 height 26
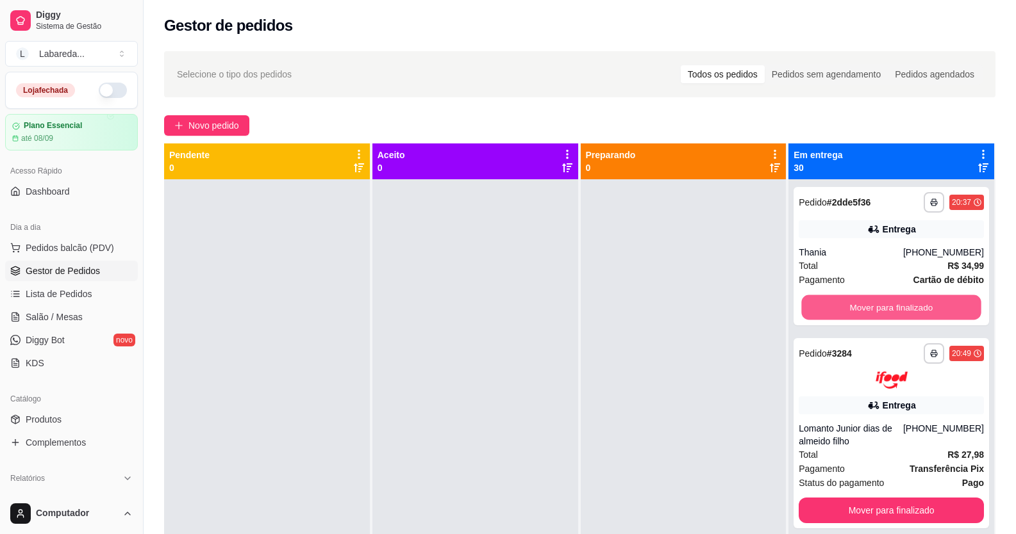
click at [811, 306] on button "Mover para finalizado" at bounding box center [891, 307] width 179 height 25
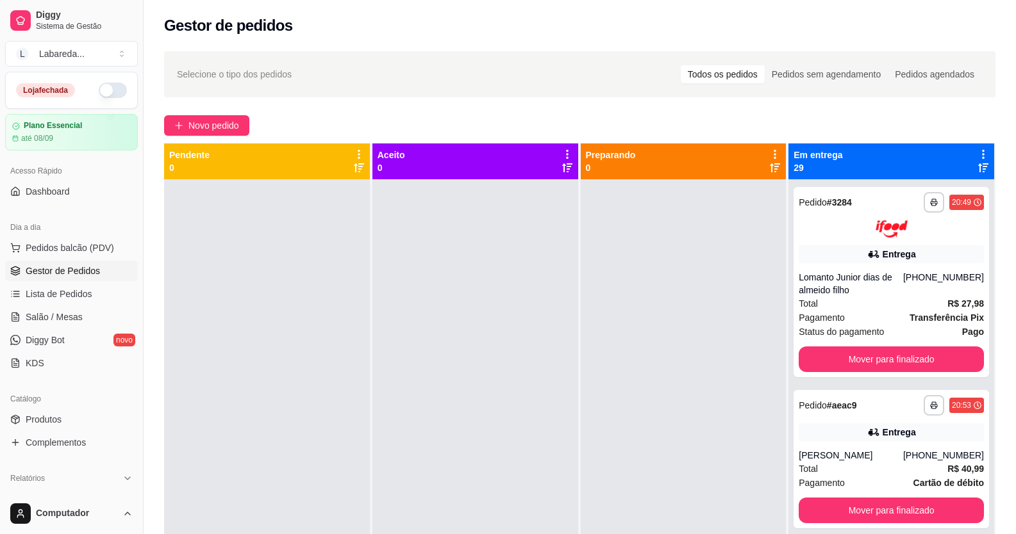
click at [811, 306] on div "Total R$ 27,98" at bounding box center [890, 304] width 185 height 14
click at [818, 358] on button "Mover para finalizado" at bounding box center [890, 360] width 185 height 26
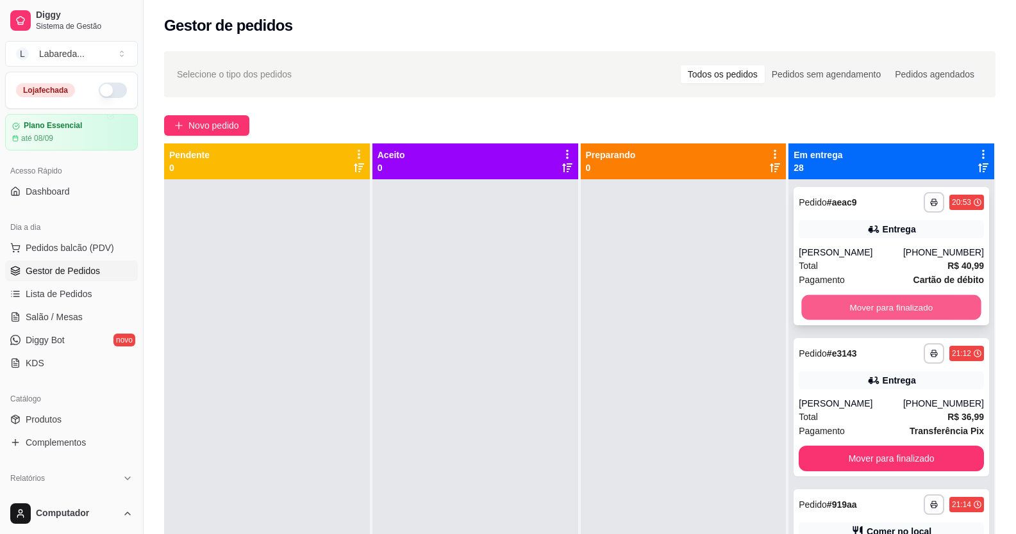
click at [809, 310] on button "Mover para finalizado" at bounding box center [891, 307] width 179 height 25
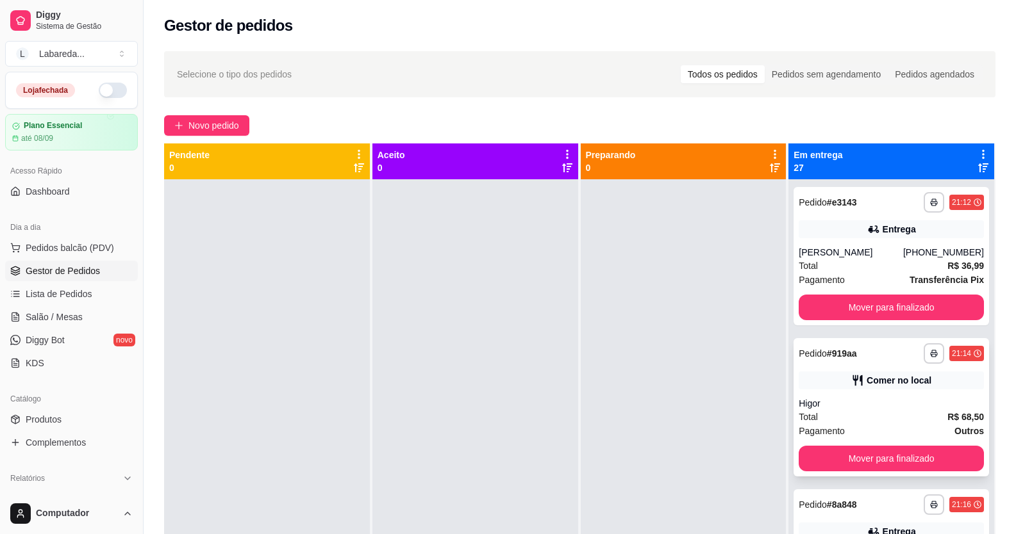
click at [835, 445] on div "**********" at bounding box center [890, 407] width 195 height 138
click at [818, 317] on button "Mover para finalizado" at bounding box center [891, 307] width 179 height 25
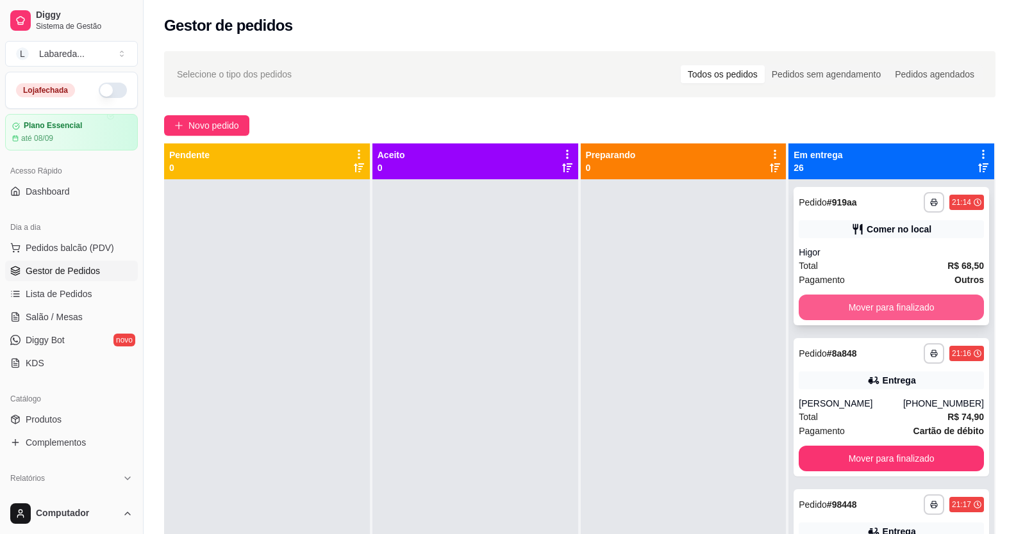
click at [820, 316] on button "Mover para finalizado" at bounding box center [890, 308] width 185 height 26
click at [826, 310] on button "Mover para finalizado" at bounding box center [891, 307] width 179 height 25
click at [832, 306] on button "Mover para finalizado" at bounding box center [890, 308] width 185 height 26
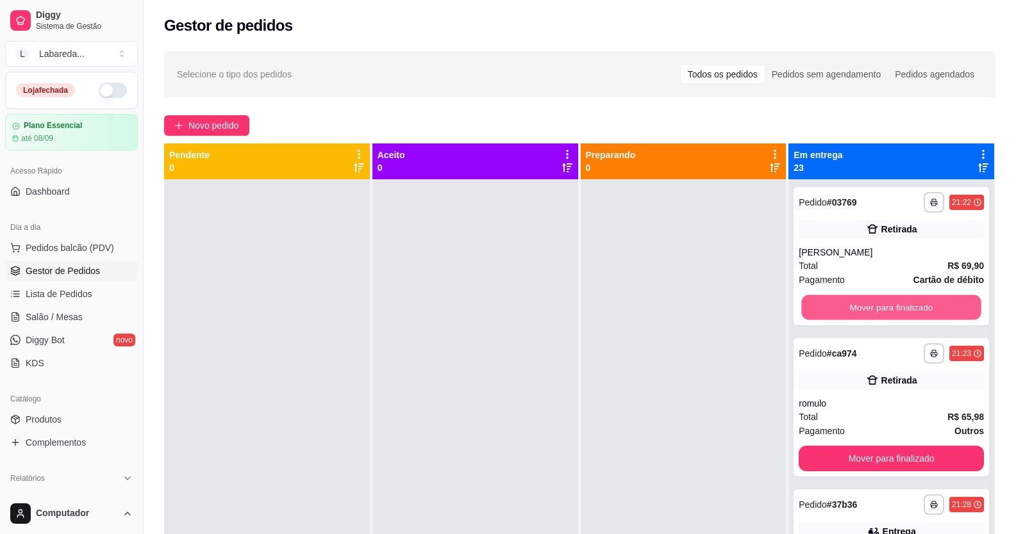
click at [832, 306] on button "Mover para finalizado" at bounding box center [891, 307] width 179 height 25
click at [834, 306] on button "Mover para finalizado" at bounding box center [891, 307] width 179 height 25
click at [833, 305] on button "Mover para finalizado" at bounding box center [890, 308] width 185 height 26
click at [829, 306] on button "Mover para finalizado" at bounding box center [891, 307] width 179 height 25
click at [836, 308] on button "Mover para finalizado" at bounding box center [891, 307] width 179 height 25
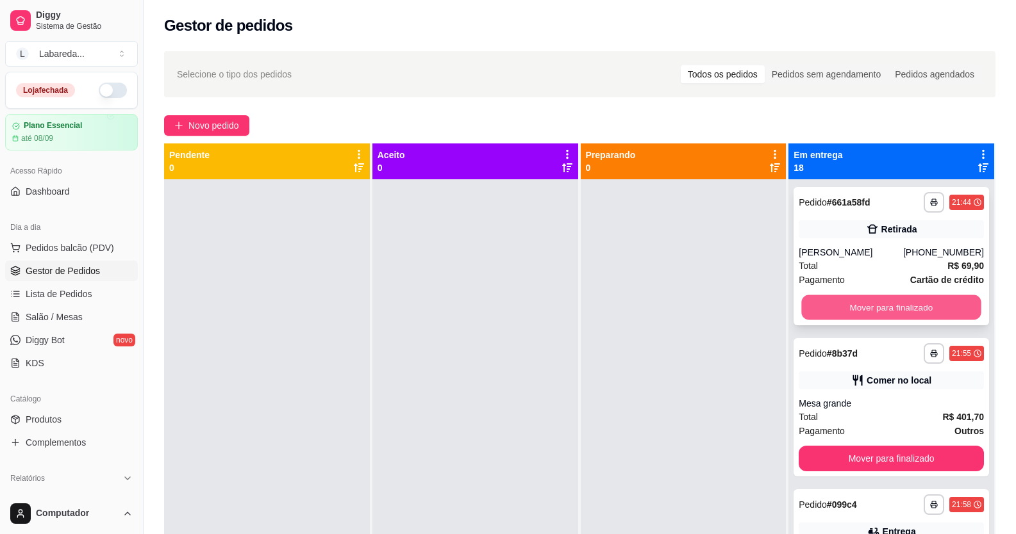
click at [841, 306] on button "Mover para finalizado" at bounding box center [891, 307] width 179 height 25
click at [839, 446] on button "Mover para finalizado" at bounding box center [890, 459] width 185 height 26
click at [830, 299] on button "Mover para finalizado" at bounding box center [891, 307] width 179 height 25
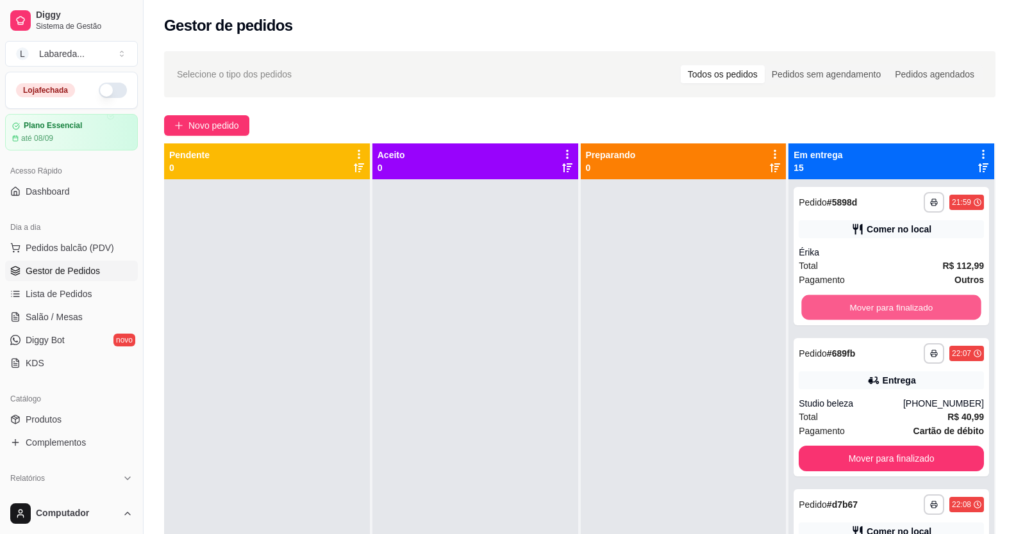
click at [830, 301] on button "Mover para finalizado" at bounding box center [891, 307] width 179 height 25
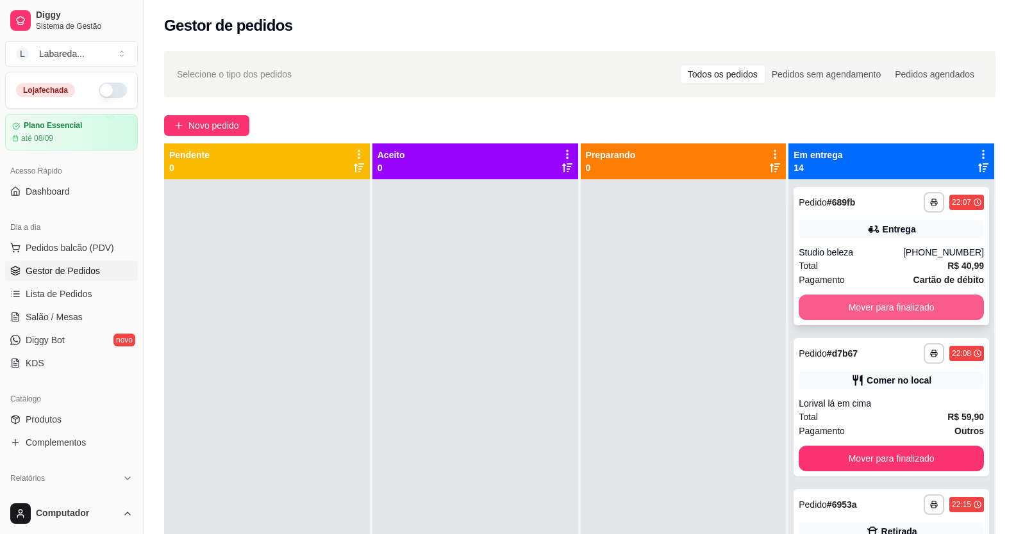
click at [834, 304] on button "Mover para finalizado" at bounding box center [890, 308] width 185 height 26
click at [877, 315] on button "Mover para finalizado" at bounding box center [890, 308] width 185 height 26
click at [876, 310] on button "Mover para finalizado" at bounding box center [890, 308] width 185 height 26
click at [876, 310] on button "Mover para finalizado" at bounding box center [891, 307] width 179 height 25
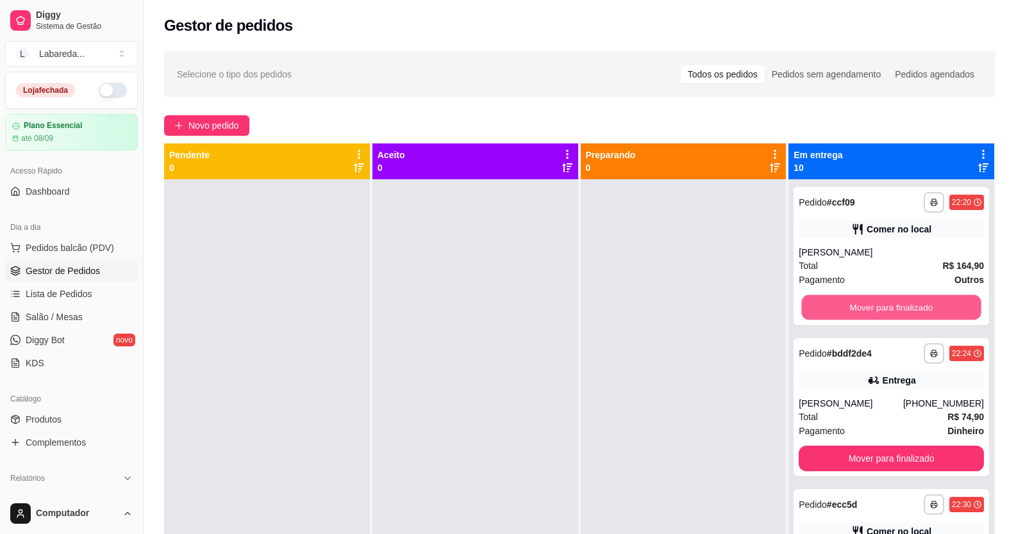
click at [876, 310] on button "Mover para finalizado" at bounding box center [891, 307] width 179 height 25
click at [876, 310] on button "Mover para finalizado" at bounding box center [890, 308] width 185 height 26
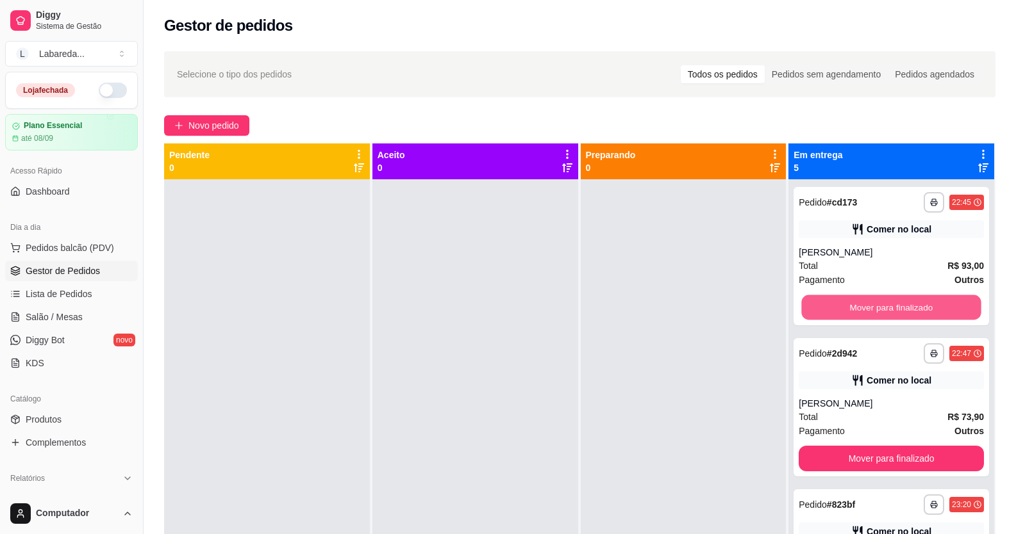
click at [876, 310] on button "Mover para finalizado" at bounding box center [891, 307] width 179 height 25
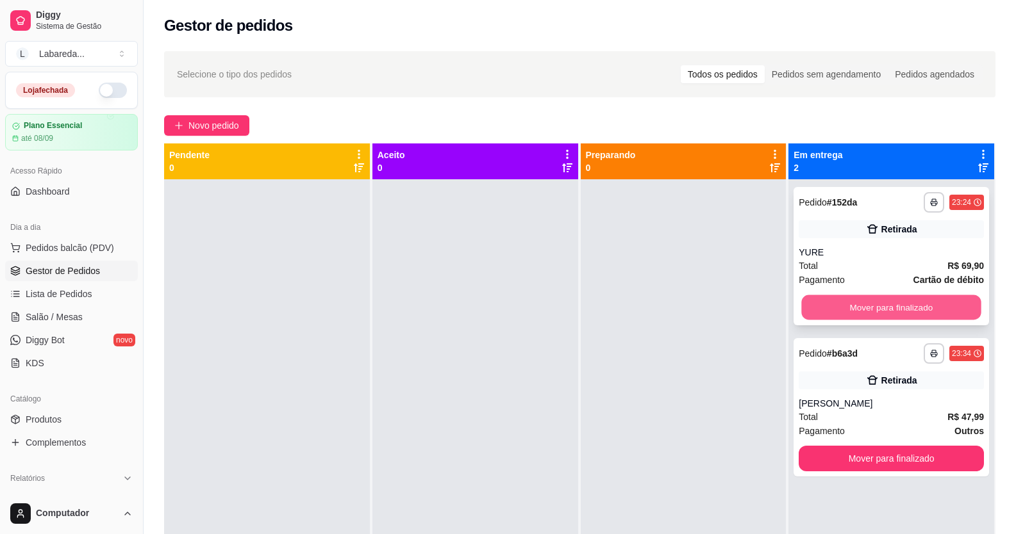
click at [873, 305] on button "Mover para finalizado" at bounding box center [891, 307] width 179 height 25
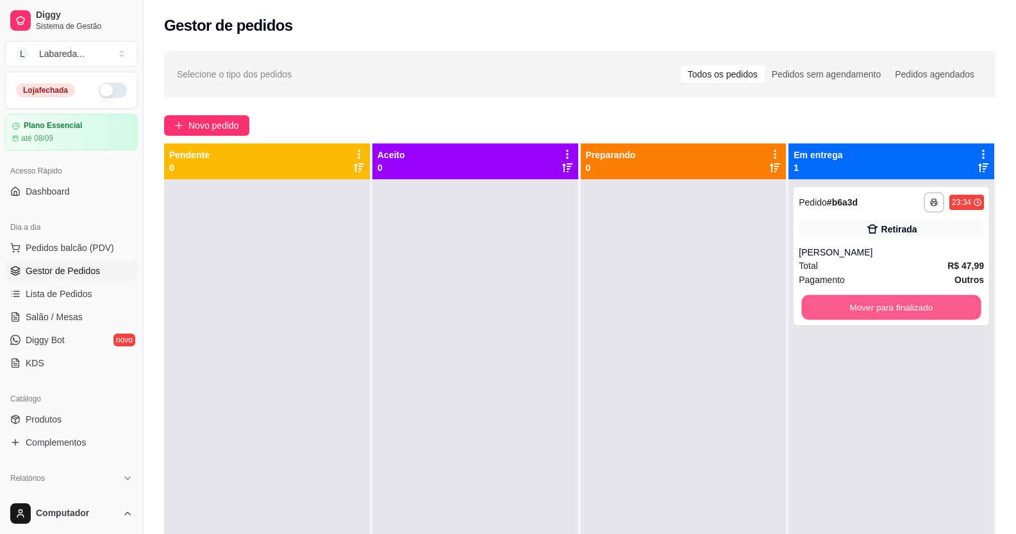
click at [873, 305] on button "Mover para finalizado" at bounding box center [891, 307] width 179 height 25
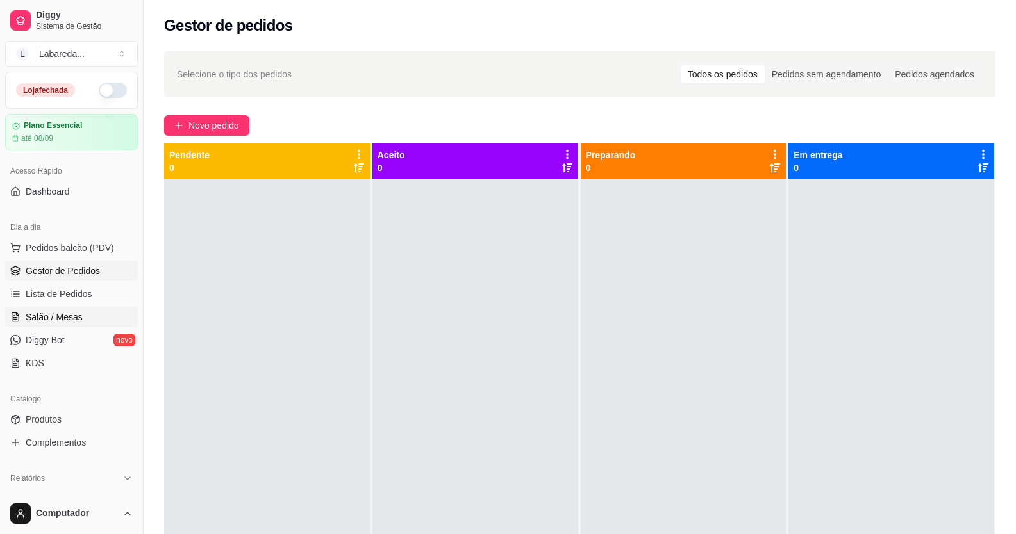
click at [54, 307] on link "Salão / Mesas" at bounding box center [71, 317] width 133 height 21
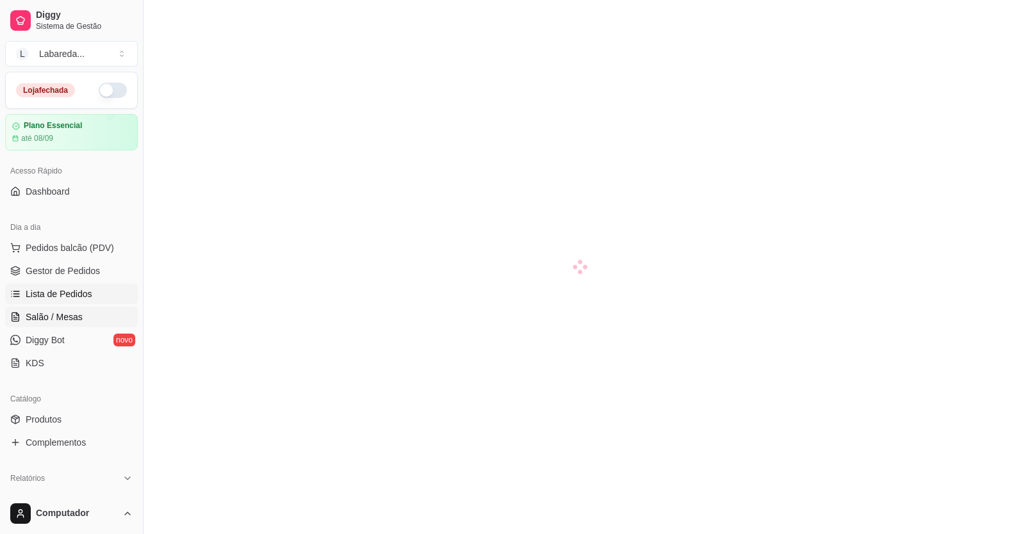
click at [59, 299] on span "Lista de Pedidos" at bounding box center [59, 294] width 67 height 13
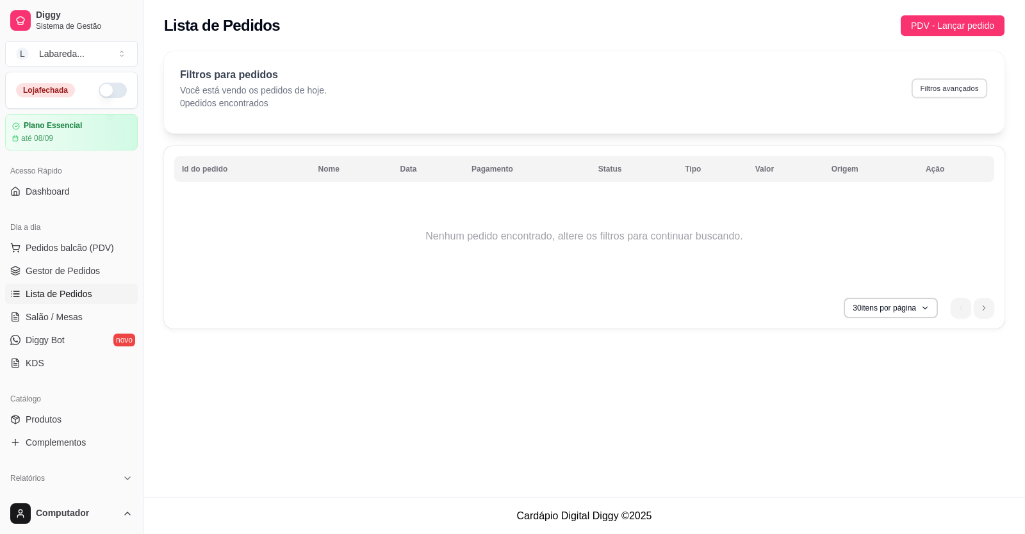
click at [968, 85] on button "Filtros avançados" at bounding box center [950, 88] width 76 height 20
select select "0"
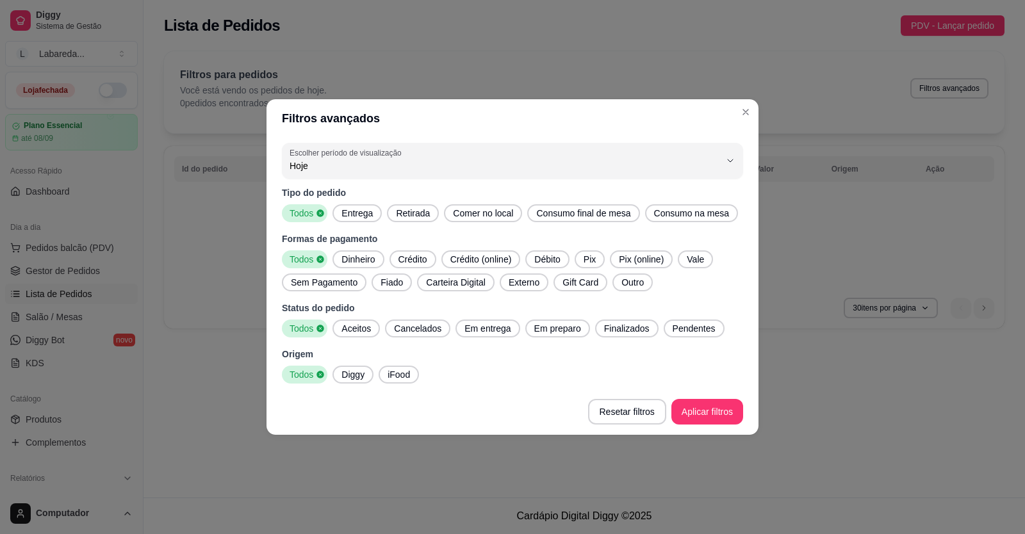
click at [363, 370] on span "Diggy" at bounding box center [352, 374] width 33 height 13
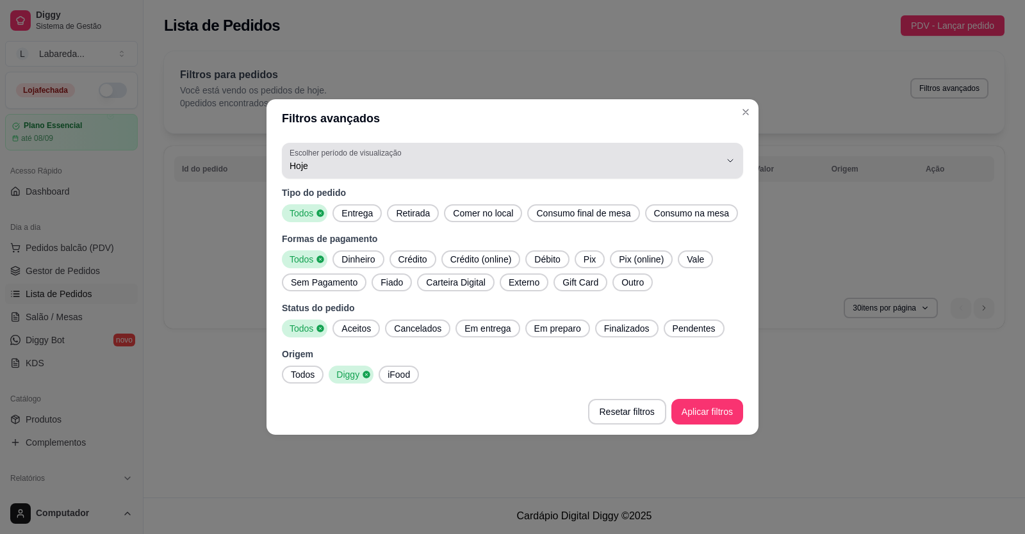
click at [457, 165] on span "Hoje" at bounding box center [505, 166] width 431 height 13
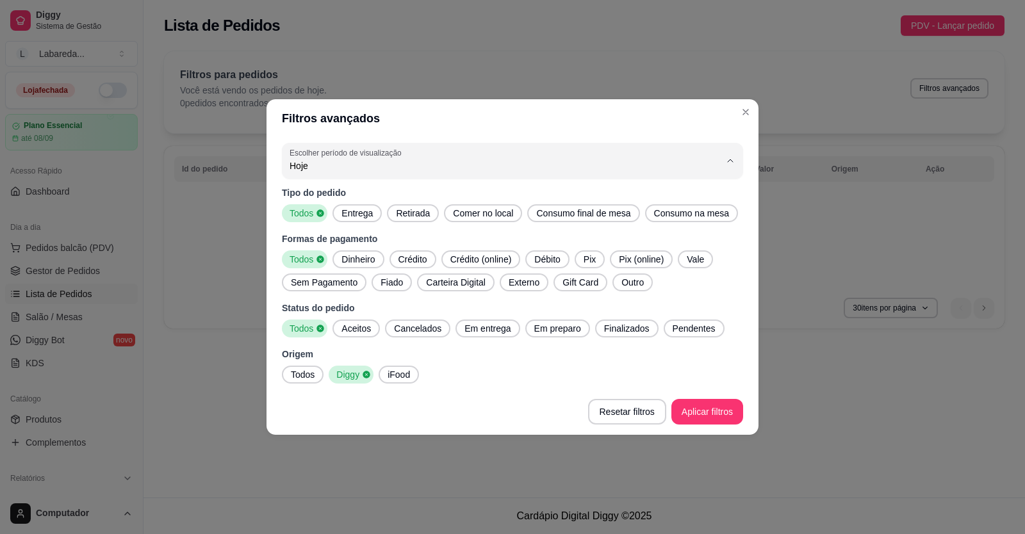
click at [452, 211] on li "Ontem" at bounding box center [512, 218] width 433 height 20
type input "1"
select select "1"
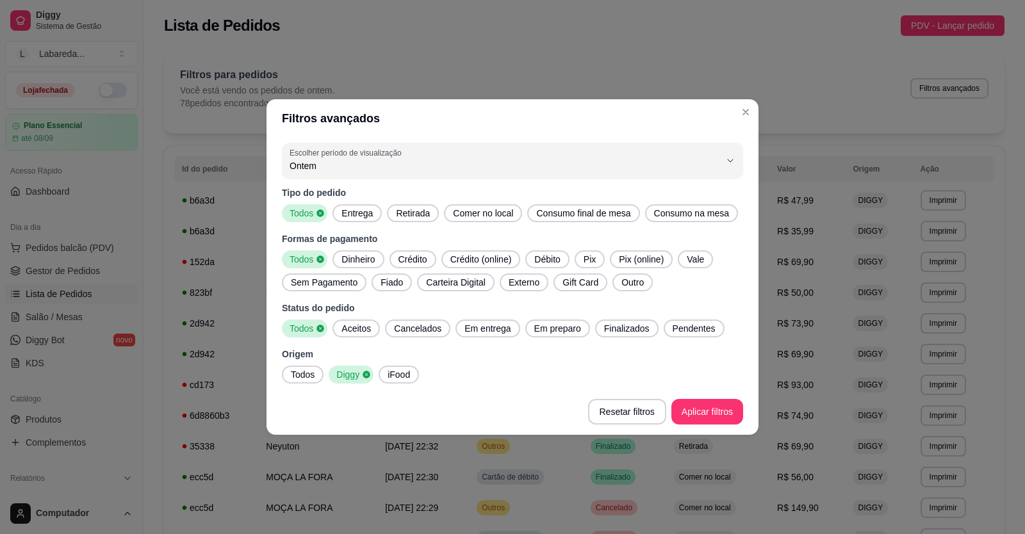
click at [680, 327] on span "Pendentes" at bounding box center [694, 328] width 53 height 13
click at [605, 327] on span "Finalizados" at bounding box center [623, 328] width 56 height 13
click at [698, 326] on span "Pendentes" at bounding box center [691, 328] width 51 height 13
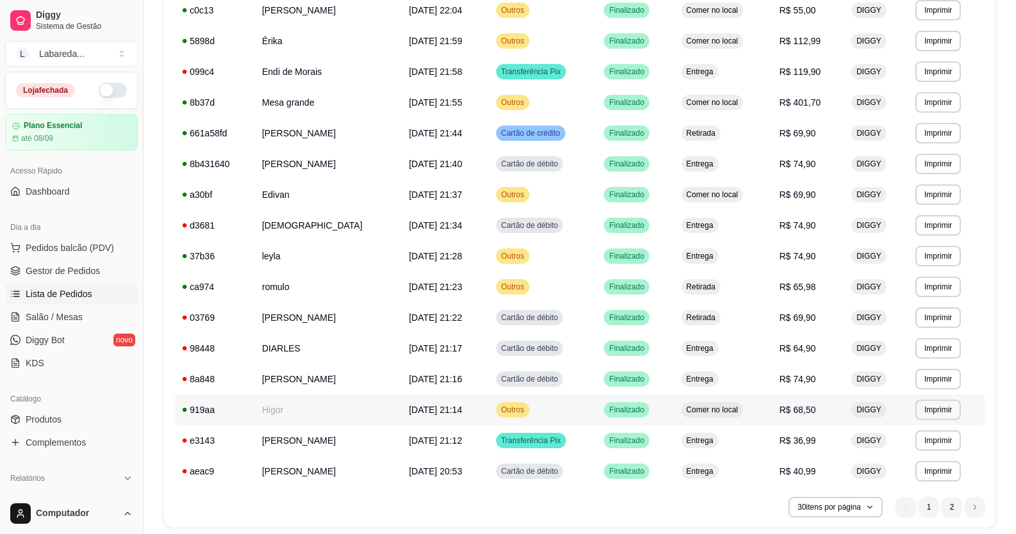
scroll to position [641, 0]
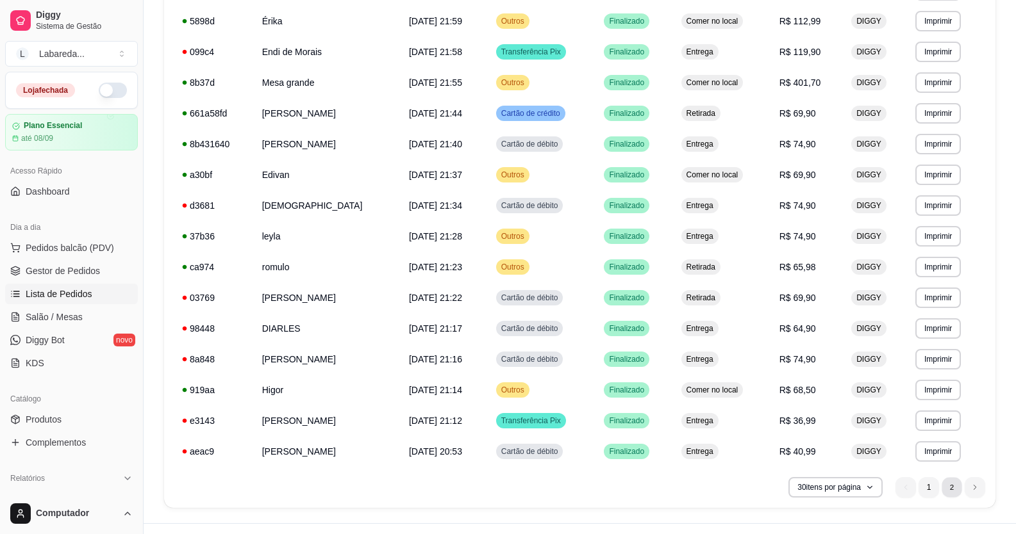
click at [950, 486] on li "2" at bounding box center [951, 487] width 20 height 20
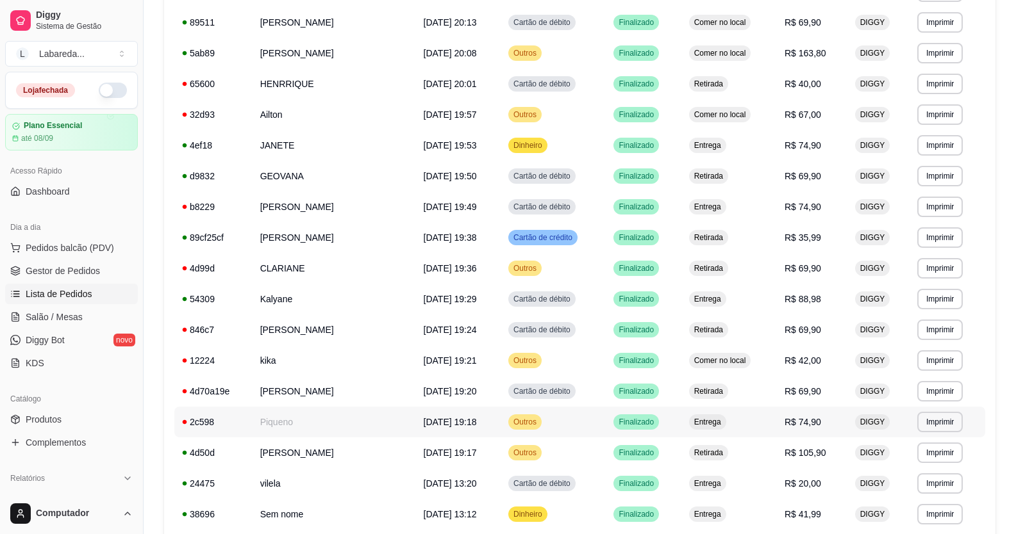
scroll to position [320, 0]
